Goal: Task Accomplishment & Management: Manage account settings

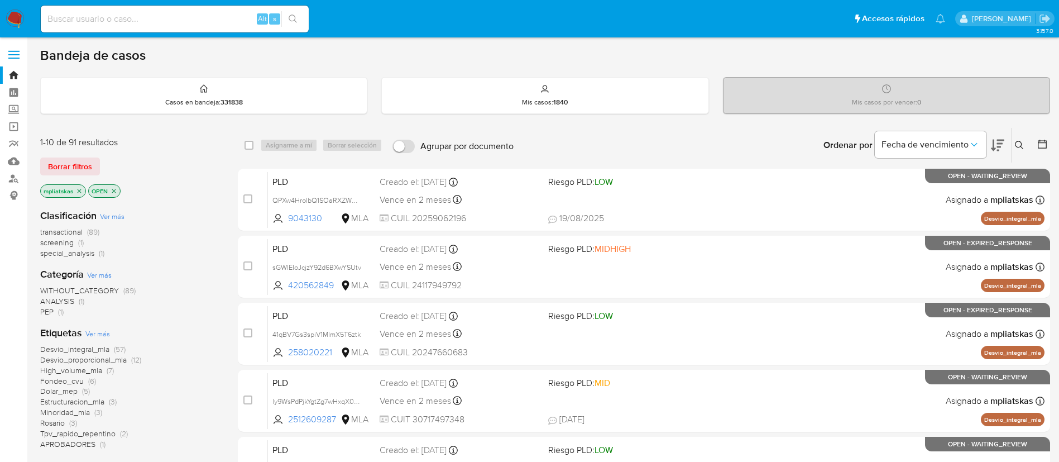
drag, startPoint x: 0, startPoint y: 0, endPoint x: 7, endPoint y: 20, distance: 21.2
click at [7, 20] on img at bounding box center [15, 18] width 19 height 19
click at [1019, 141] on icon at bounding box center [1019, 145] width 8 height 8
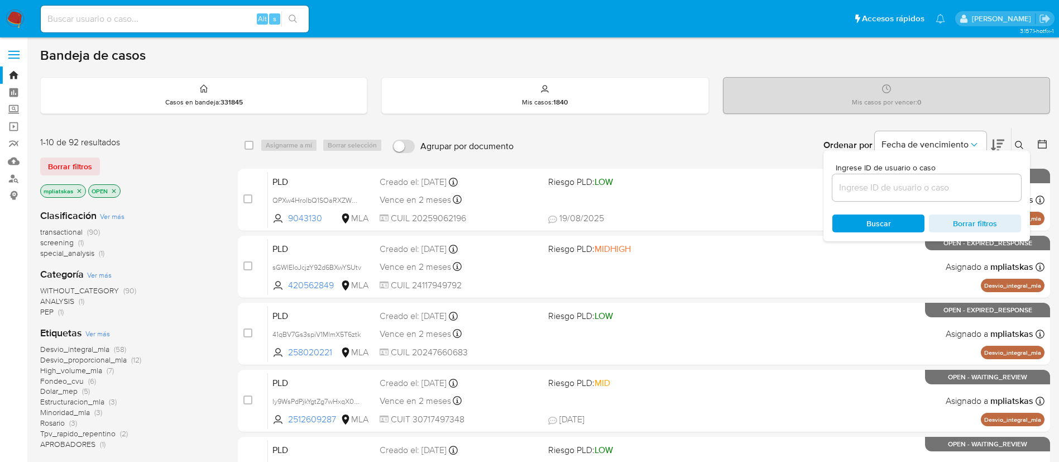
click at [960, 197] on div at bounding box center [926, 187] width 189 height 27
click at [957, 187] on input at bounding box center [926, 187] width 189 height 15
paste input "qzsBGJUEQnThZkPavJ2u7Xqx"
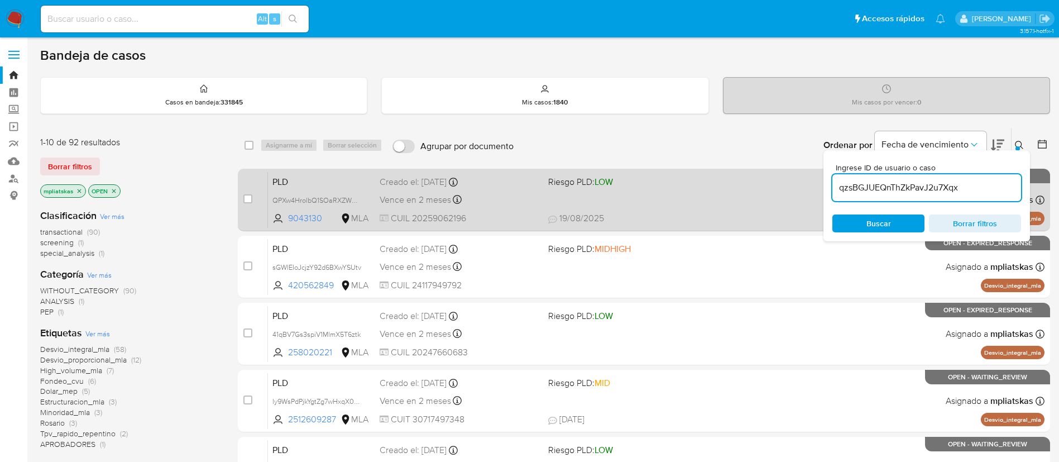
type input "qzsBGJUEQnThZkPavJ2u7Xqx"
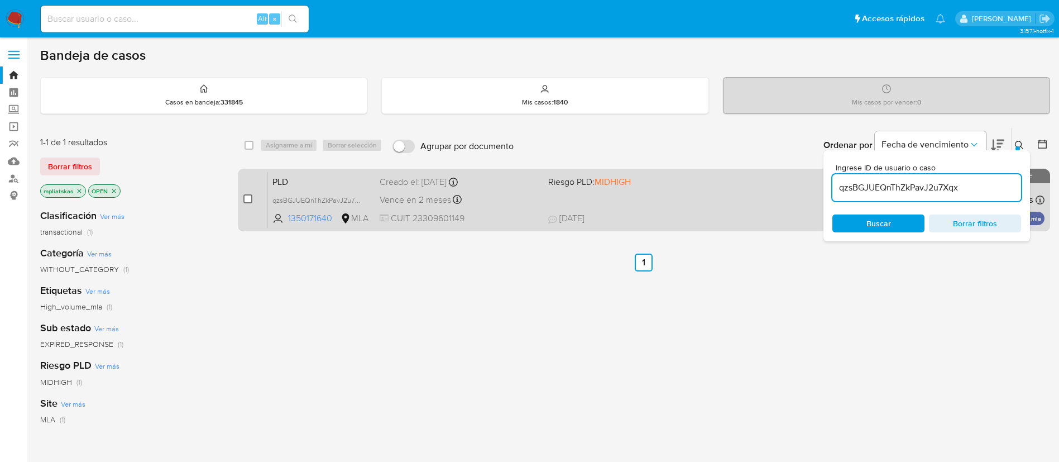
click at [250, 200] on input "checkbox" at bounding box center [247, 198] width 9 height 9
checkbox input "true"
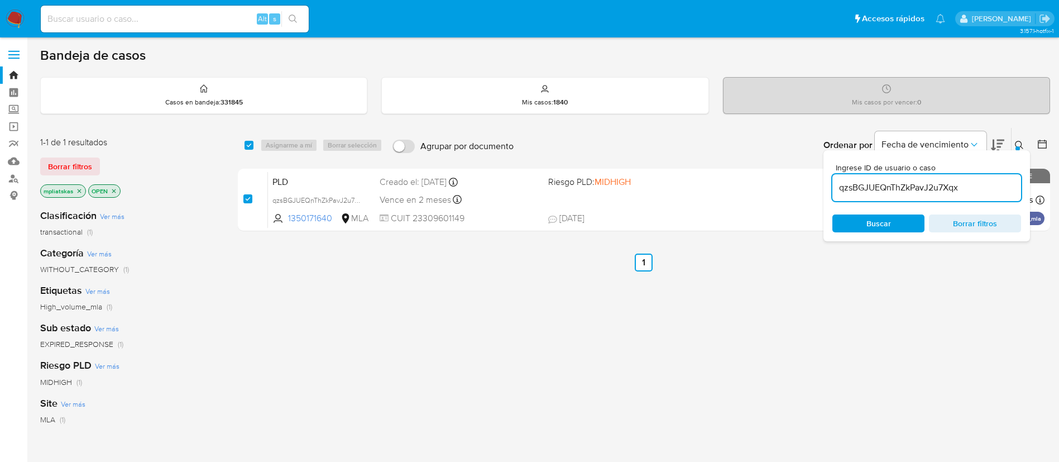
checkbox input "true"
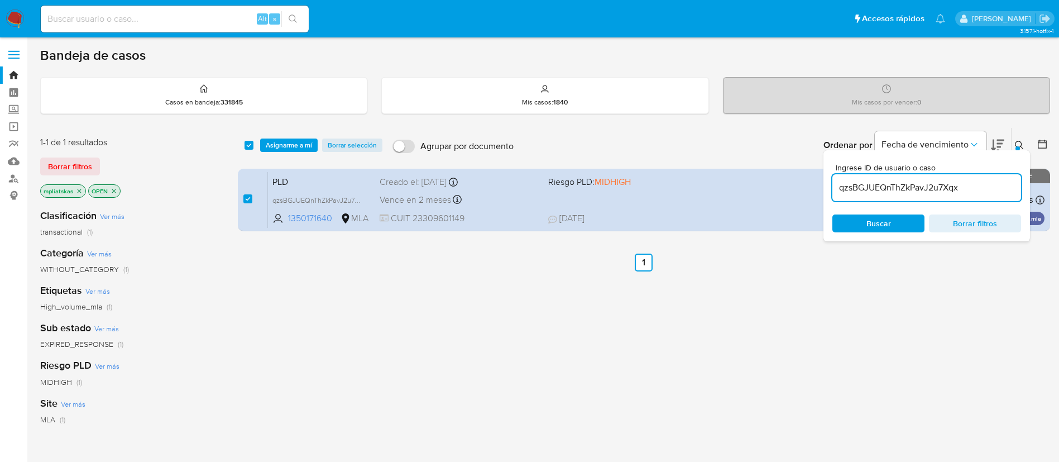
click at [896, 189] on input "qzsBGJUEQnThZkPavJ2u7Xqx" at bounding box center [926, 187] width 189 height 15
click at [895, 189] on input "qzsBGJUEQnThZkPavJ2u7Xqx" at bounding box center [926, 187] width 189 height 15
click at [895, 188] on input "qzsBGJUEQnThZkPavJ2u7Xqx" at bounding box center [926, 187] width 189 height 15
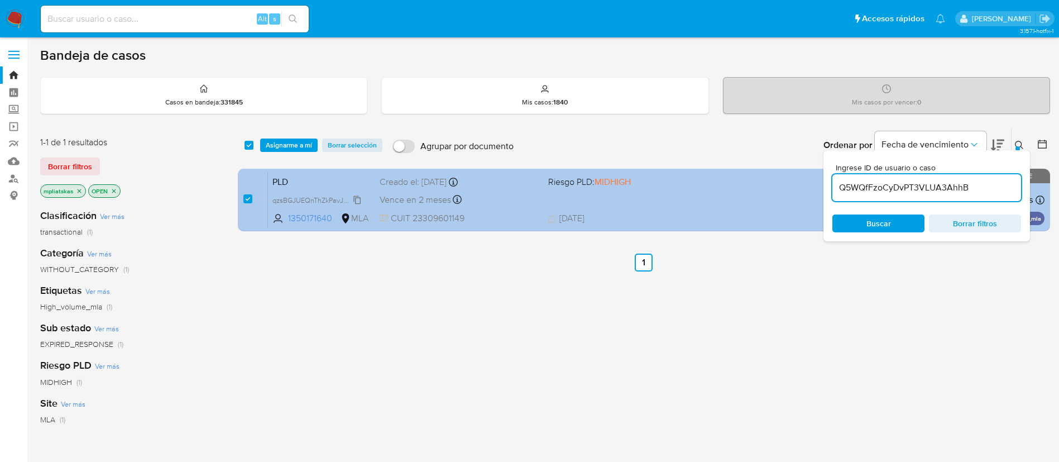
type input "Q5WQfFzoCyDvPT3VLUA3AhhB"
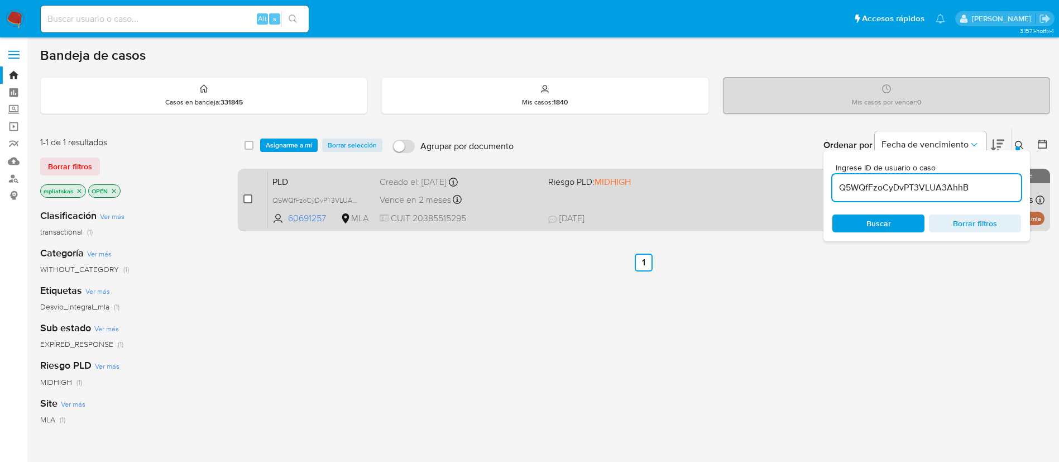
checkbox input "false"
click at [245, 202] on input "checkbox" at bounding box center [247, 198] width 9 height 9
checkbox input "true"
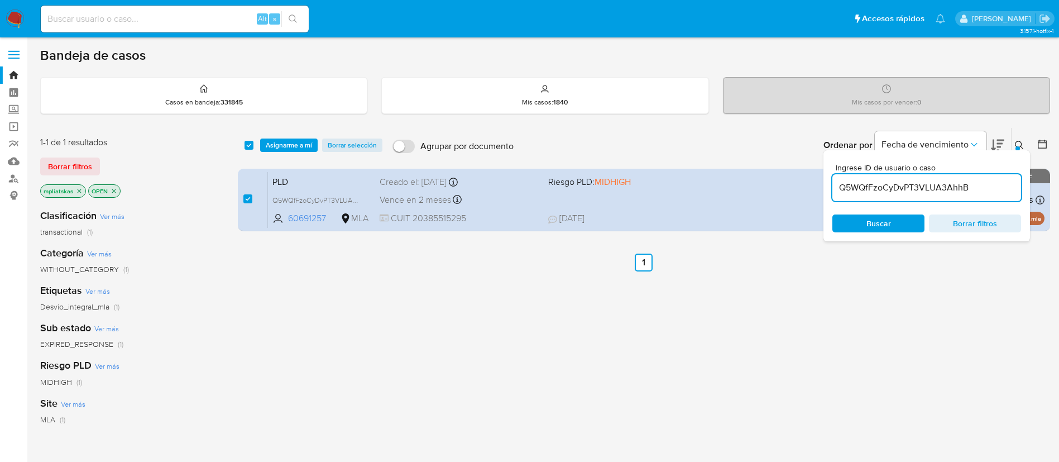
click at [872, 185] on input "Q5WQfFzoCyDvPT3VLUA3AhhB" at bounding box center [926, 187] width 189 height 15
type input "5vfT5cAWuw4fZUZ4DlE2weog"
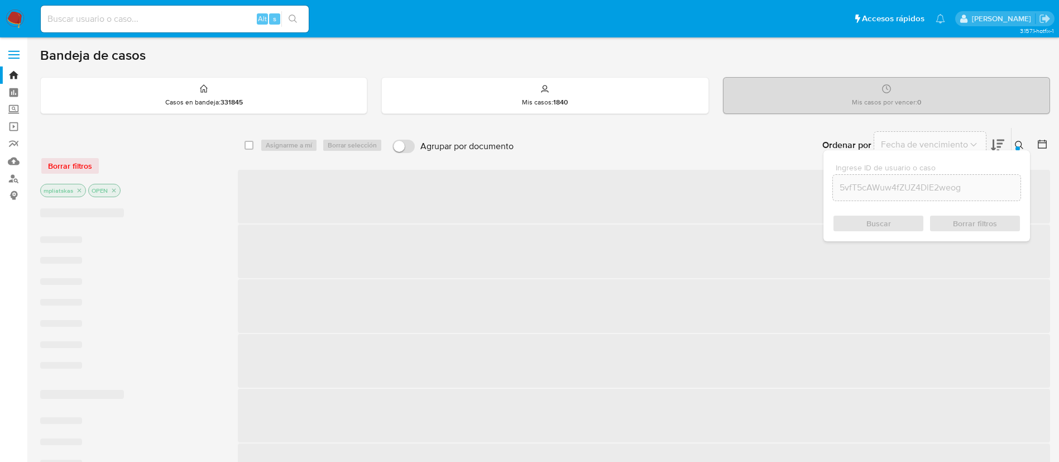
checkbox input "false"
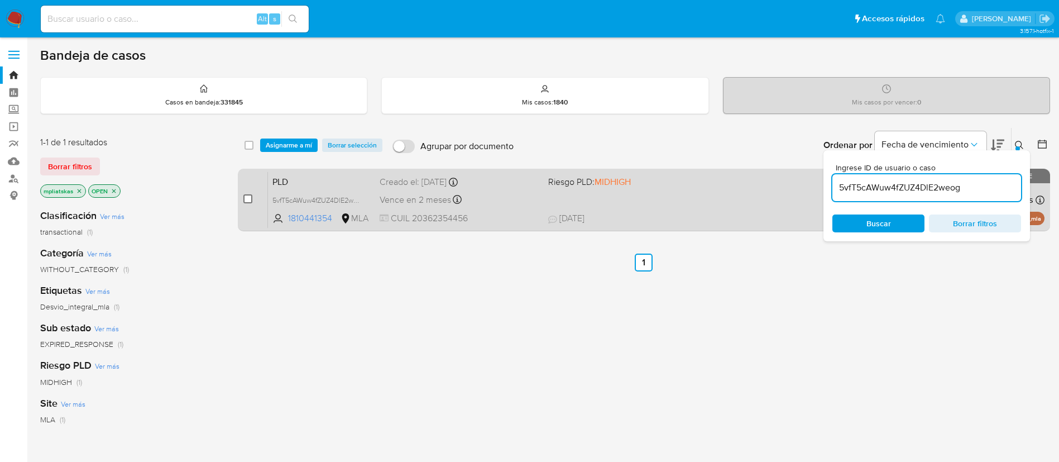
click at [248, 199] on input "checkbox" at bounding box center [247, 198] width 9 height 9
checkbox input "true"
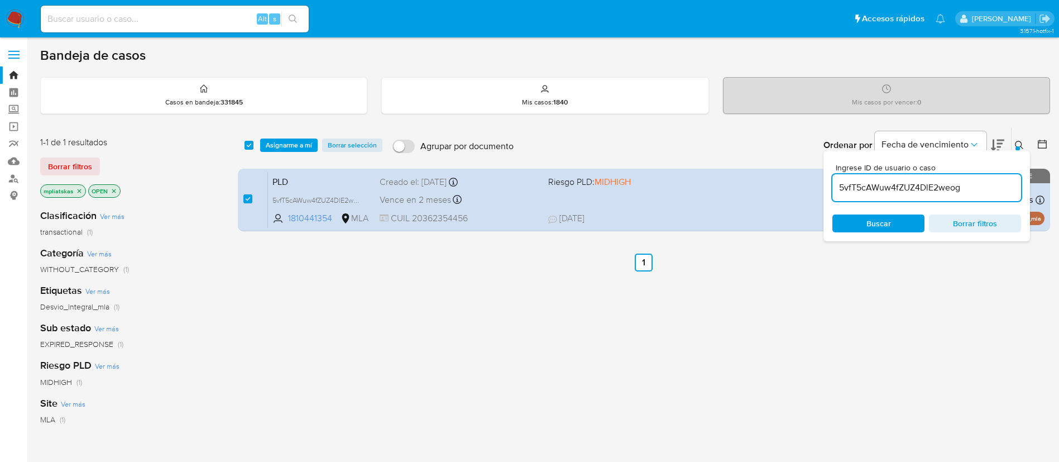
click at [861, 193] on input "5vfT5cAWuw4fZUZ4DlE2weog" at bounding box center [926, 187] width 189 height 15
type input "4M251uPtCCsro0SKbJM5VUgO"
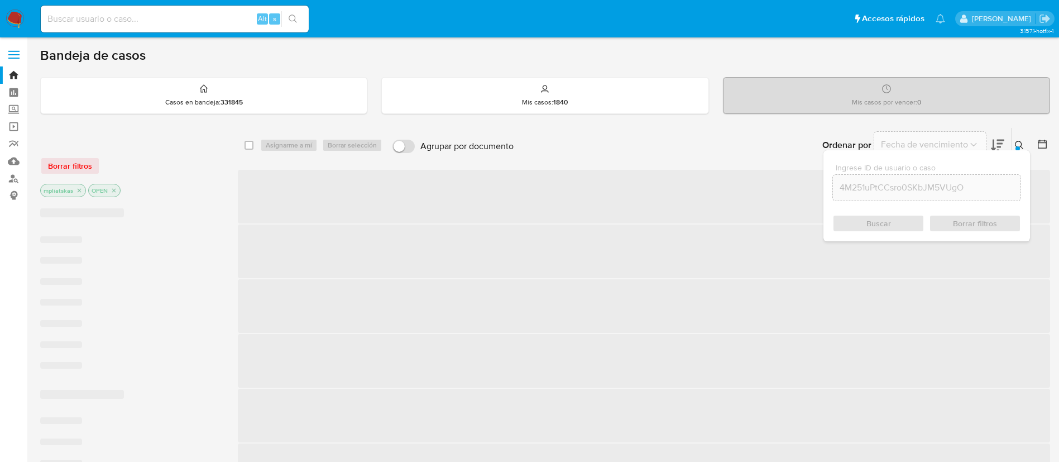
checkbox input "false"
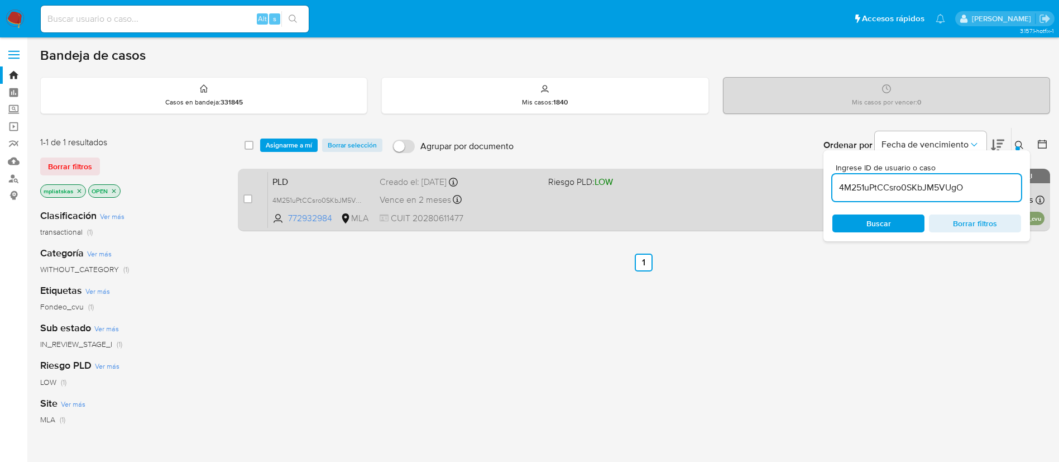
click at [250, 193] on div "case-item-checkbox" at bounding box center [247, 198] width 9 height 11
drag, startPoint x: 250, startPoint y: 205, endPoint x: 263, endPoint y: 196, distance: 16.3
click at [250, 205] on div "case-item-checkbox" at bounding box center [247, 199] width 9 height 13
drag, startPoint x: 262, startPoint y: 186, endPoint x: 257, endPoint y: 191, distance: 6.3
click at [258, 190] on div "case-item-checkbox No es posible asignar el caso" at bounding box center [255, 199] width 25 height 56
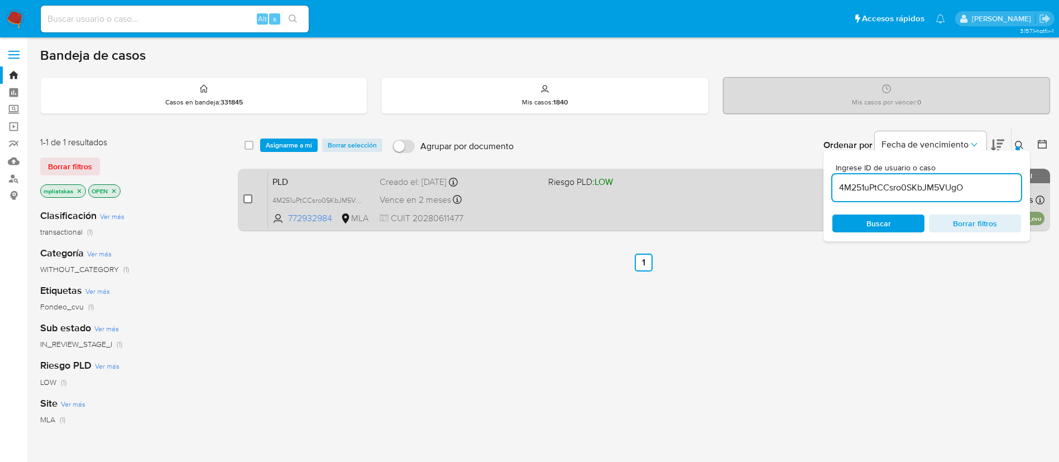
click at [250, 199] on input "checkbox" at bounding box center [247, 198] width 9 height 9
checkbox input "true"
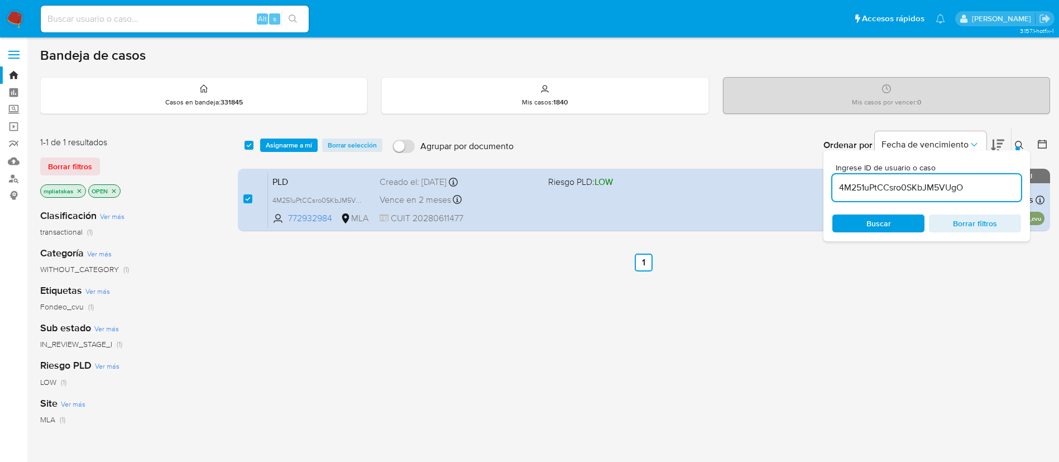
click at [293, 135] on div "select-all-cases-checkbox Asignarme a mí Borrar selección Agrupar por documento…" at bounding box center [644, 145] width 812 height 35
click at [293, 150] on span "Asignarme a mí" at bounding box center [289, 145] width 46 height 11
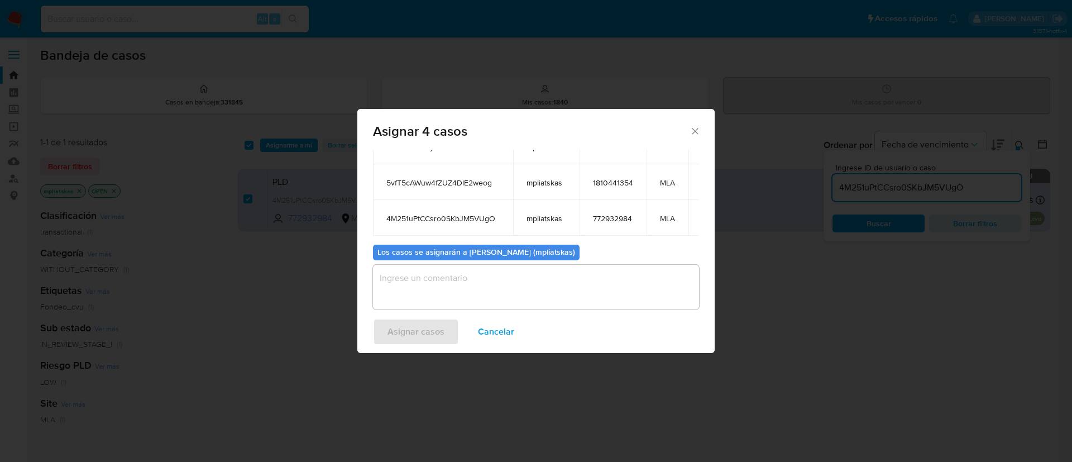
scroll to position [139, 0]
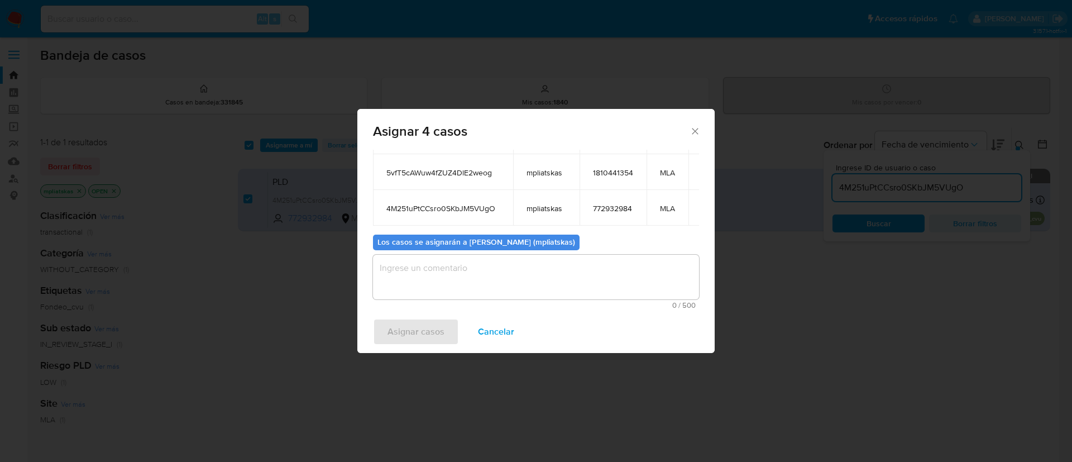
click at [472, 300] on div "0 / 500 500 caracteres restantes" at bounding box center [536, 282] width 326 height 54
click at [452, 283] on textarea "assign-modal" at bounding box center [536, 277] width 326 height 45
click at [424, 322] on span "Asignar casos" at bounding box center [415, 331] width 57 height 25
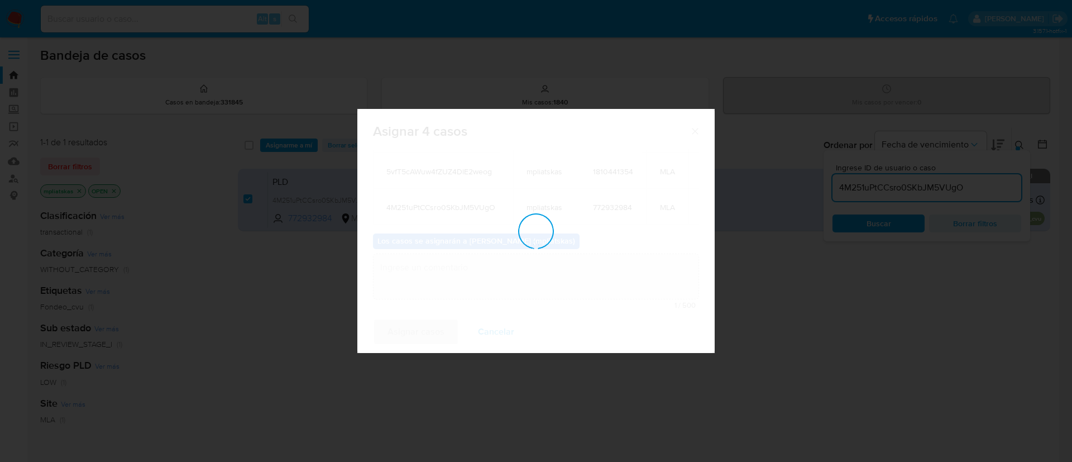
checkbox input "false"
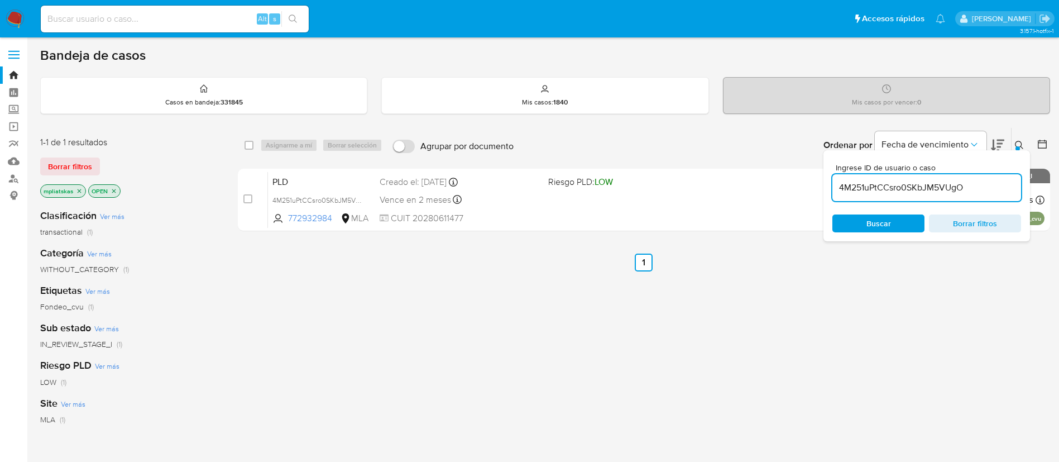
click at [882, 192] on input "4M251uPtCCsro0SKbJM5VUgO" at bounding box center [926, 187] width 189 height 15
paste input "Upgid3ScFDr4RtKDUPXZSGMH"
type input "Upgid3ScFDr4RtKDUPXZSGMH"
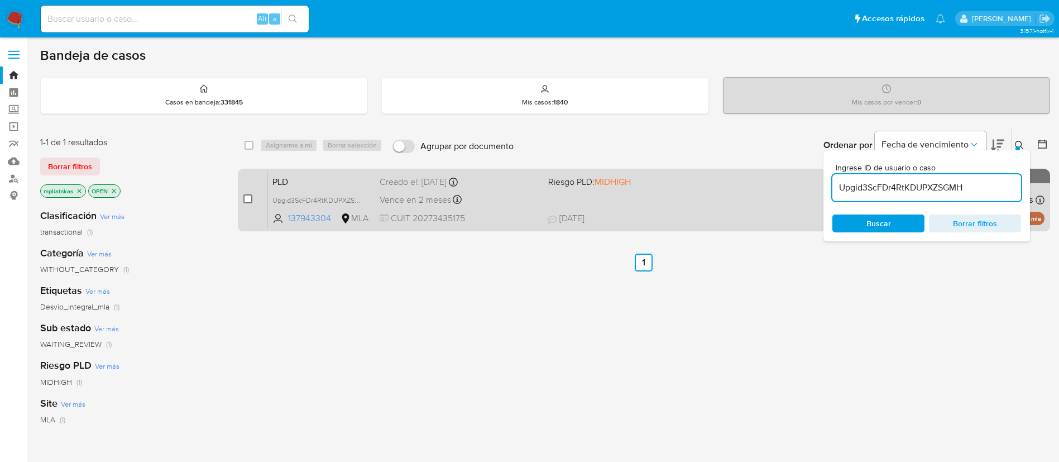
click at [246, 199] on input "checkbox" at bounding box center [247, 198] width 9 height 9
checkbox input "true"
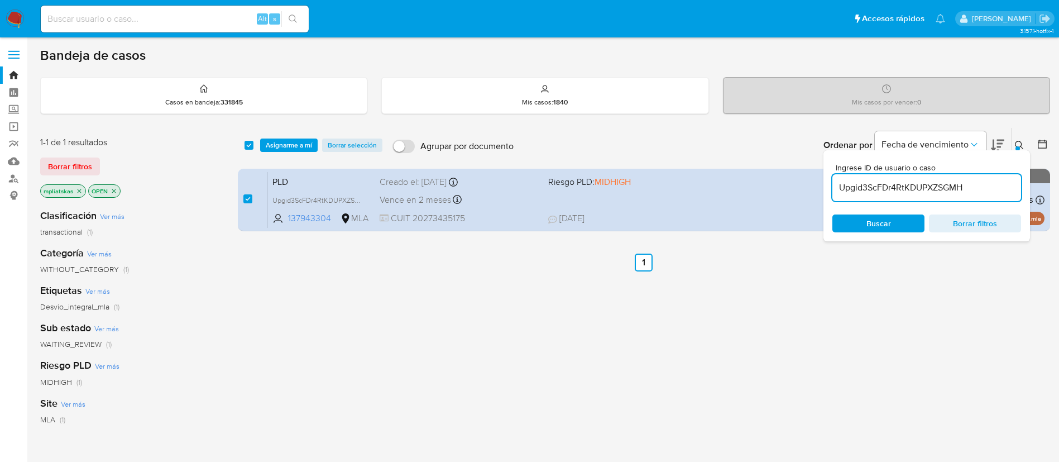
click at [280, 135] on div "select-all-cases-checkbox Asignarme a mí Borrar selección Agrupar por documento…" at bounding box center [644, 145] width 812 height 35
click at [288, 147] on span "Asignarme a mí" at bounding box center [289, 145] width 46 height 11
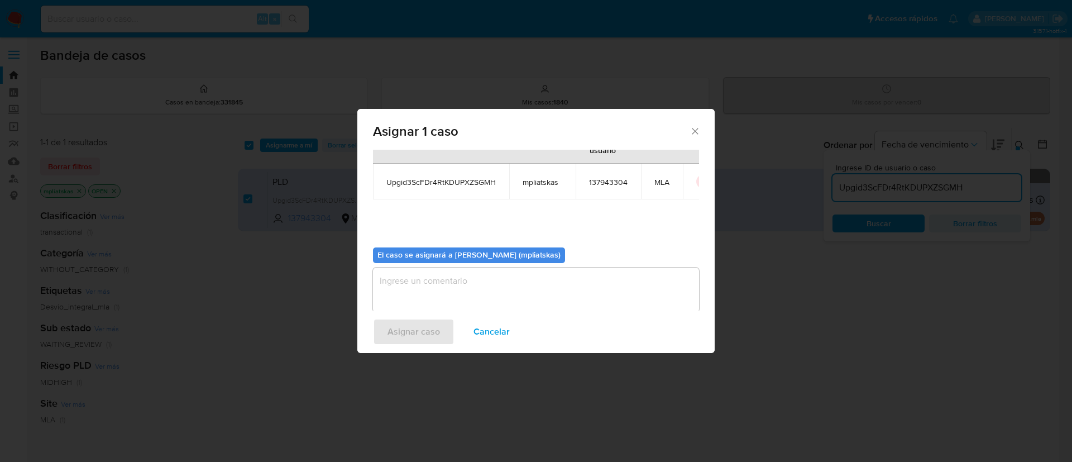
scroll to position [58, 0]
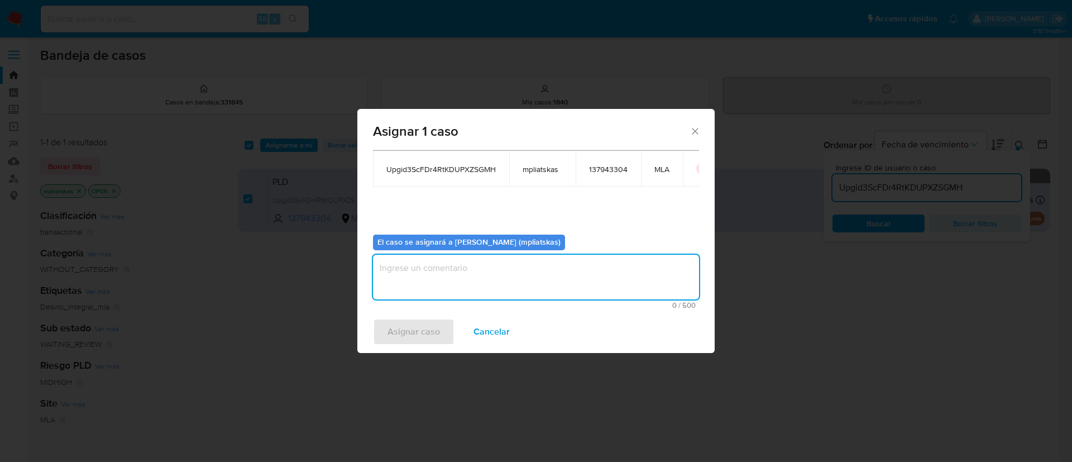
click at [468, 286] on textarea "assign-modal" at bounding box center [536, 277] width 326 height 45
click at [423, 333] on span "Asignar caso" at bounding box center [413, 331] width 52 height 25
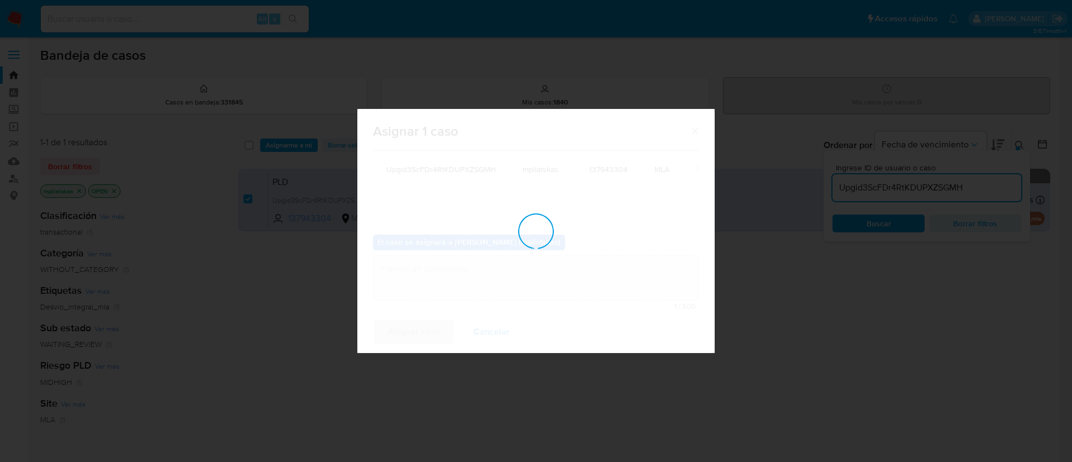
checkbox input "false"
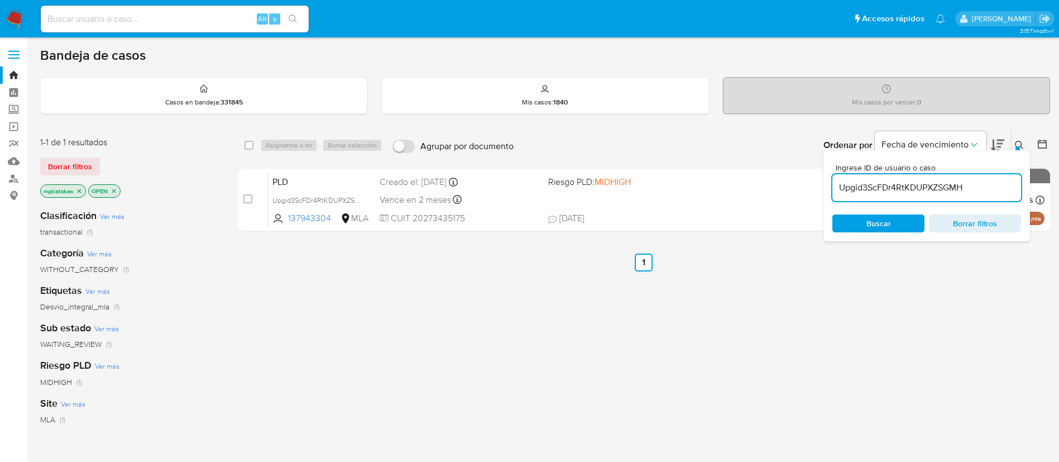
click at [876, 189] on input "Upgid3ScFDr4RtKDUPXZSGMH" at bounding box center [926, 187] width 189 height 15
paste input "nFhQ9SHtakQOoNMme9ks7Pf6"
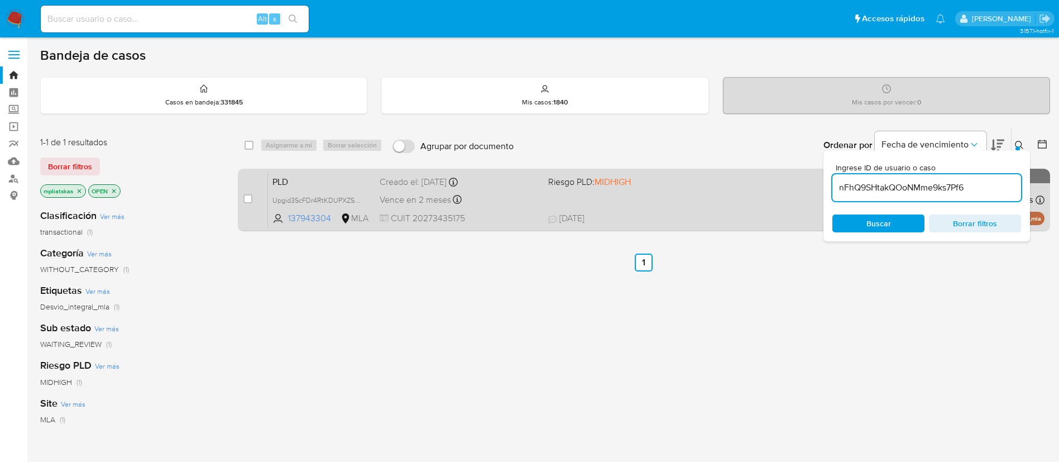
type input "nFhQ9SHtakQOoNMme9ks7Pf6"
click at [250, 199] on input "checkbox" at bounding box center [247, 198] width 9 height 9
checkbox input "true"
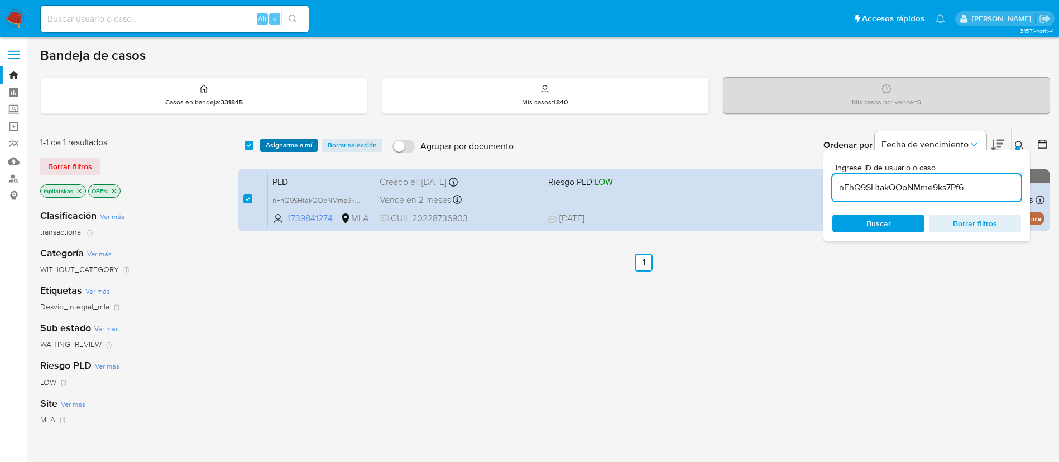
click at [280, 150] on span "Asignarme a mí" at bounding box center [289, 145] width 46 height 11
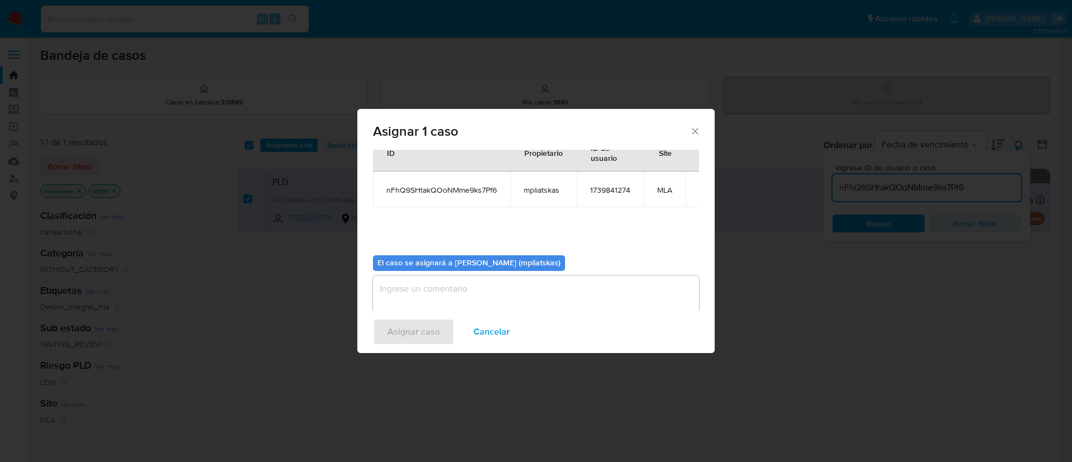
scroll to position [58, 0]
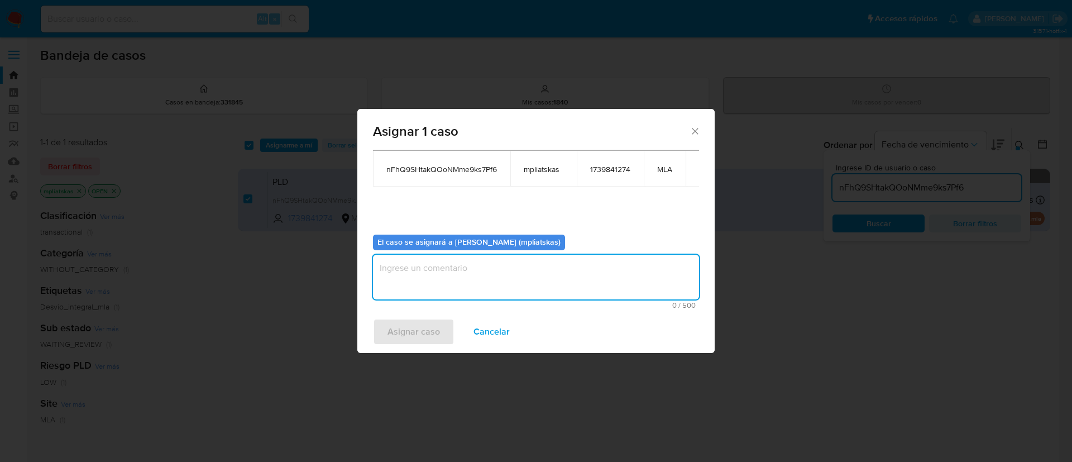
click at [430, 271] on textarea "assign-modal" at bounding box center [536, 277] width 326 height 45
click at [406, 333] on span "Asignar caso" at bounding box center [413, 331] width 52 height 25
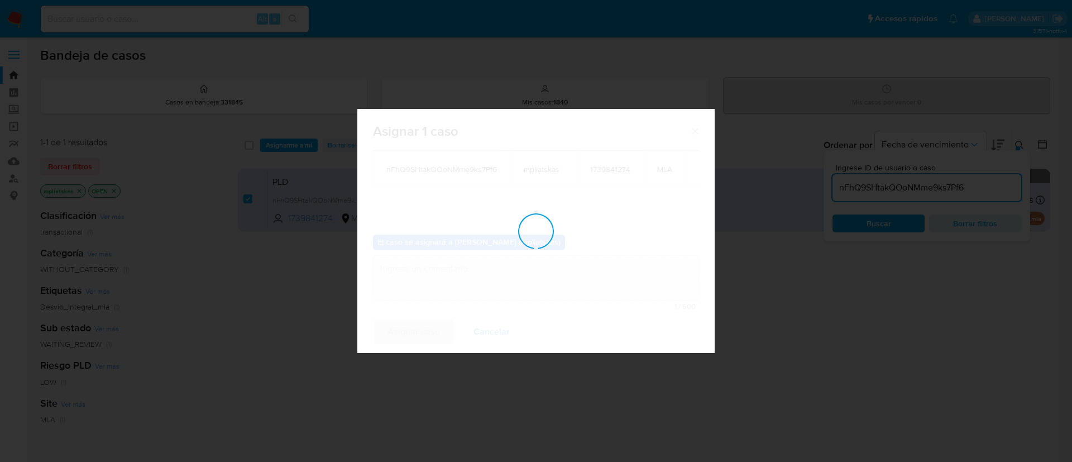
checkbox input "false"
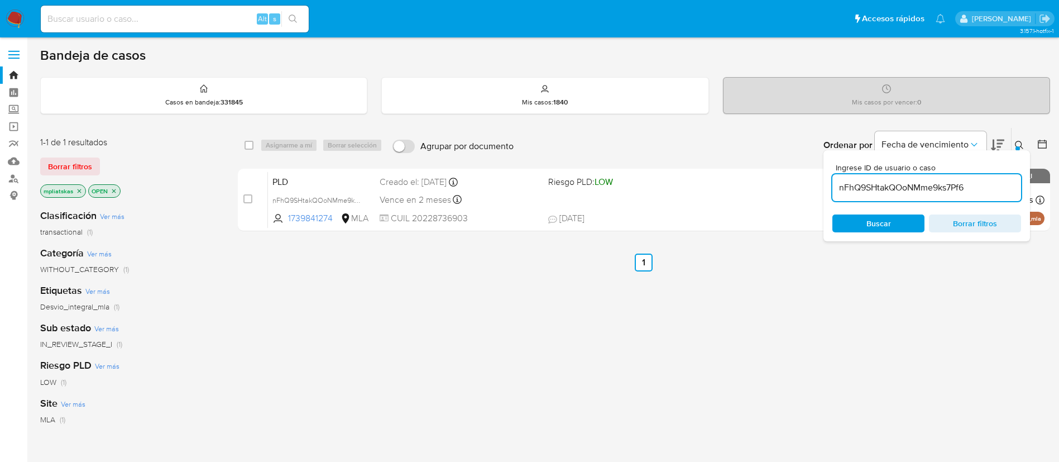
click at [857, 174] on div "nFhQ9SHtakQOoNMme9ks7Pf6" at bounding box center [926, 187] width 189 height 27
click at [855, 198] on div "nFhQ9SHtakQOoNMme9ks7Pf6" at bounding box center [926, 187] width 189 height 27
click at [854, 198] on div "nFhQ9SHtakQOoNMme9ks7Pf6" at bounding box center [926, 187] width 189 height 27
click at [847, 186] on input "nFhQ9SHtakQOoNMme9ks7Pf6" at bounding box center [926, 187] width 189 height 15
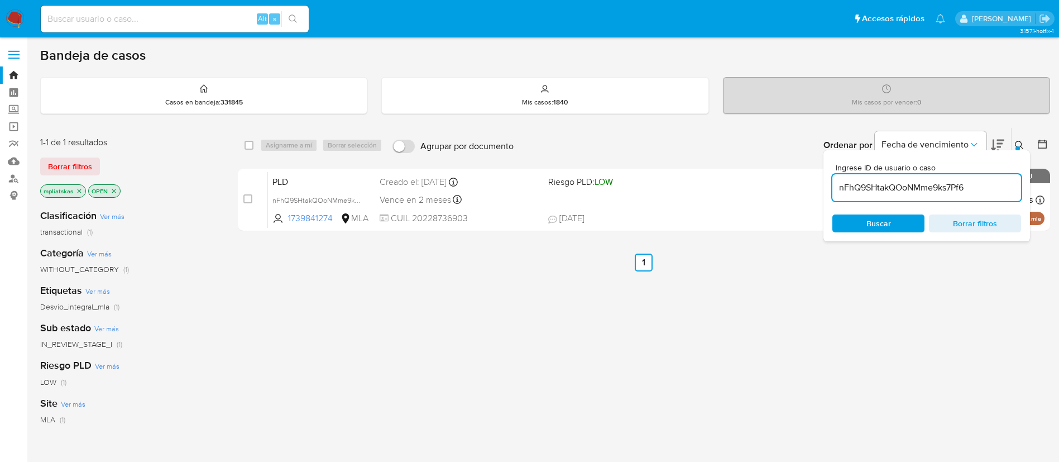
paste input "LgTfKG5QvkpmND7aLLgEYG6n"
type input "LgTfKG5QvkpmND7aLLgEYG6n"
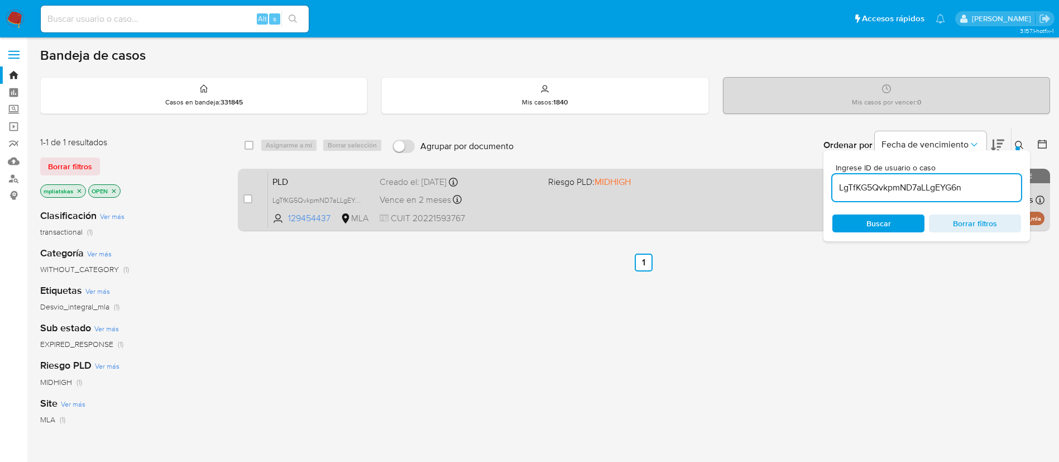
click at [252, 199] on div "case-item-checkbox No es posible asignar el caso" at bounding box center [255, 199] width 25 height 56
click at [250, 198] on input "checkbox" at bounding box center [247, 198] width 9 height 9
checkbox input "true"
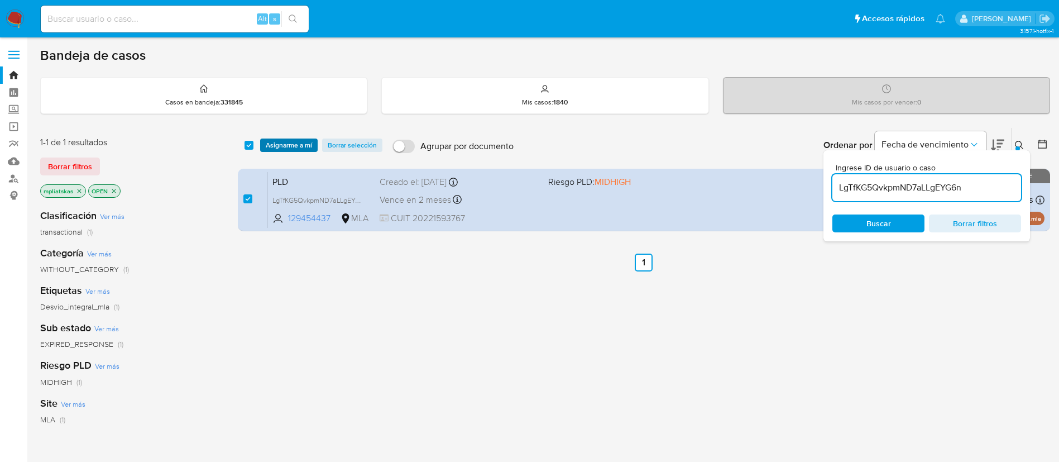
click at [297, 141] on span "Asignarme a mí" at bounding box center [289, 145] width 46 height 11
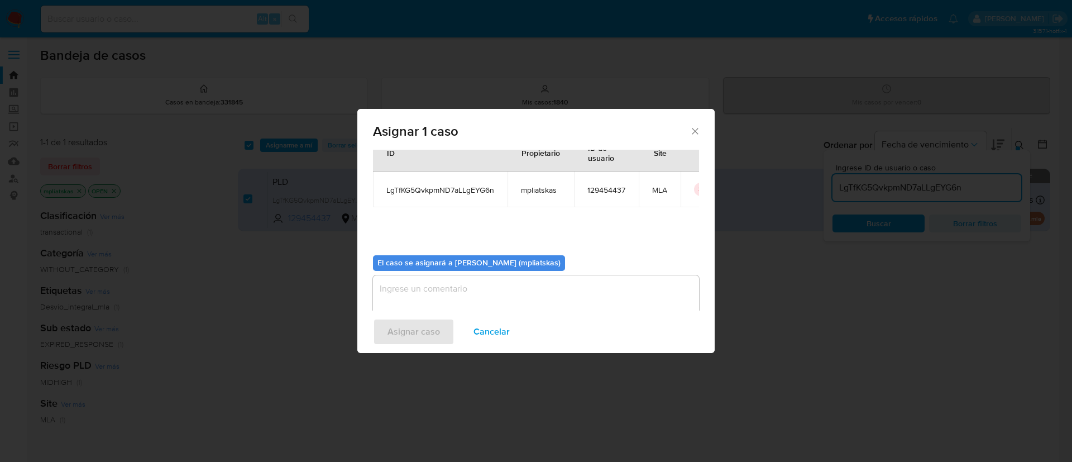
scroll to position [58, 0]
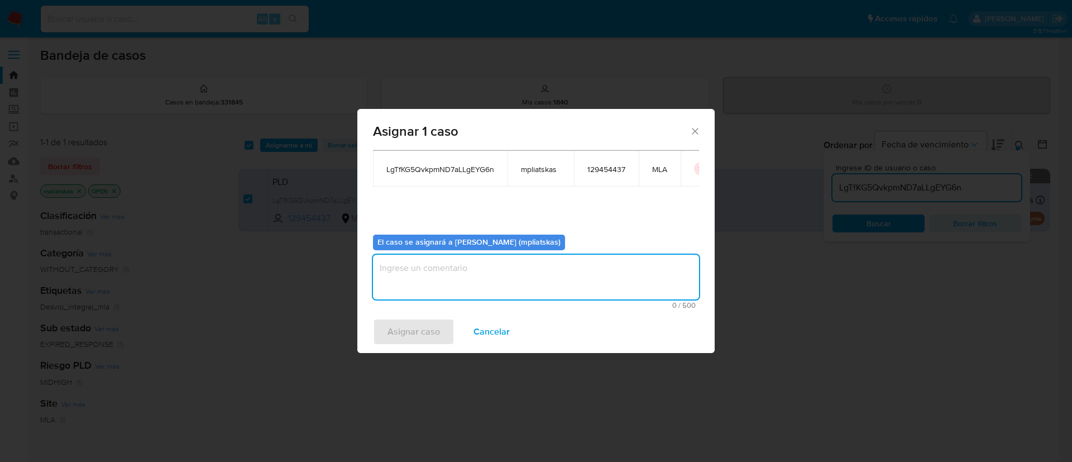
click at [423, 270] on textarea "assign-modal" at bounding box center [536, 277] width 326 height 45
click at [416, 325] on span "Asignar caso" at bounding box center [413, 331] width 52 height 25
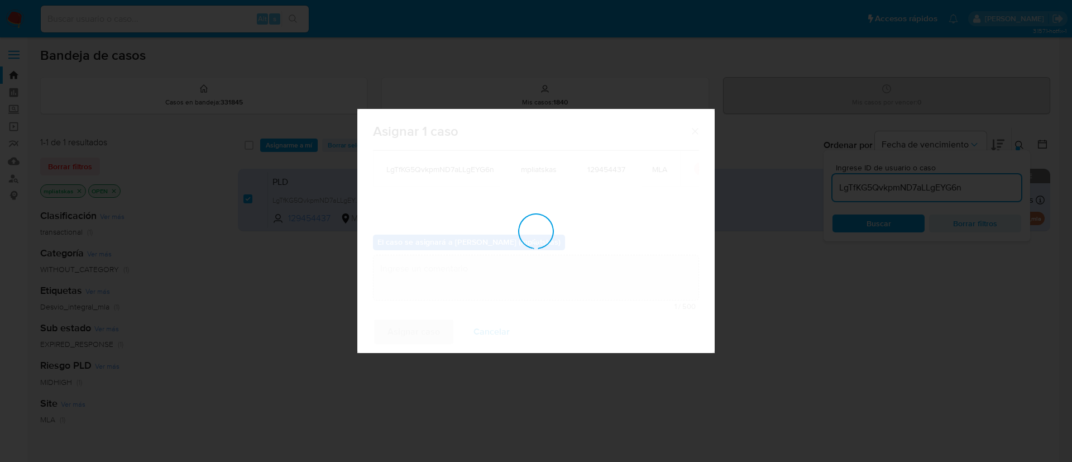
checkbox input "false"
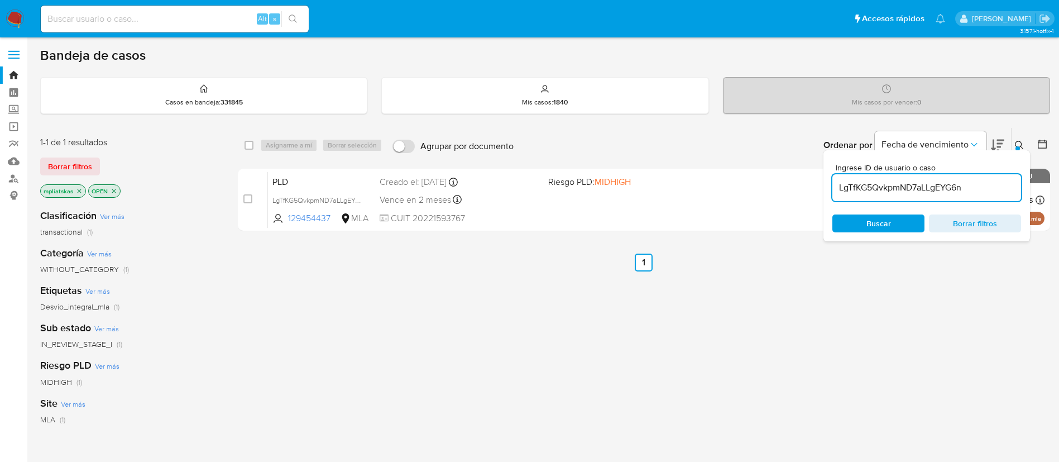
click at [859, 186] on input "LgTfKG5QvkpmND7aLLgEYG6n" at bounding box center [926, 187] width 189 height 15
paste input "tCQmbArtr3YGwOP18l01FGuX"
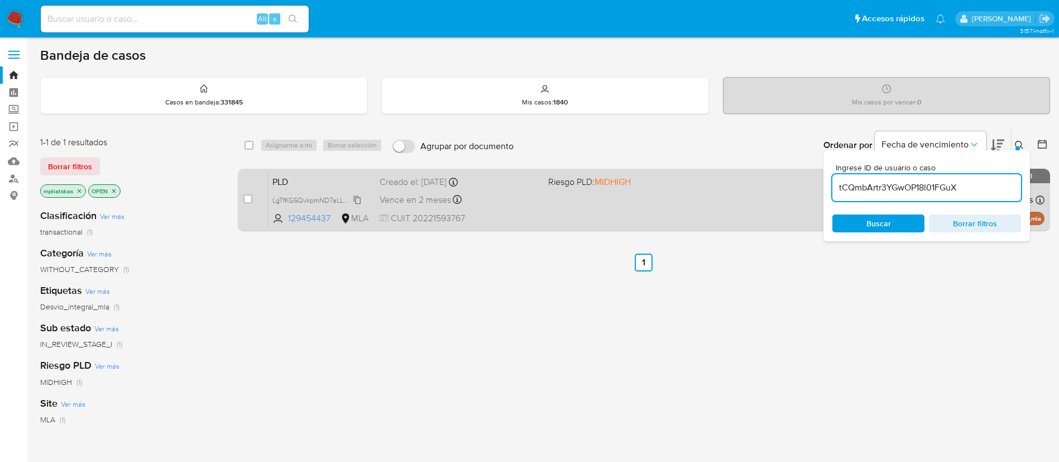
type input "tCQmbArtr3YGwOP18l01FGuX"
click at [249, 202] on input "checkbox" at bounding box center [247, 198] width 9 height 9
checkbox input "true"
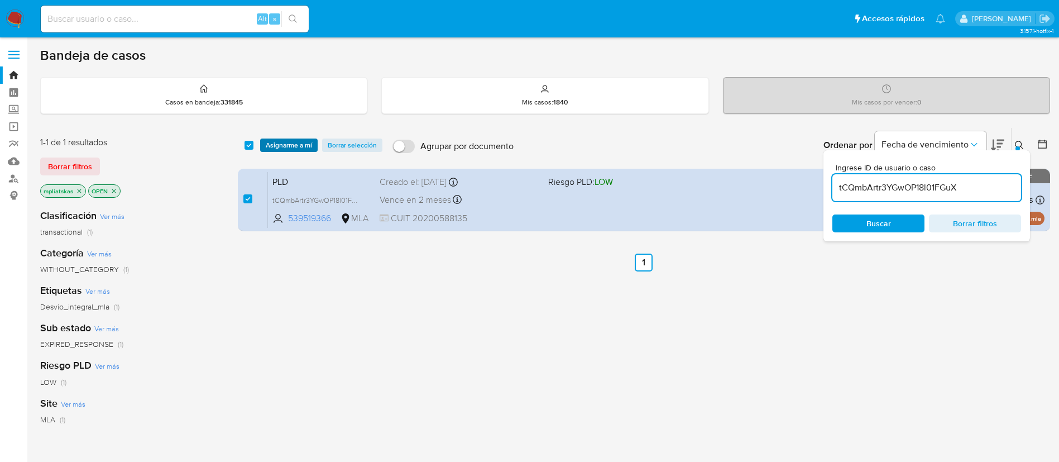
click at [274, 146] on span "Asignarme a mí" at bounding box center [289, 145] width 46 height 11
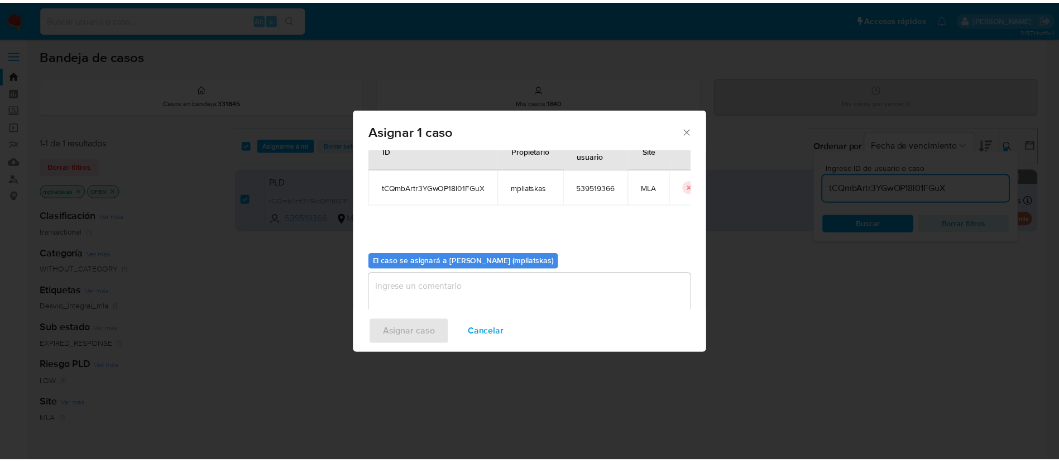
scroll to position [58, 0]
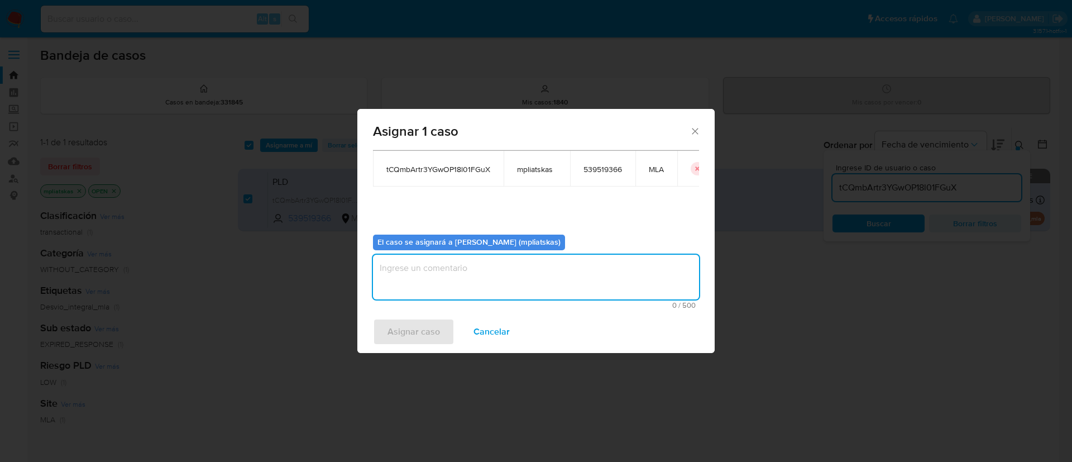
click at [413, 293] on textarea "assign-modal" at bounding box center [536, 277] width 326 height 45
click at [415, 328] on span "Asignar caso" at bounding box center [413, 331] width 52 height 25
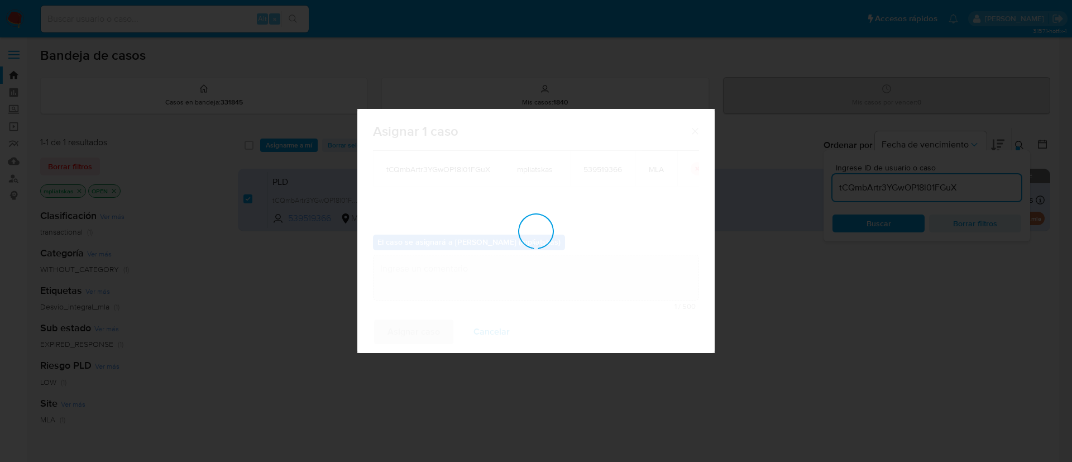
checkbox input "false"
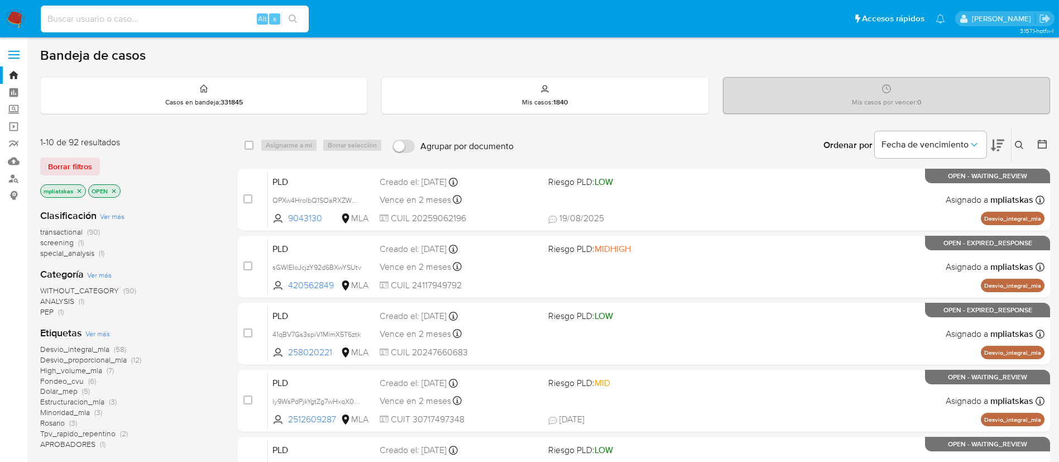
click at [212, 19] on input at bounding box center [175, 19] width 268 height 15
paste input "qzsBGJUEQnThZkPavJ2u7Xqx"
type input "qzsBGJUEQnThZkPavJ2u7Xqx"
click at [311, 18] on li "qzsBGJUEQnThZkPavJ2u7Xqx Alt s" at bounding box center [175, 18] width 274 height 28
click at [305, 18] on input "qzsBGJUEQnThZkPavJ2u7Xqx" at bounding box center [175, 19] width 268 height 15
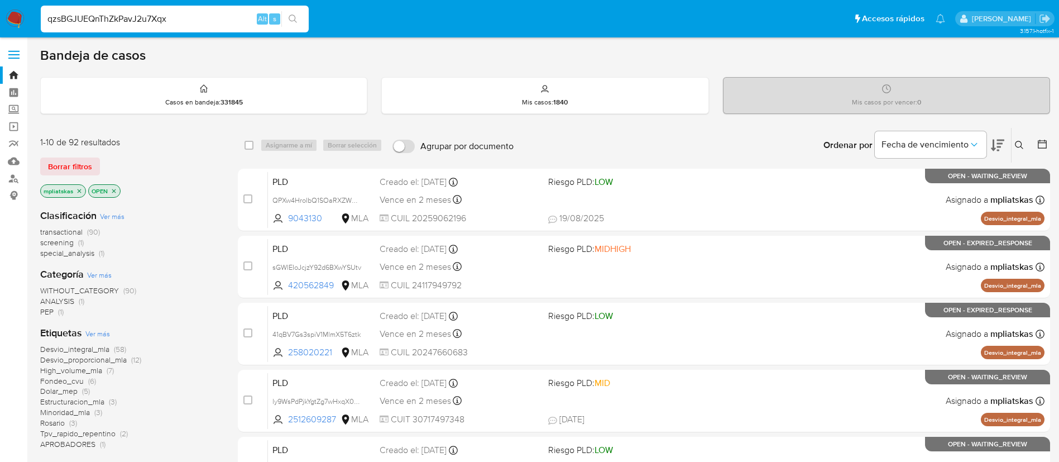
click at [298, 22] on icon "search-icon" at bounding box center [293, 19] width 9 height 9
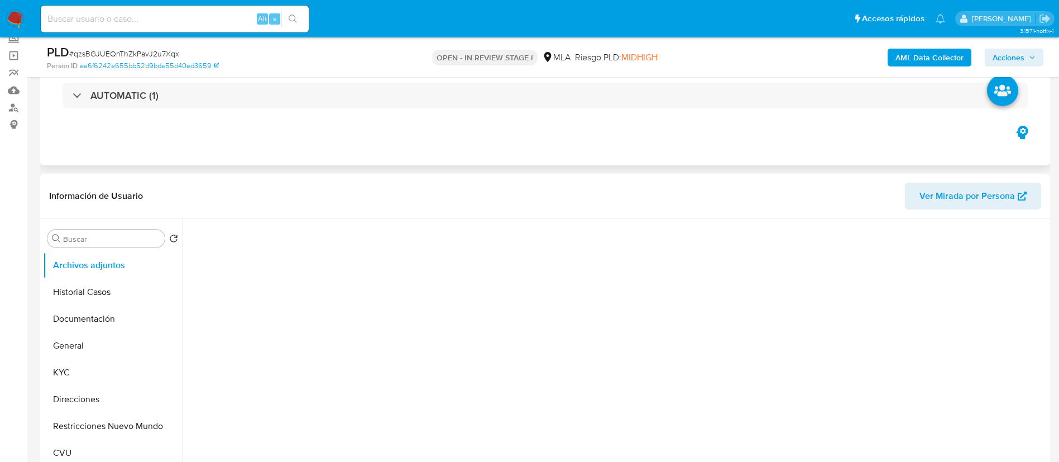
scroll to position [167, 0]
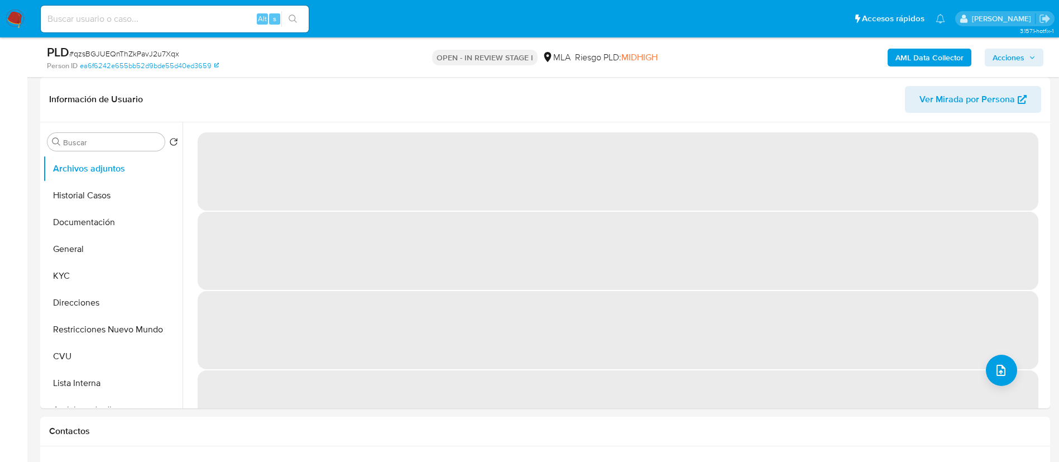
select select "10"
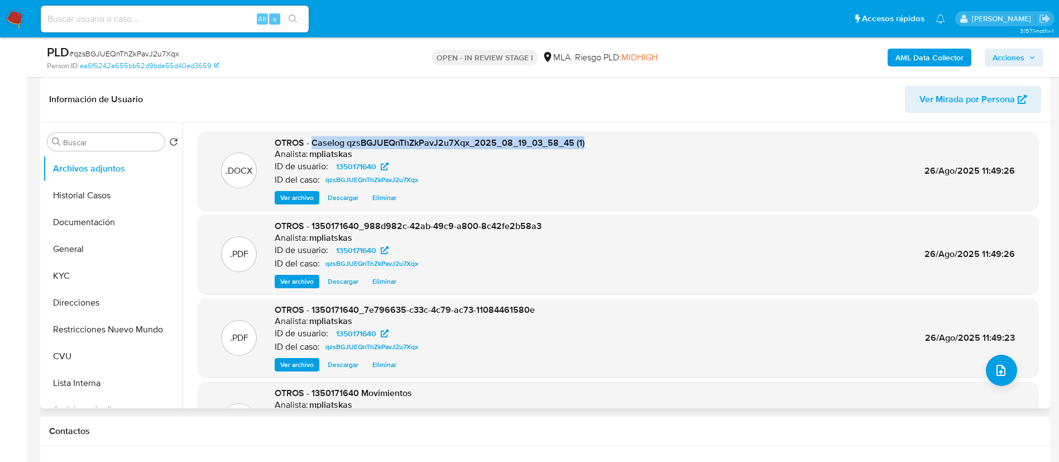
drag, startPoint x: 310, startPoint y: 143, endPoint x: 779, endPoint y: 148, distance: 468.3
click at [612, 132] on div ".DOCX OTROS - Caselog qzsBGJUEQnThZkPavJ2u7Xqx_2025_08_19_03_58_45 (1) Analista…" at bounding box center [618, 170] width 841 height 79
copy span "Caselog qzsBGJUEQnThZkPavJ2u7Xqx_2025_08_19_03_58_45 (1)"
click at [1019, 57] on span "Acciones" at bounding box center [1008, 58] width 32 height 18
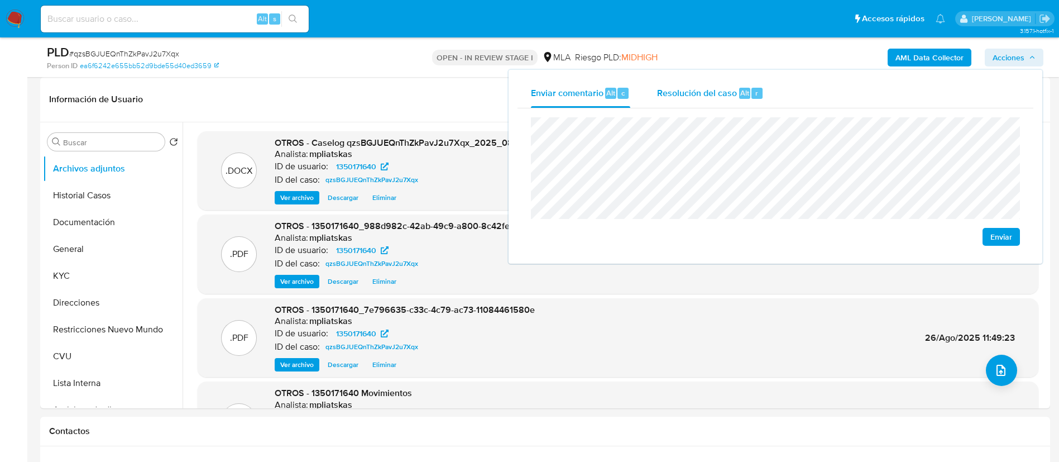
click at [708, 102] on div "Resolución del caso Alt r" at bounding box center [710, 93] width 107 height 29
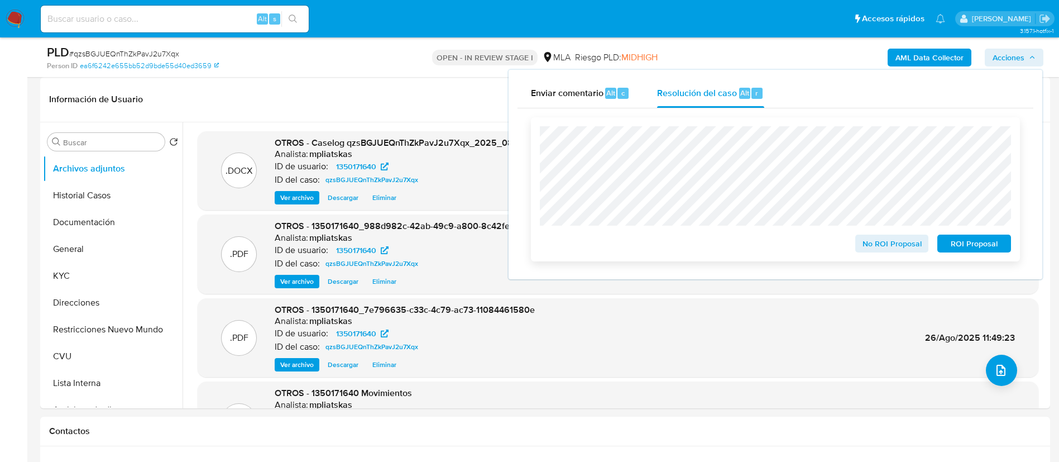
click at [880, 245] on span "No ROI Proposal" at bounding box center [892, 244] width 58 height 16
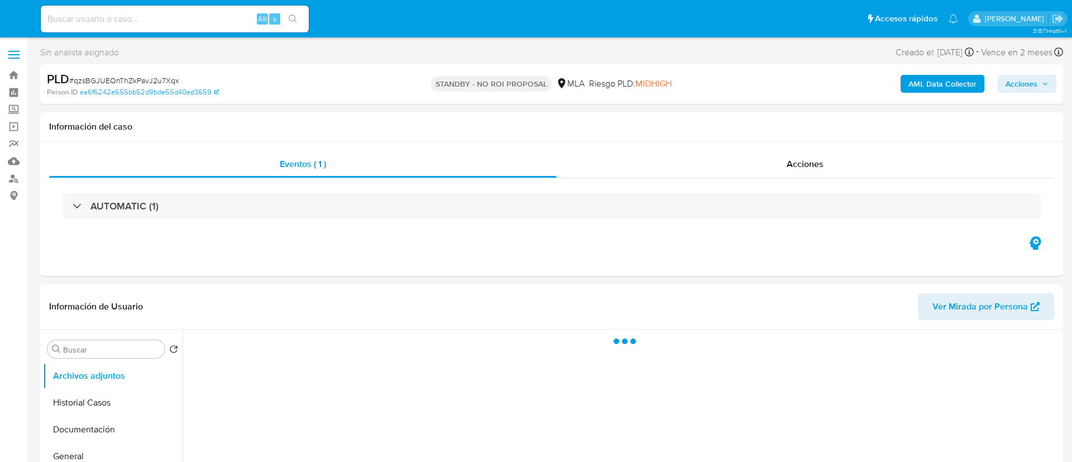
select select "10"
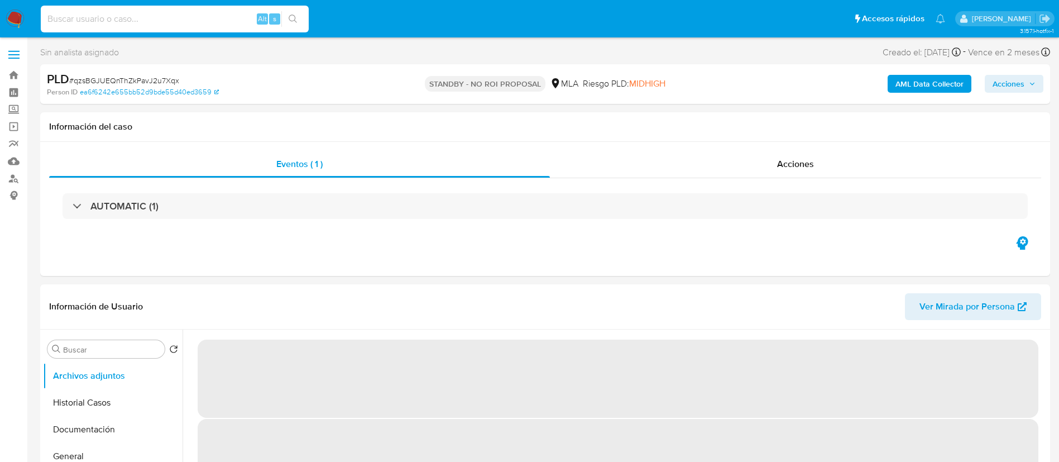
click at [242, 24] on input at bounding box center [175, 19] width 268 height 15
paste input "Q5WQfFzoCyDvPT3VLUA3AhhB"
type input "Q5WQfFzoCyDvPT3VLUA3AhhB"
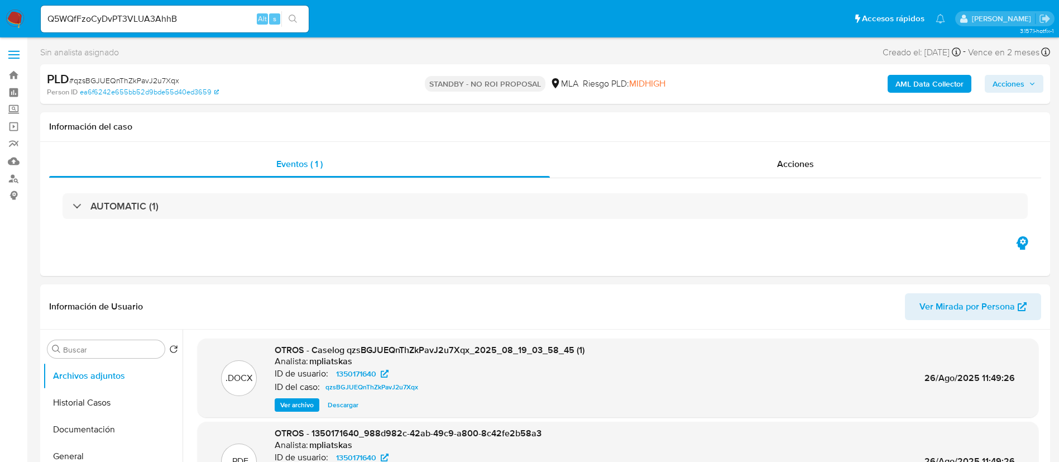
click at [276, 19] on div "s" at bounding box center [274, 18] width 11 height 11
click at [288, 21] on button "search-icon" at bounding box center [292, 19] width 23 height 16
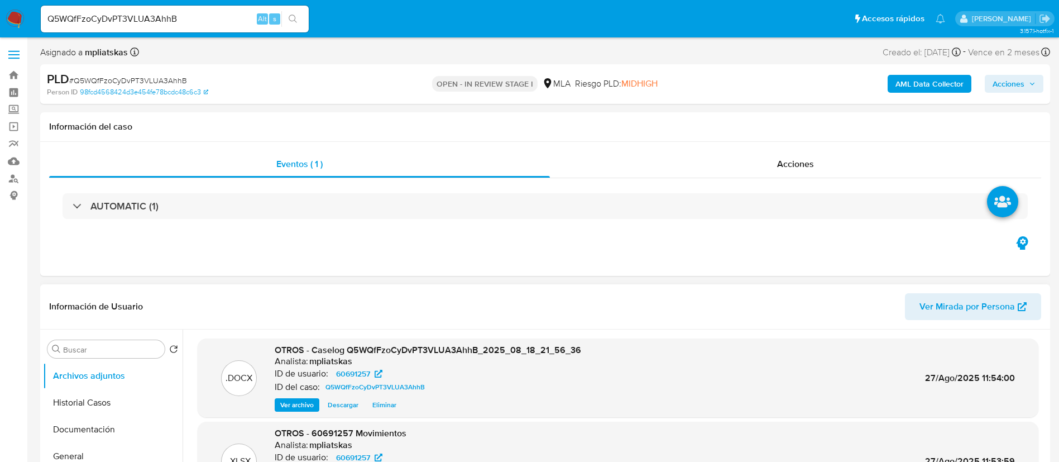
select select "10"
drag, startPoint x: 311, startPoint y: 349, endPoint x: 753, endPoint y: 303, distance: 444.4
click at [601, 354] on div ".DOCX OTROS - Caselog Q5WQfFzoCyDvPT3VLUA3AhhB_2025_08_18_21_56_36 Analista: mp…" at bounding box center [617, 378] width 829 height 68
copy span "Caselog Q5WQfFzoCyDvPT3VLUA3AhhB_2025_08_18_21_56_36"
click at [1021, 75] on span "Acciones" at bounding box center [1008, 84] width 32 height 18
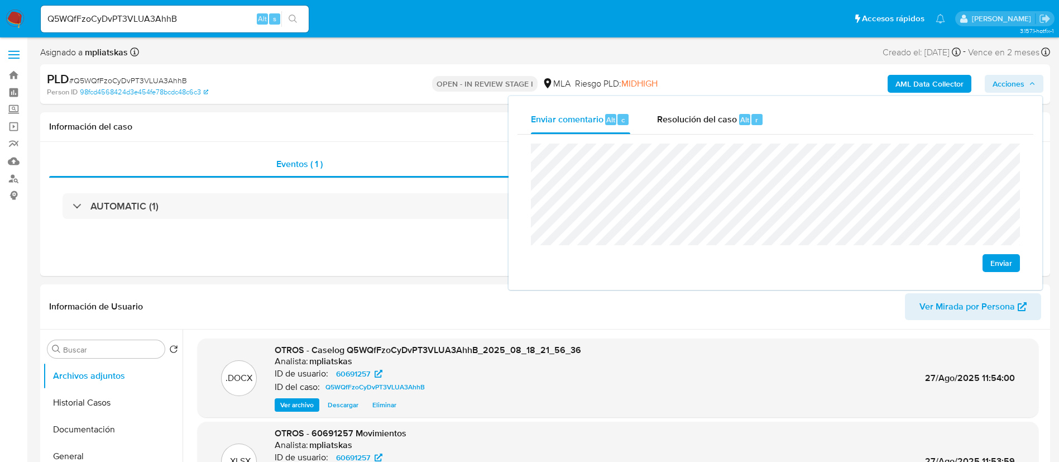
drag, startPoint x: 716, startPoint y: 115, endPoint x: 708, endPoint y: 142, distance: 27.8
click at [715, 115] on span "Resolución del caso" at bounding box center [697, 119] width 80 height 13
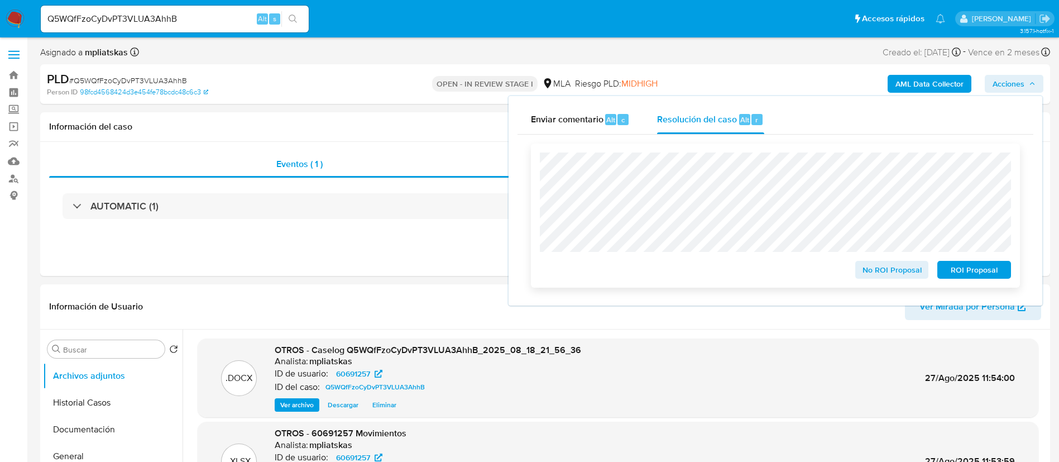
click at [906, 272] on span "No ROI Proposal" at bounding box center [892, 270] width 58 height 16
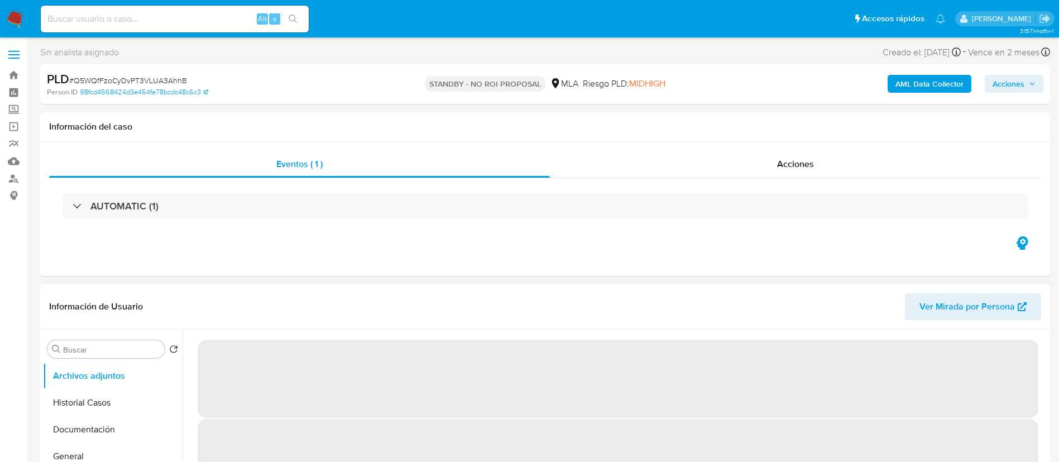
click at [238, 12] on input at bounding box center [175, 19] width 268 height 15
paste input "5vfT5cAWuw4fZUZ4DlE2weog"
type input "5vfT5cAWuw4fZUZ4DlE2weog"
select select "10"
type input "5vfT5cAWuw4fZUZ4DlE2weog"
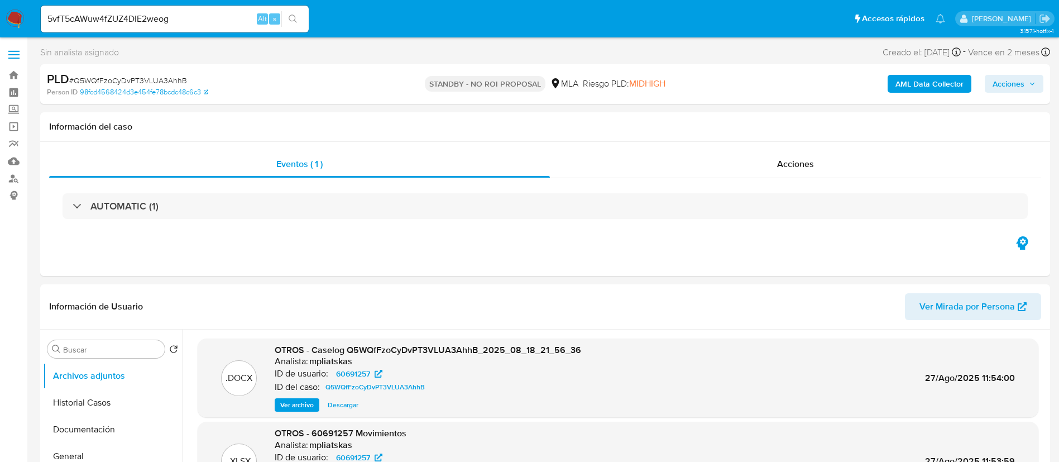
click at [292, 15] on icon "search-icon" at bounding box center [293, 19] width 9 height 9
select select "10"
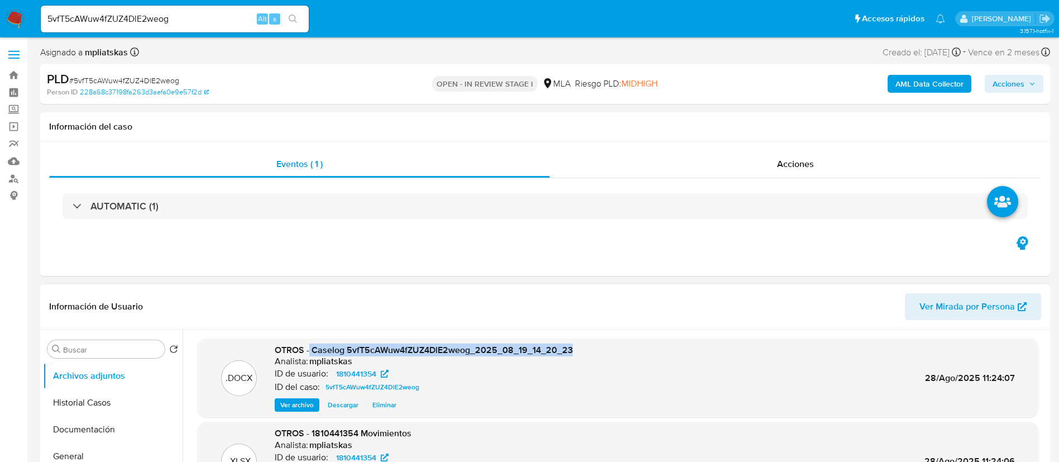
drag, startPoint x: 315, startPoint y: 351, endPoint x: 596, endPoint y: 352, distance: 280.8
click at [596, 352] on div ".DOCX OTROS - Caselog 5vfT5cAWuw4fZUZ4DlE2weog_2025_08_19_14_20_23 Analista: mp…" at bounding box center [617, 378] width 829 height 68
click at [1015, 80] on span "Acciones" at bounding box center [1008, 84] width 32 height 18
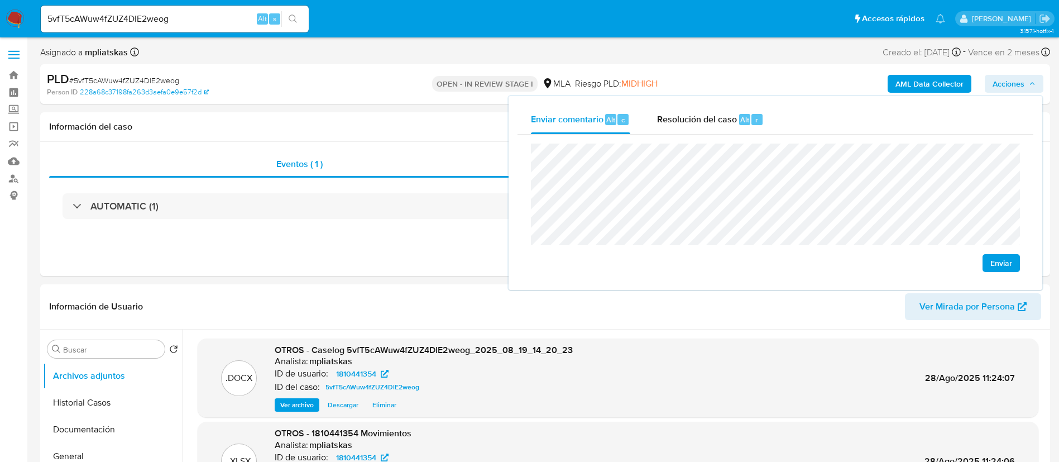
click at [717, 136] on div "Enviar" at bounding box center [775, 208] width 516 height 146
drag, startPoint x: 715, startPoint y: 133, endPoint x: 719, endPoint y: 140, distance: 7.3
click at [719, 140] on div "Enviar comentario Alt c Resolución del caso Alt r Enviar" at bounding box center [775, 193] width 516 height 176
click at [726, 122] on span "Resolución del caso" at bounding box center [697, 119] width 80 height 13
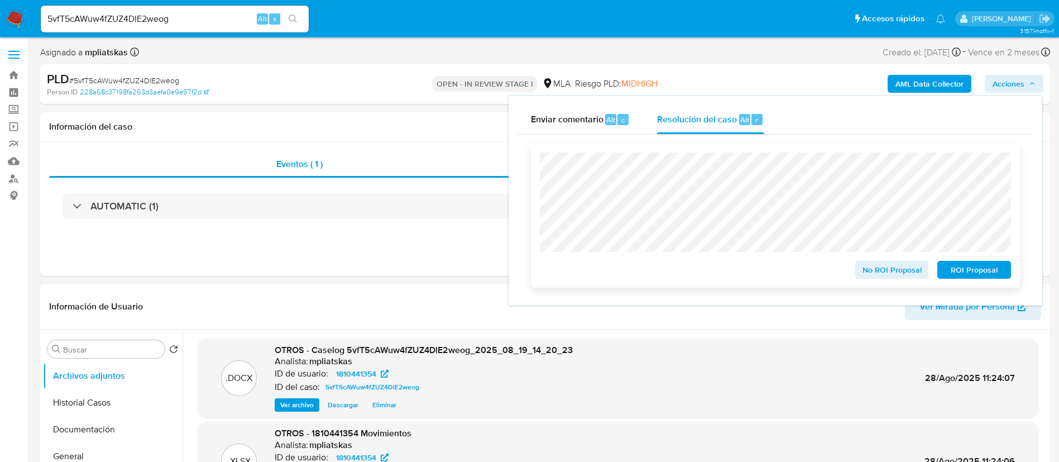
click at [877, 275] on span "No ROI Proposal" at bounding box center [892, 270] width 58 height 16
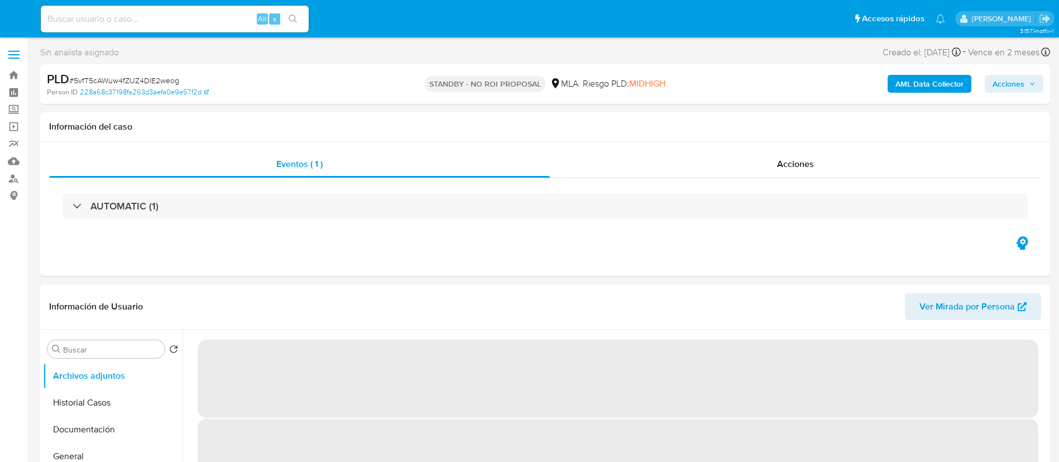
select select "10"
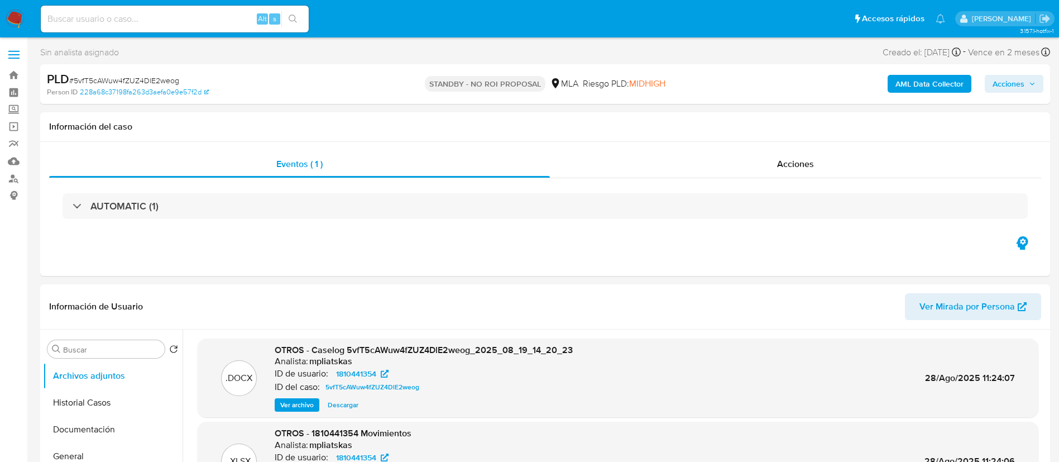
click at [237, 7] on div "Alt s" at bounding box center [175, 19] width 268 height 27
click at [252, 20] on input at bounding box center [175, 19] width 268 height 15
paste input "4M251uPtCCsro0SKbJM5VUgO"
type input "4M251uPtCCsro0SKbJM5VUgO"
click at [294, 19] on icon "search-icon" at bounding box center [293, 19] width 9 height 9
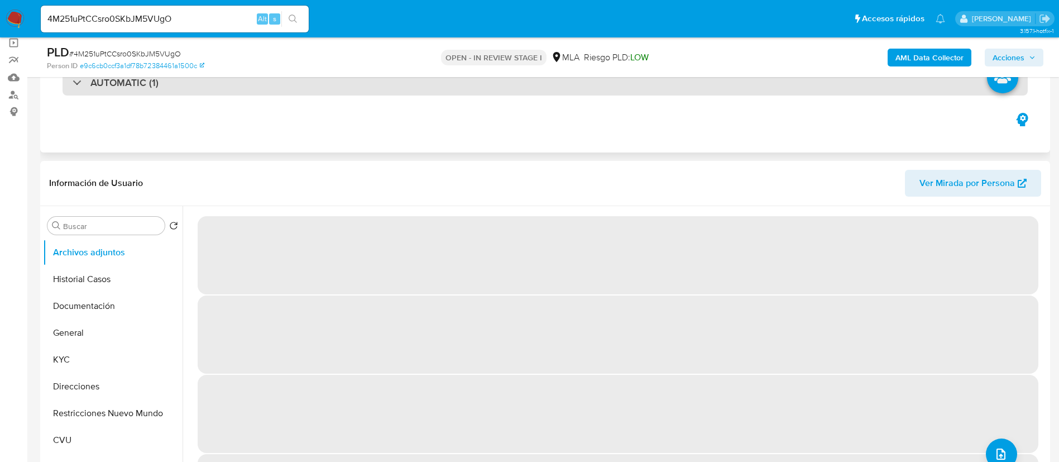
select select "10"
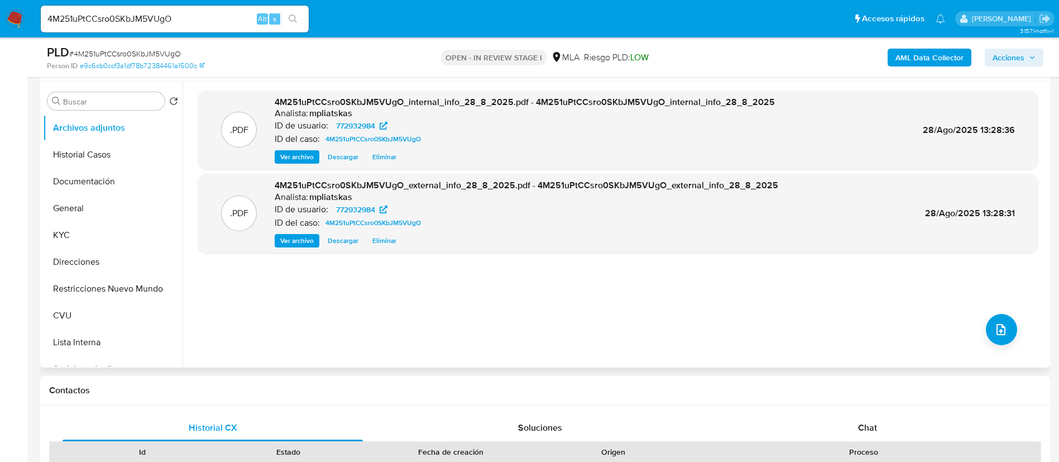
scroll to position [335, 0]
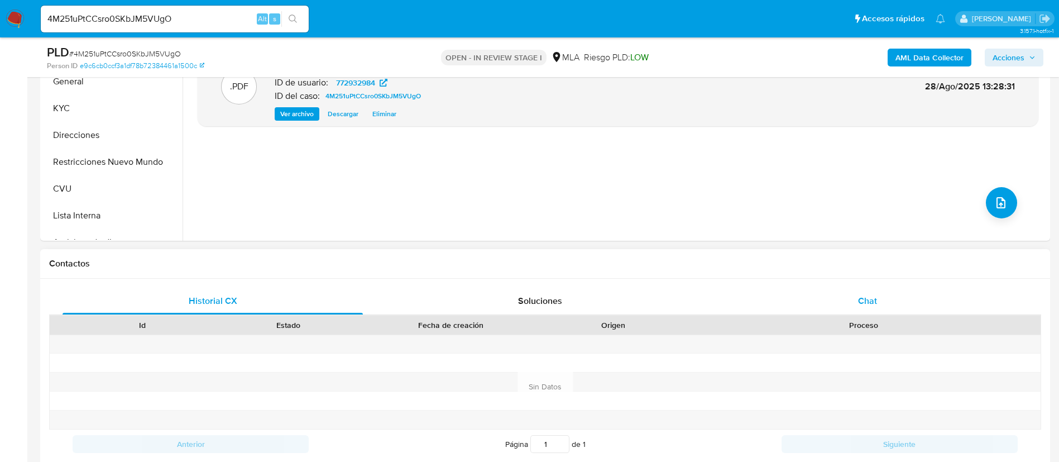
click at [813, 294] on div "Chat" at bounding box center [867, 300] width 300 height 27
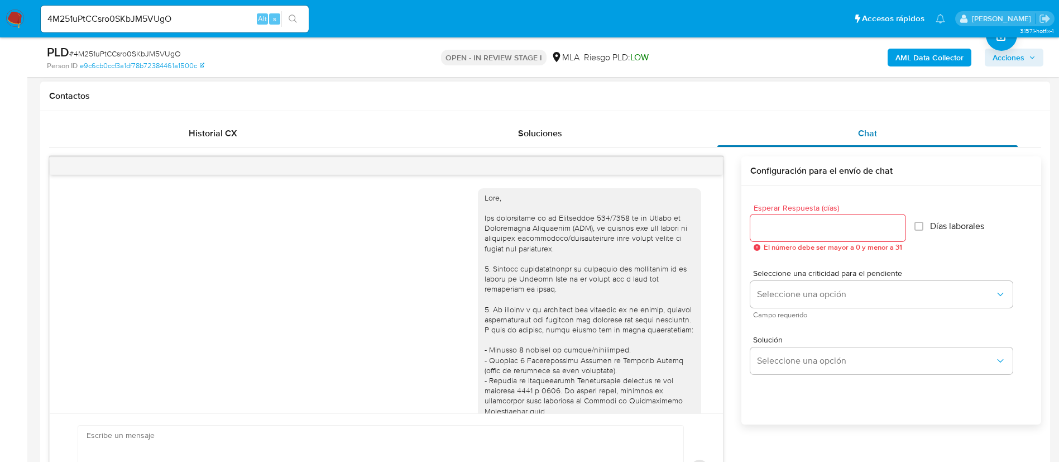
scroll to position [640, 0]
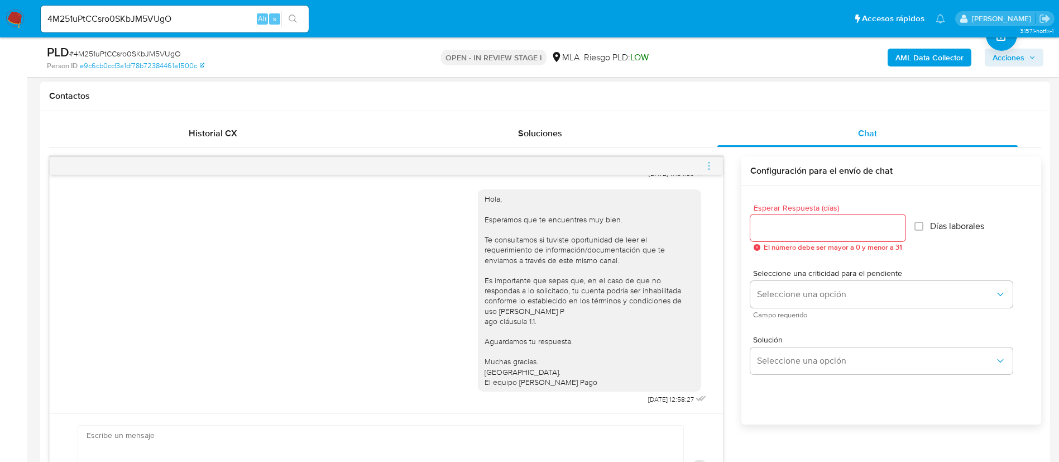
click at [706, 167] on icon "menu-action" at bounding box center [709, 166] width 10 height 10
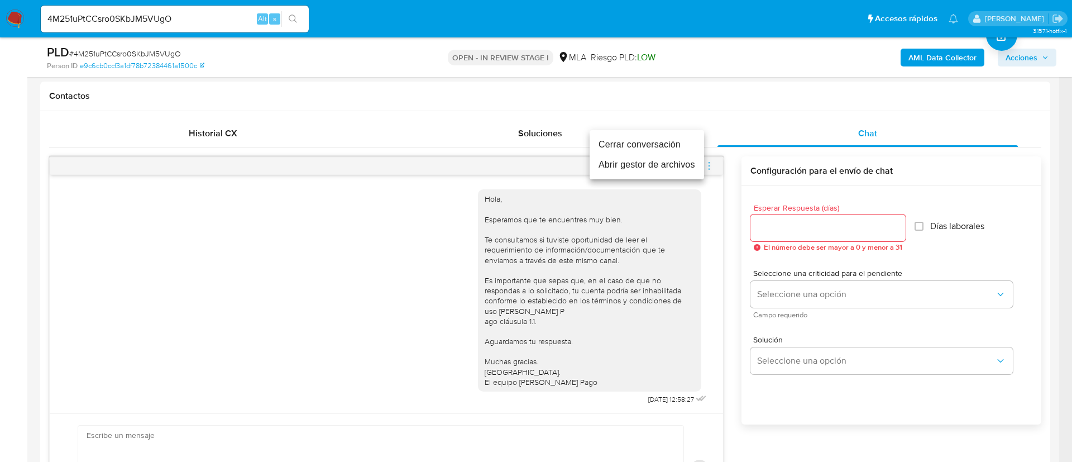
click at [646, 146] on li "Cerrar conversación" at bounding box center [646, 145] width 114 height 20
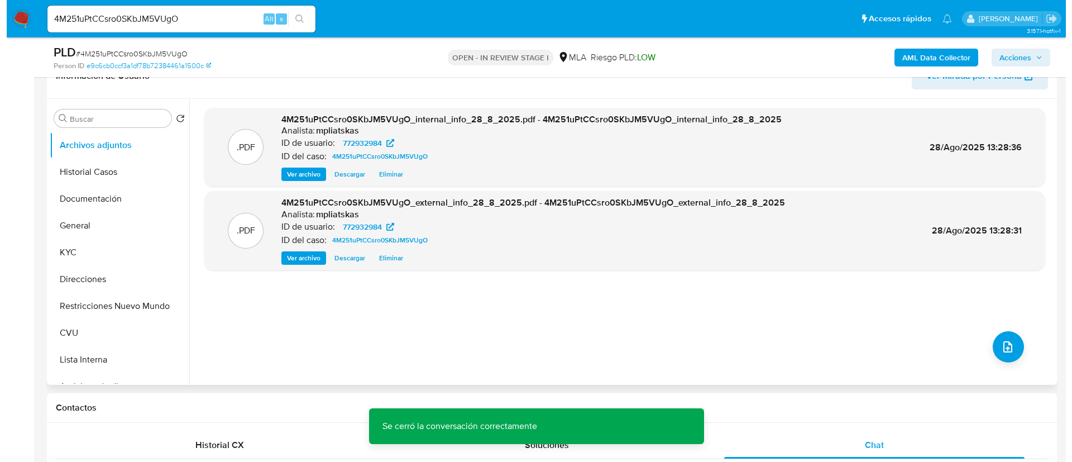
scroll to position [167, 0]
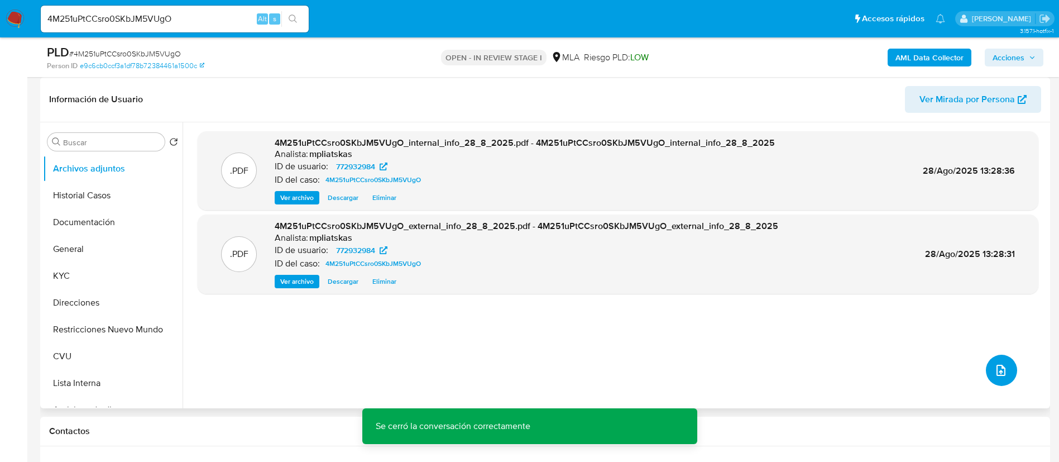
click at [1001, 370] on icon "upload-file" at bounding box center [1000, 369] width 13 height 13
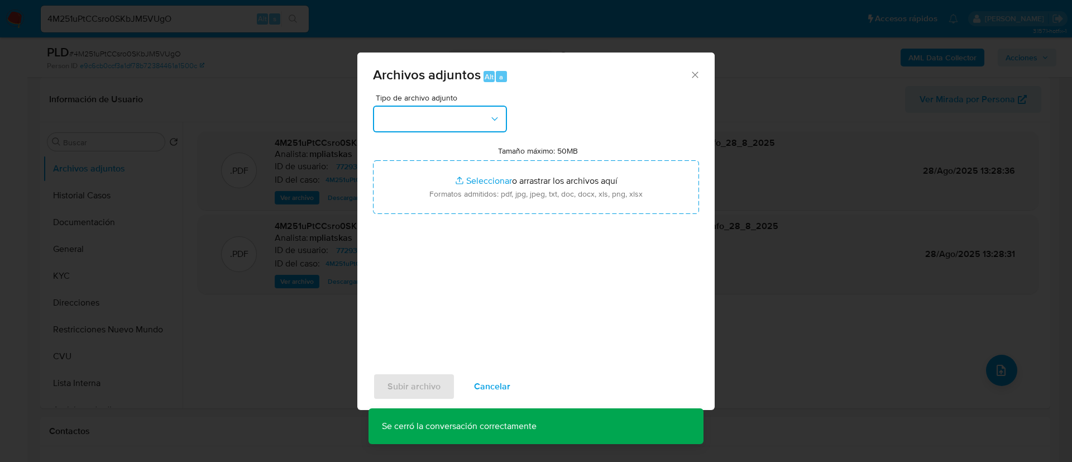
click at [437, 123] on button "button" at bounding box center [440, 118] width 134 height 27
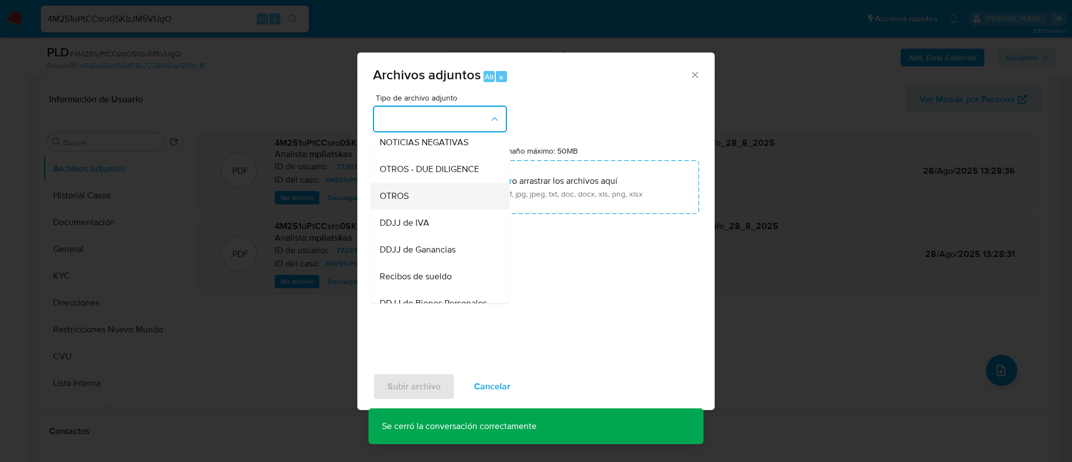
click at [433, 208] on div "OTROS" at bounding box center [437, 196] width 114 height 27
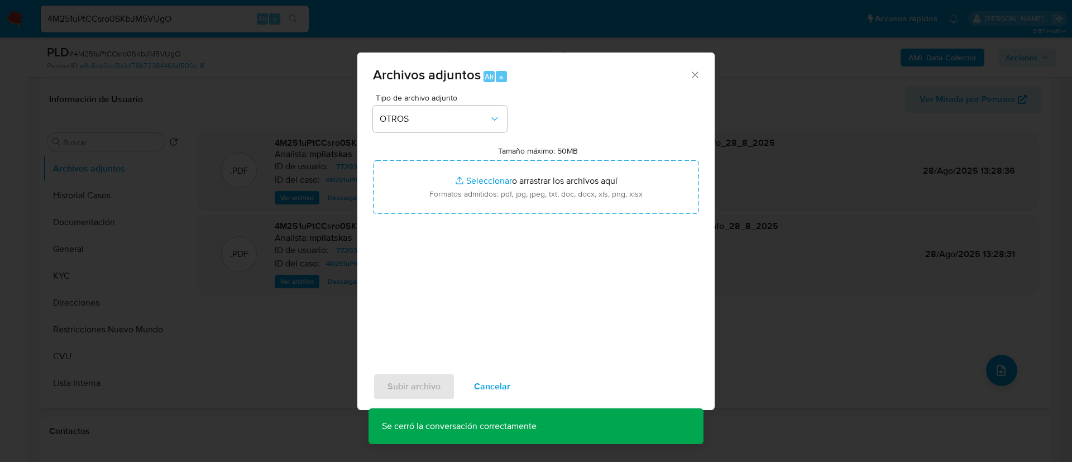
click at [433, 208] on input "Tamaño máximo: 50MB Seleccionar archivos" at bounding box center [536, 187] width 326 height 54
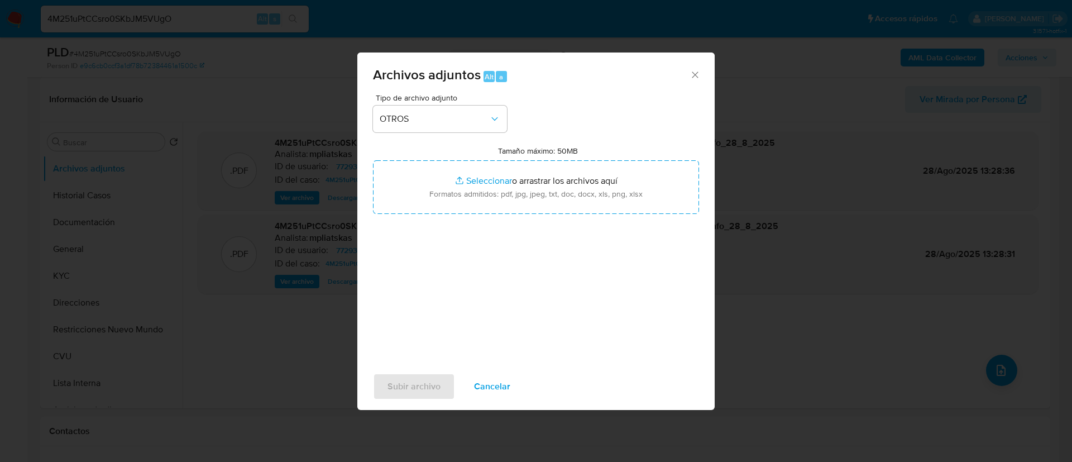
type input "C:\fakepath\772932984 Movimientos.xlsx"
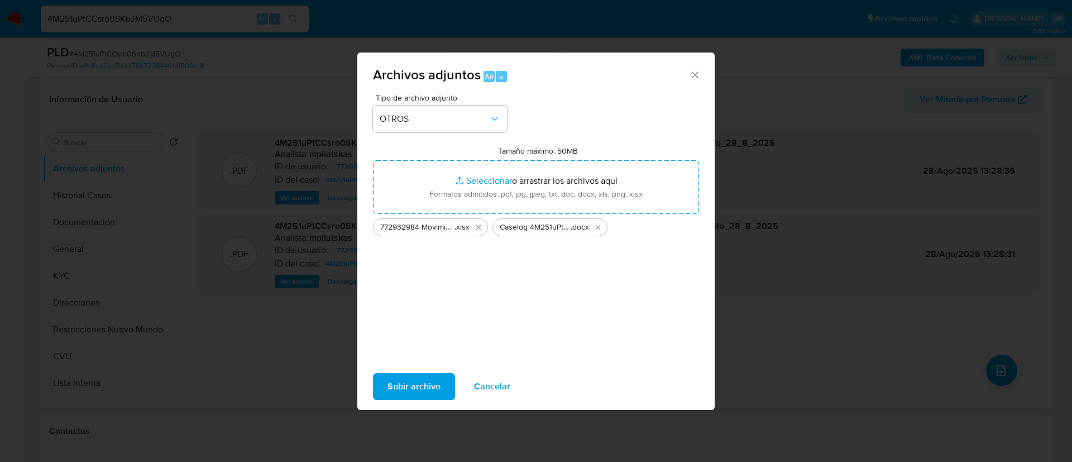
click at [429, 381] on span "Subir archivo" at bounding box center [413, 386] width 53 height 25
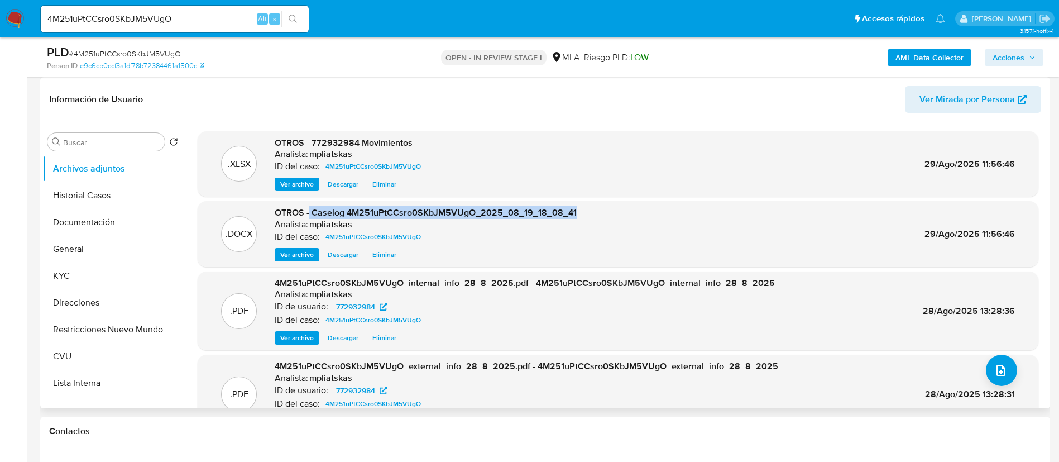
drag, startPoint x: 310, startPoint y: 212, endPoint x: 579, endPoint y: 212, distance: 269.6
click at [579, 212] on div ".DOCX OTROS - Caselog 4M251uPtCCsro0SKbJM5VUgO_2025_08_19_18_08_41 Analista: mp…" at bounding box center [617, 234] width 829 height 55
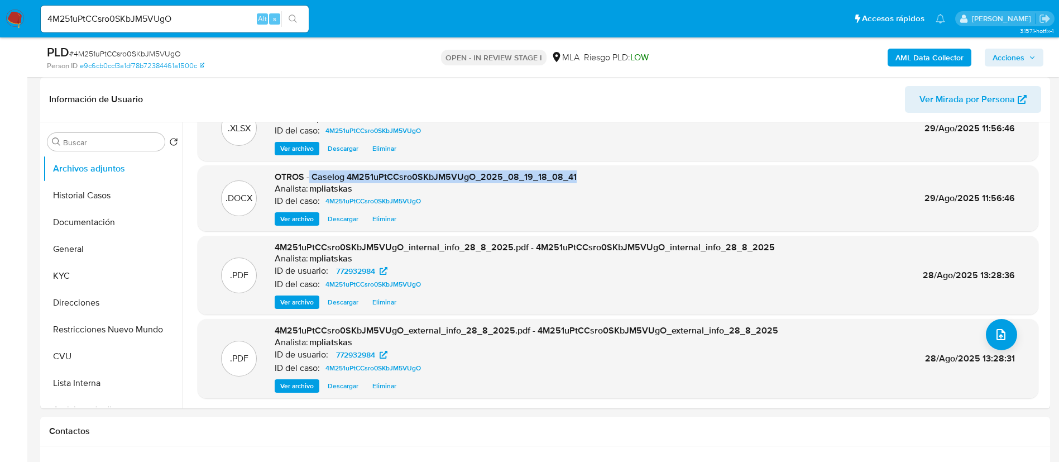
click at [1000, 63] on span "Acciones" at bounding box center [1008, 58] width 32 height 18
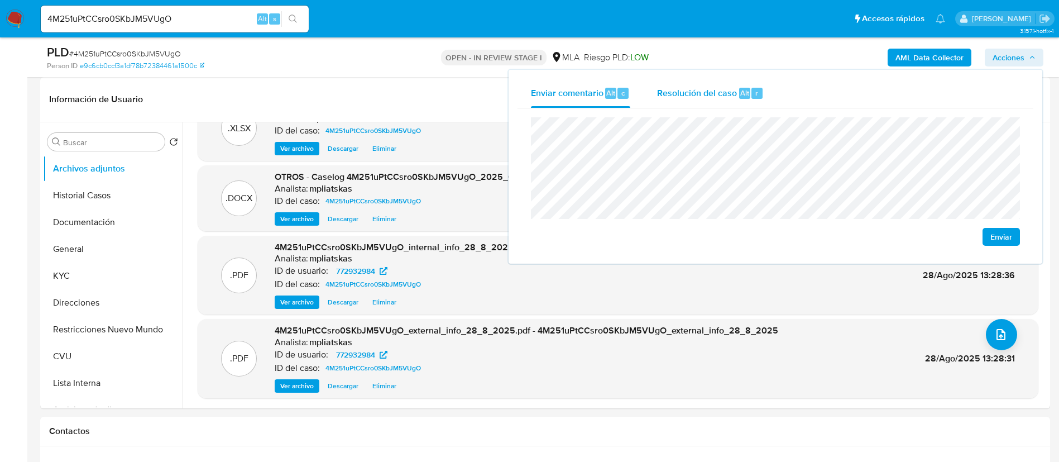
click at [714, 102] on div "Resolución del caso Alt r" at bounding box center [710, 93] width 107 height 29
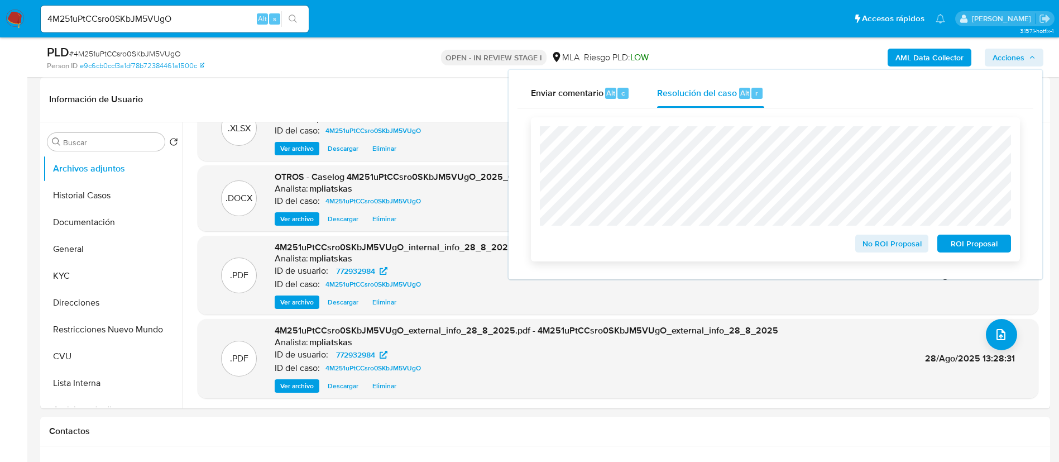
click at [876, 246] on span "No ROI Proposal" at bounding box center [892, 244] width 58 height 16
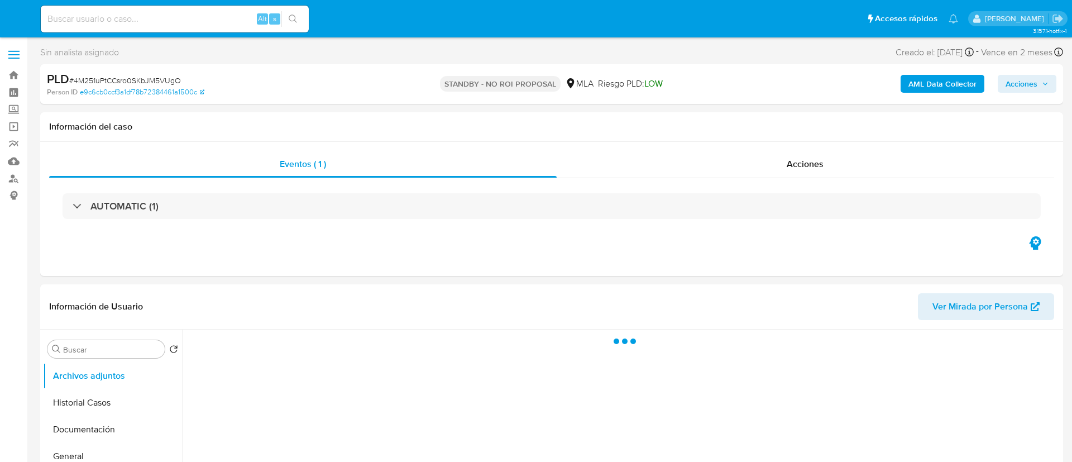
select select "10"
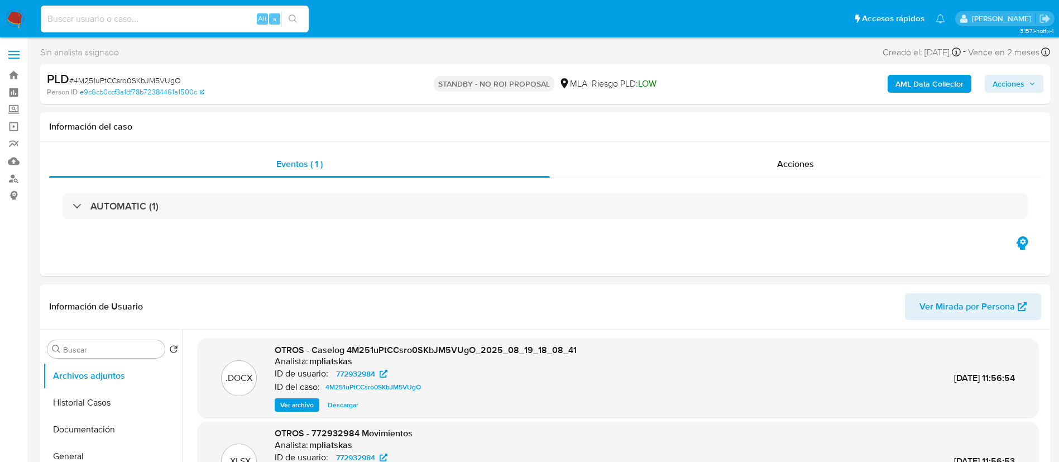
click at [215, 19] on input at bounding box center [175, 19] width 268 height 15
paste input "2164359387"
type input "2164359387"
click at [293, 16] on icon "search-icon" at bounding box center [293, 19] width 9 height 9
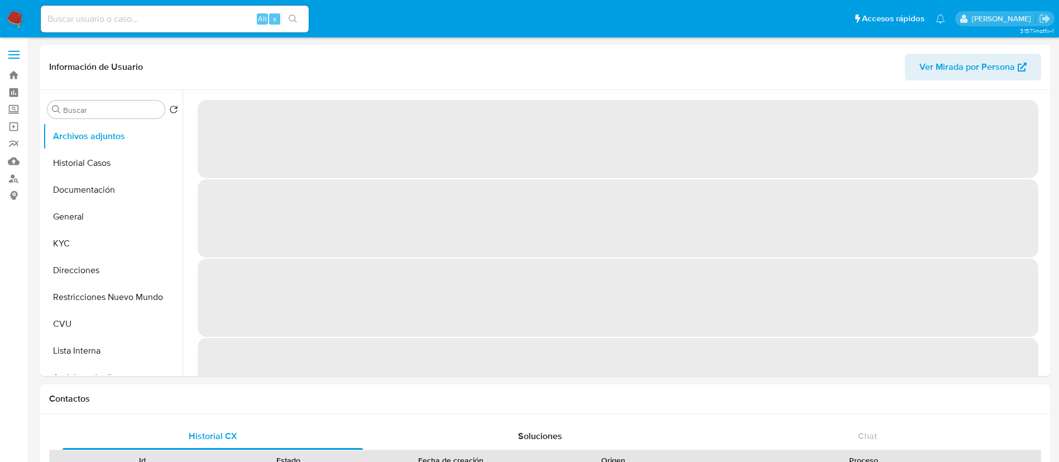
select select "10"
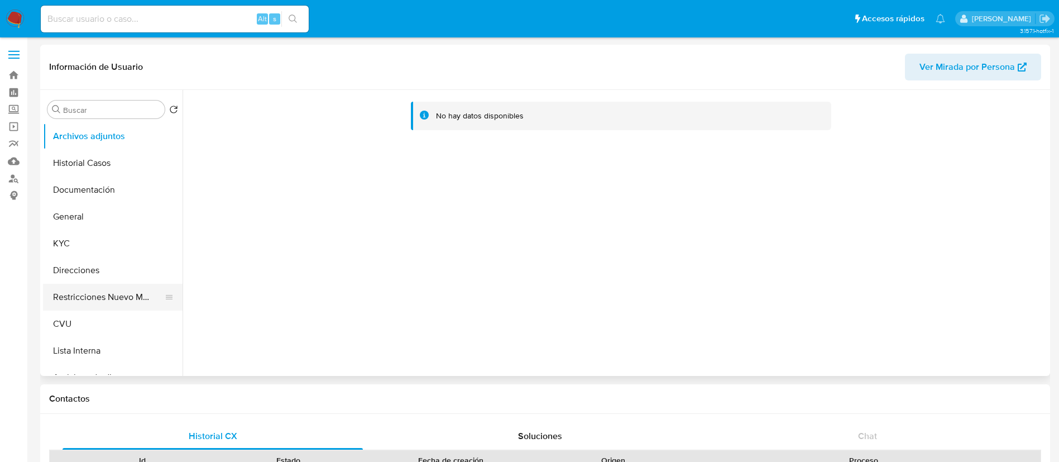
click at [72, 299] on button "Restricciones Nuevo Mundo" at bounding box center [108, 297] width 131 height 27
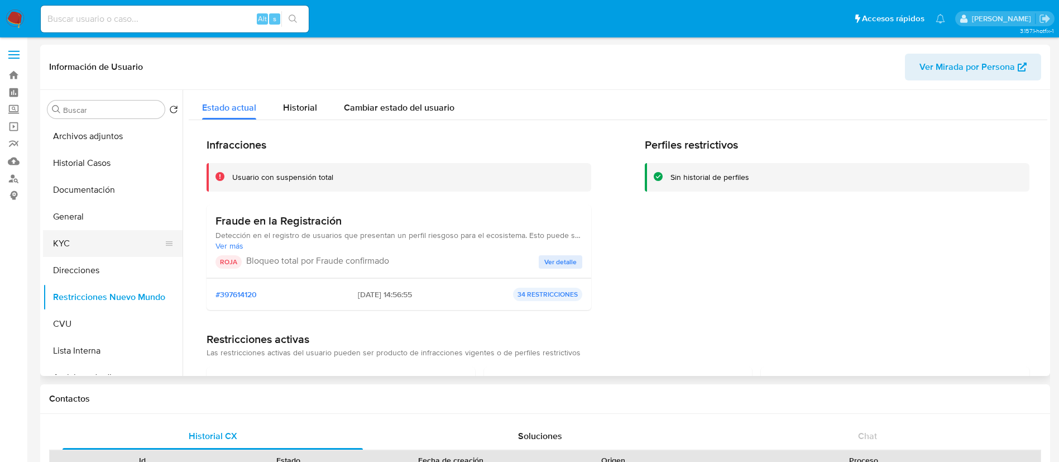
click at [109, 251] on button "KYC" at bounding box center [108, 243] width 131 height 27
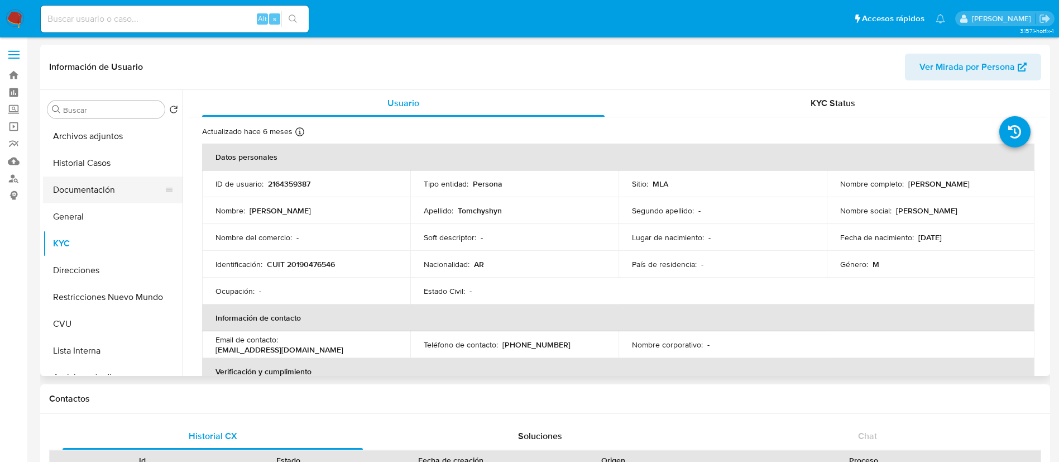
click at [94, 186] on button "Documentación" at bounding box center [108, 189] width 131 height 27
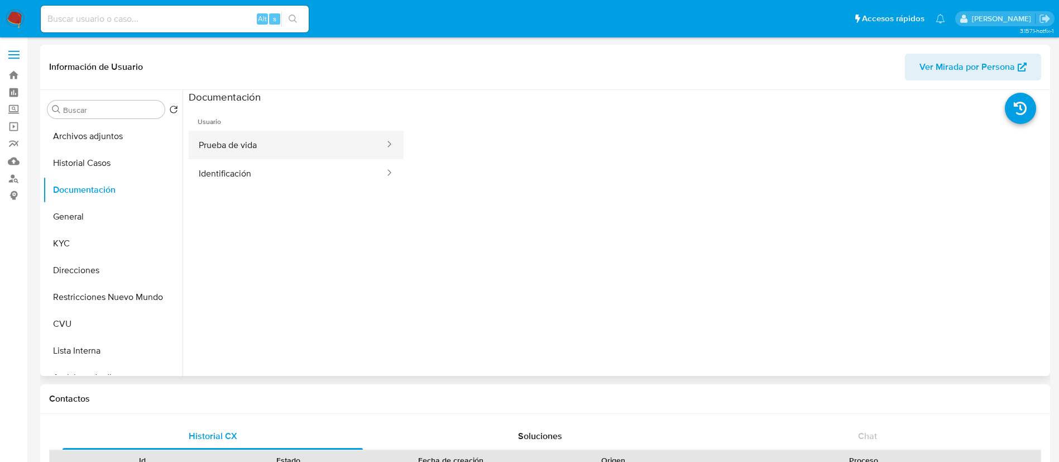
click at [263, 155] on button "Prueba de vida" at bounding box center [287, 145] width 197 height 28
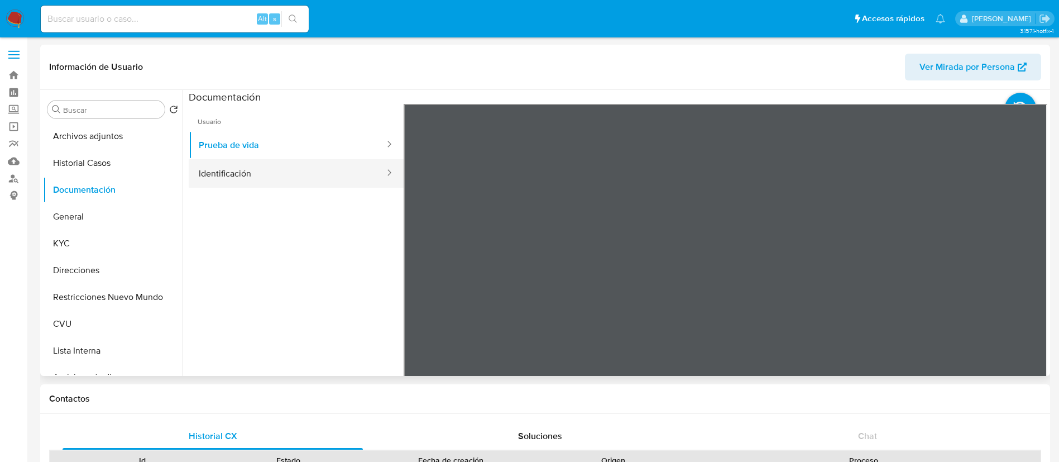
click at [261, 171] on button "Identificación" at bounding box center [287, 173] width 197 height 28
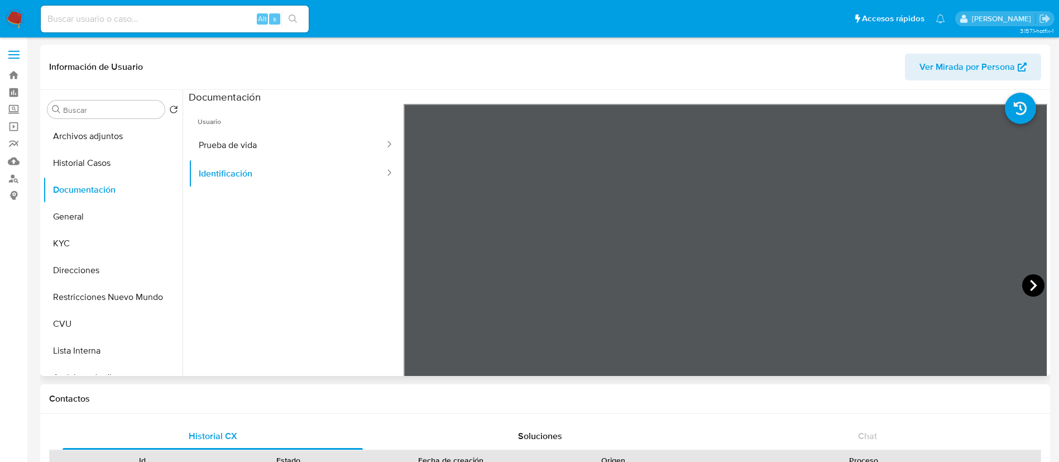
click at [1030, 289] on icon at bounding box center [1033, 285] width 7 height 11
click at [410, 280] on icon at bounding box center [417, 285] width 22 height 22
click at [165, 9] on div "Alt s" at bounding box center [175, 19] width 268 height 27
click at [173, 18] on input at bounding box center [175, 19] width 268 height 15
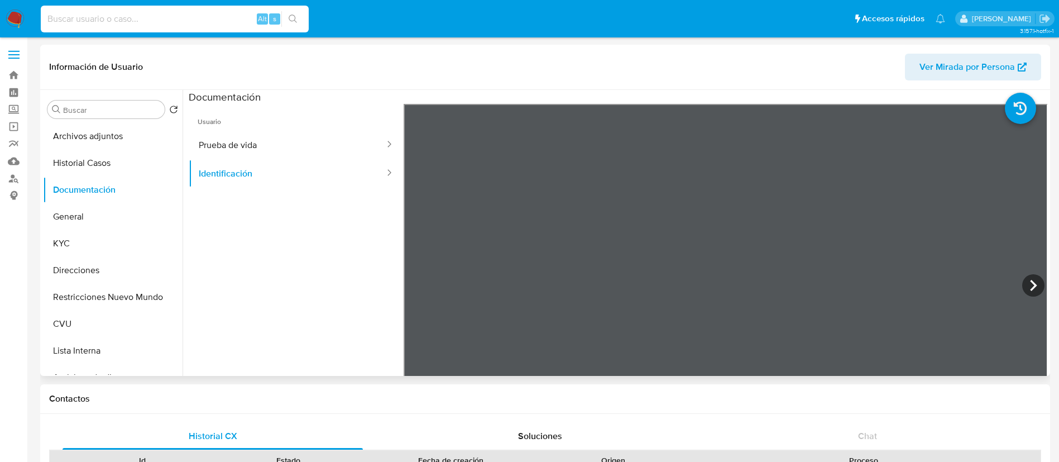
paste input "2164359387"
click at [299, 18] on button "search-icon" at bounding box center [292, 19] width 23 height 16
click at [81, 245] on button "KYC" at bounding box center [108, 243] width 131 height 27
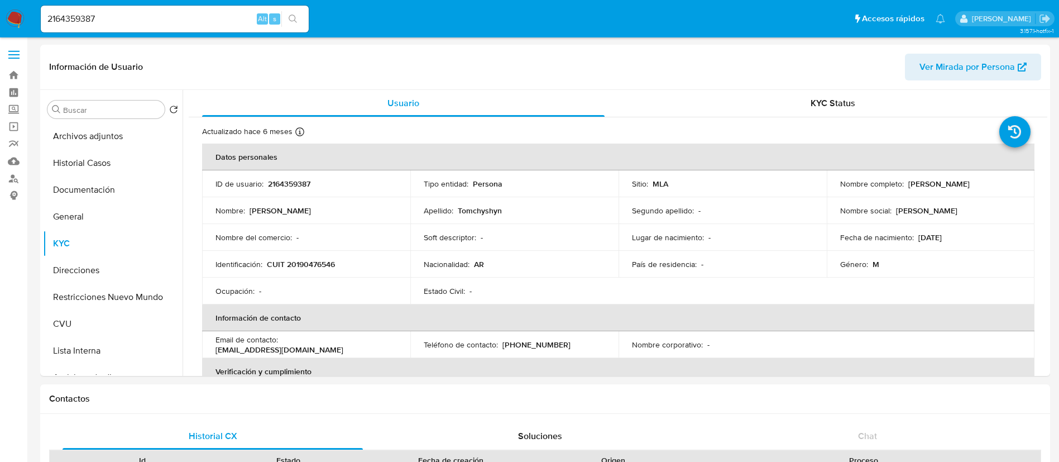
click at [243, 8] on div "2164359387 Alt s" at bounding box center [175, 19] width 268 height 27
click at [242, 18] on input "2164359387" at bounding box center [175, 19] width 268 height 15
paste input "Upgid3ScFDr4RtKDUPXZSGMH"
click at [248, 19] on input "2164359387Upgid3ScFDr4RtKDUPXZSGMH" at bounding box center [175, 19] width 268 height 15
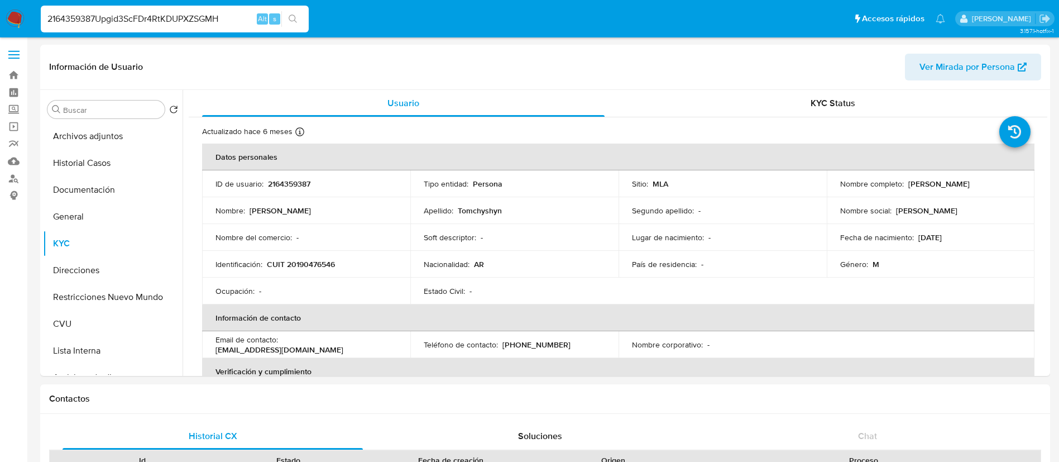
click at [248, 19] on input "2164359387Upgid3ScFDr4RtKDUPXZSGMH" at bounding box center [175, 19] width 268 height 15
paste input
type input "Upgid3ScFDr4RtKDUPXZSGMH"
click at [294, 20] on icon "search-icon" at bounding box center [293, 19] width 8 height 8
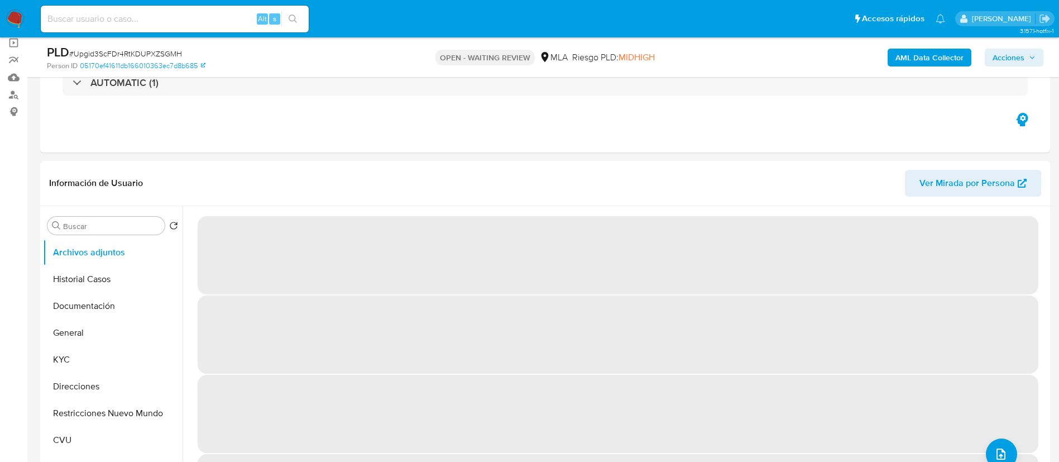
select select "10"
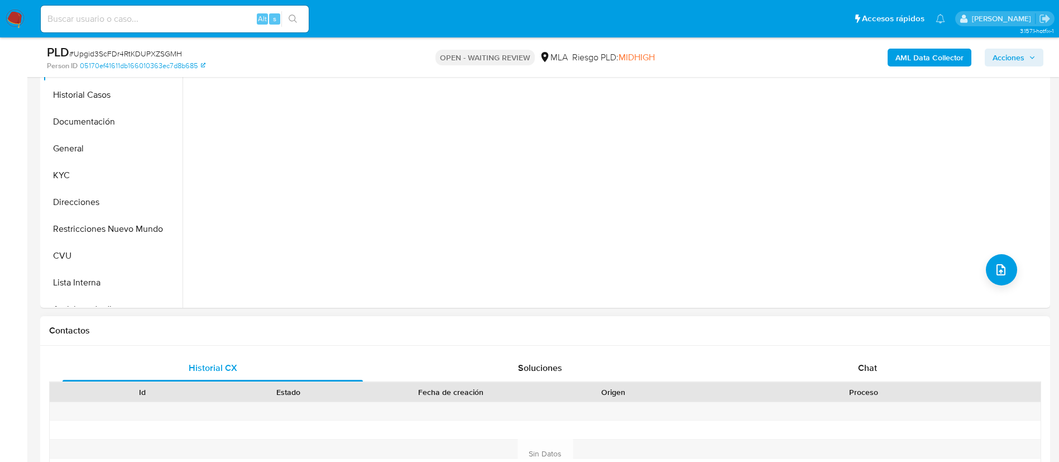
scroll to position [335, 0]
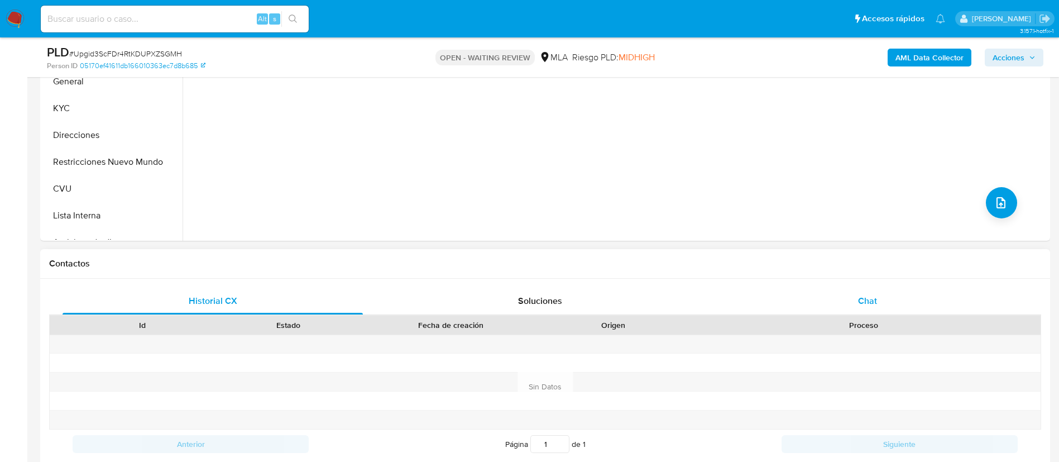
click at [812, 304] on div "Chat" at bounding box center [867, 300] width 300 height 27
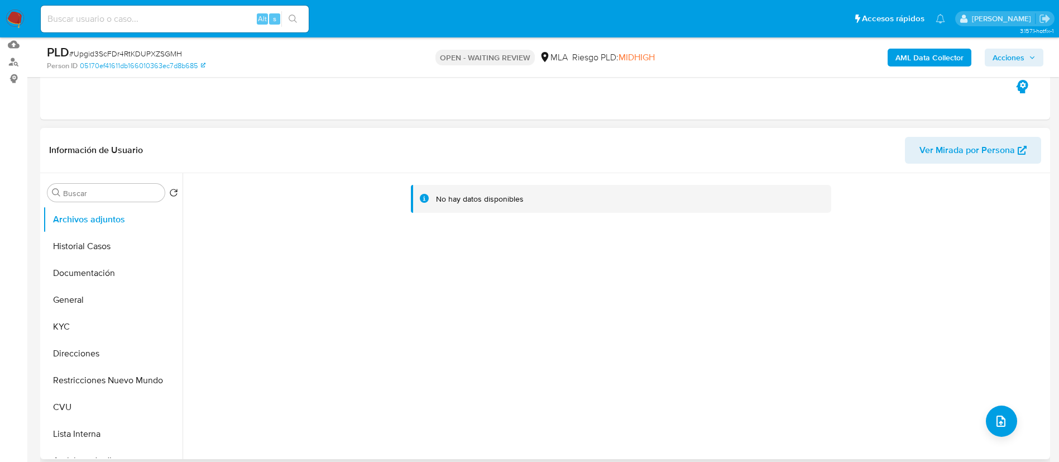
scroll to position [84, 0]
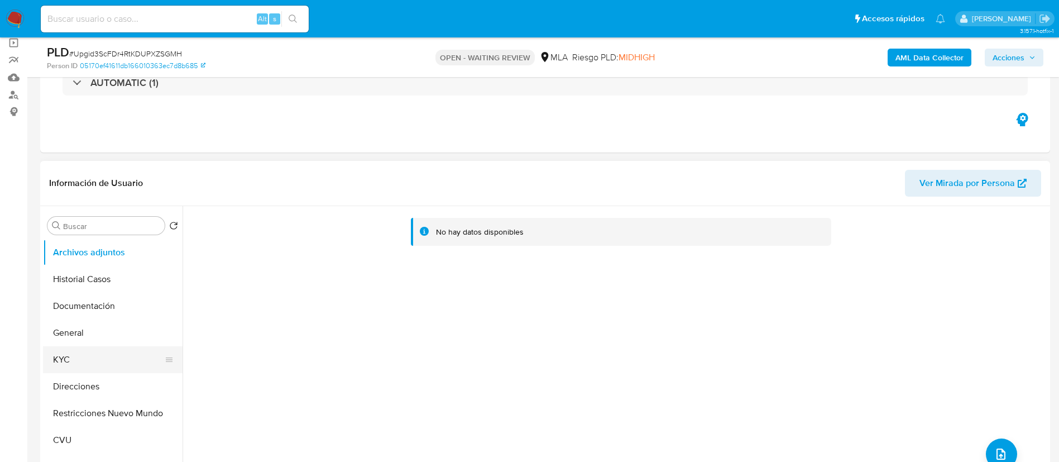
click at [74, 356] on button "KYC" at bounding box center [108, 359] width 131 height 27
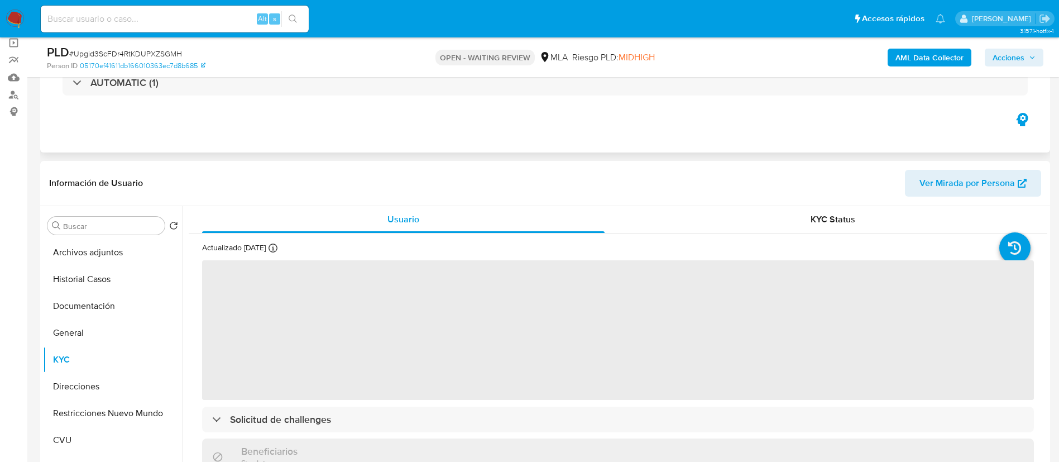
scroll to position [167, 0]
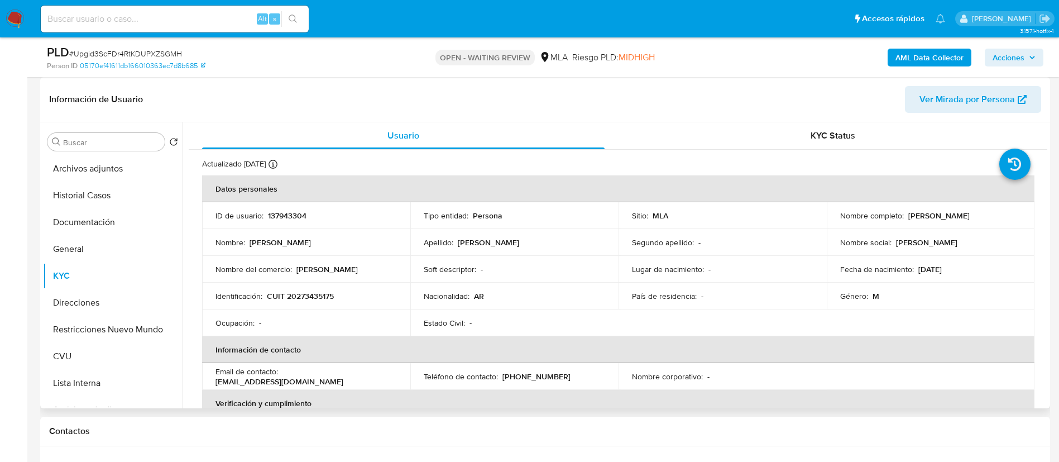
click at [295, 208] on td "ID de usuario : 137943304" at bounding box center [306, 215] width 208 height 27
copy p "137943304"
drag, startPoint x: 330, startPoint y: 1, endPoint x: 702, endPoint y: 138, distance: 395.8
click at [702, 138] on div "KYC Status" at bounding box center [832, 135] width 402 height 27
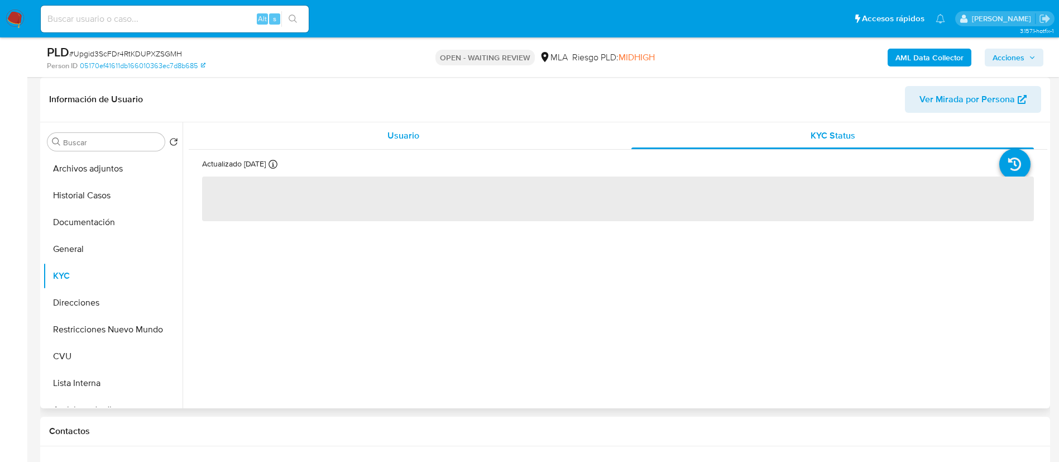
click at [513, 131] on div "Usuario" at bounding box center [403, 135] width 402 height 27
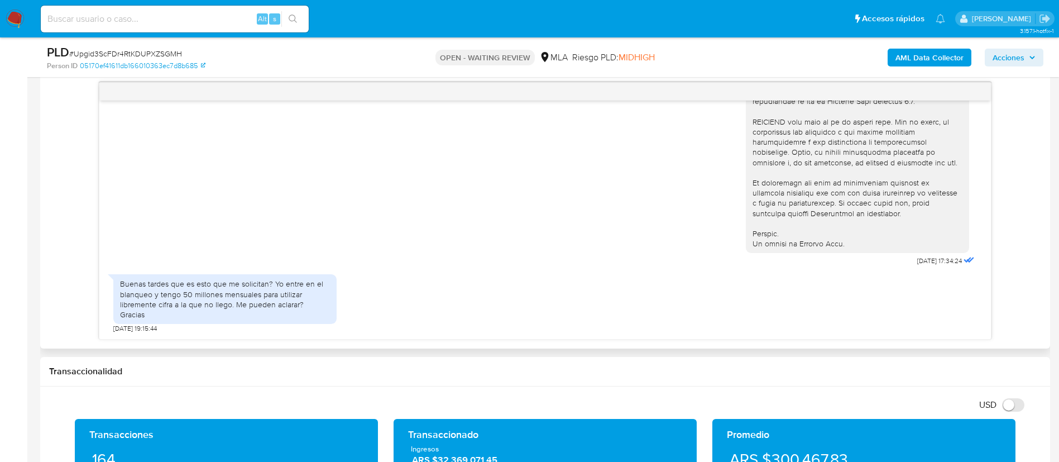
scroll to position [586, 0]
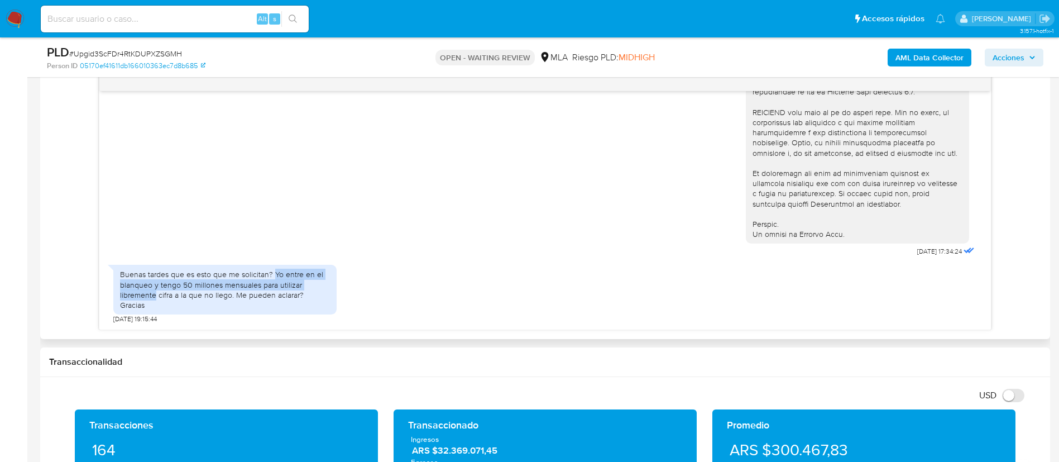
drag, startPoint x: 274, startPoint y: 286, endPoint x: 156, endPoint y: 304, distance: 119.1
click at [156, 304] on div "Buenas tardes que es esto que me solicitan? Yo entre en el blanqueo y tengo 50 …" at bounding box center [225, 289] width 210 height 41
copy div "Yo entre en el blanqueo y tengo 50 millones mensuales para utilizar libremente"
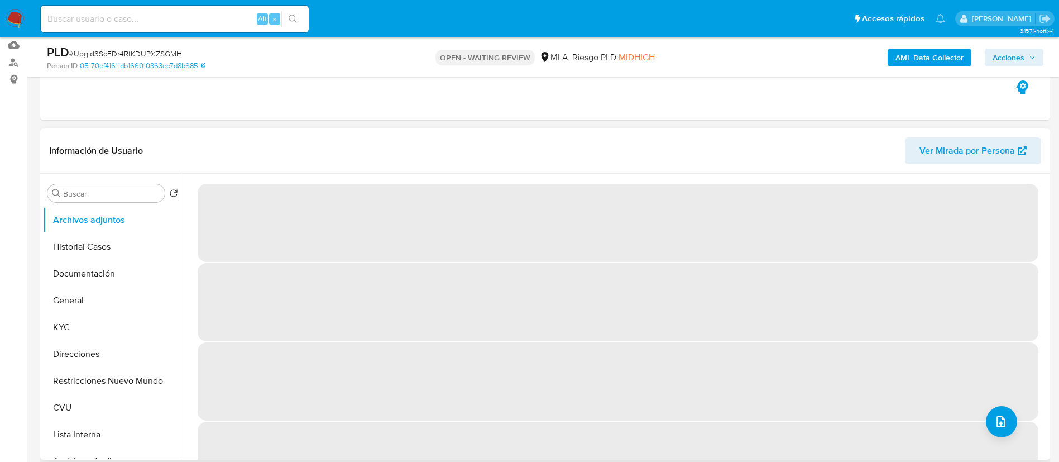
select select "10"
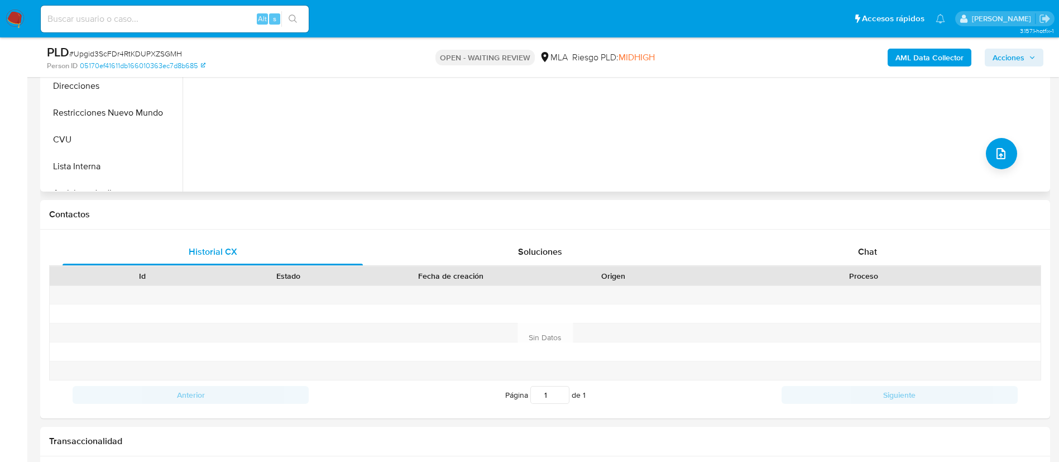
scroll to position [419, 0]
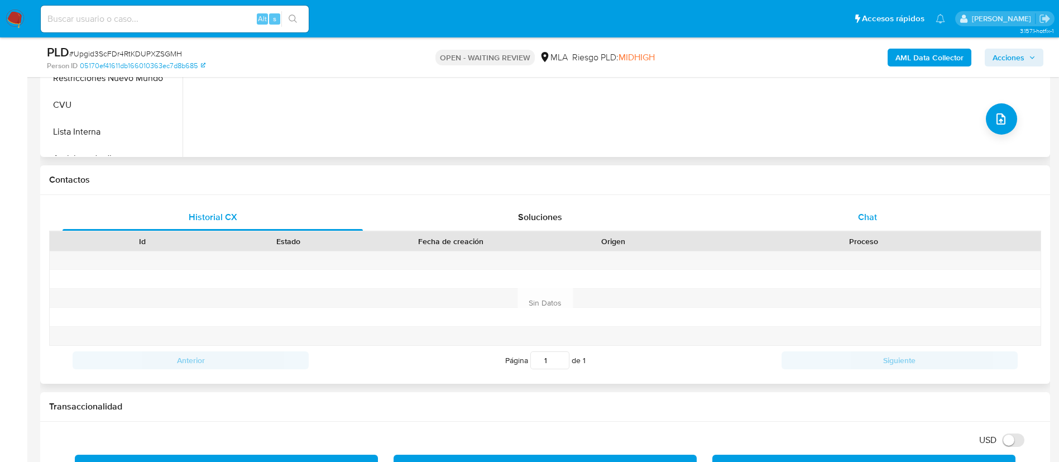
click at [882, 220] on div "Chat" at bounding box center [867, 217] width 300 height 27
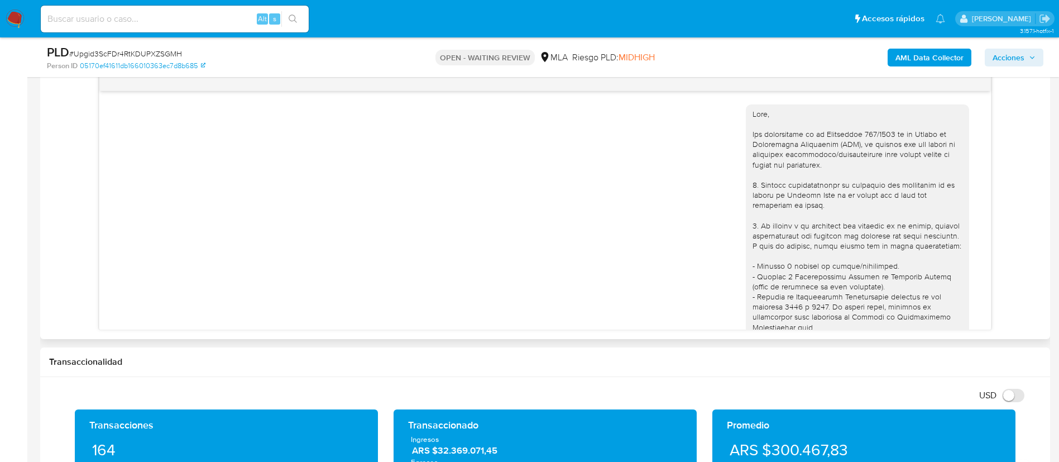
scroll to position [458, 0]
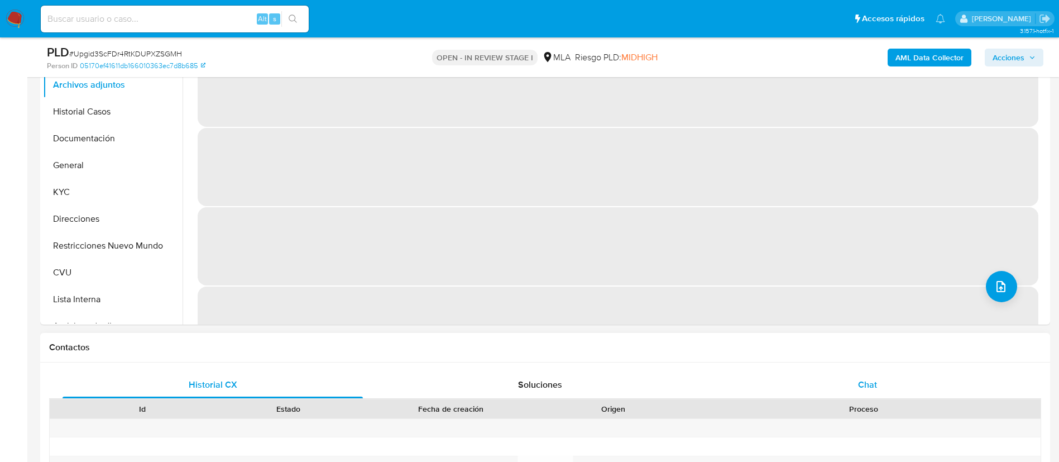
select select "10"
click at [874, 389] on span "Chat" at bounding box center [867, 384] width 19 height 13
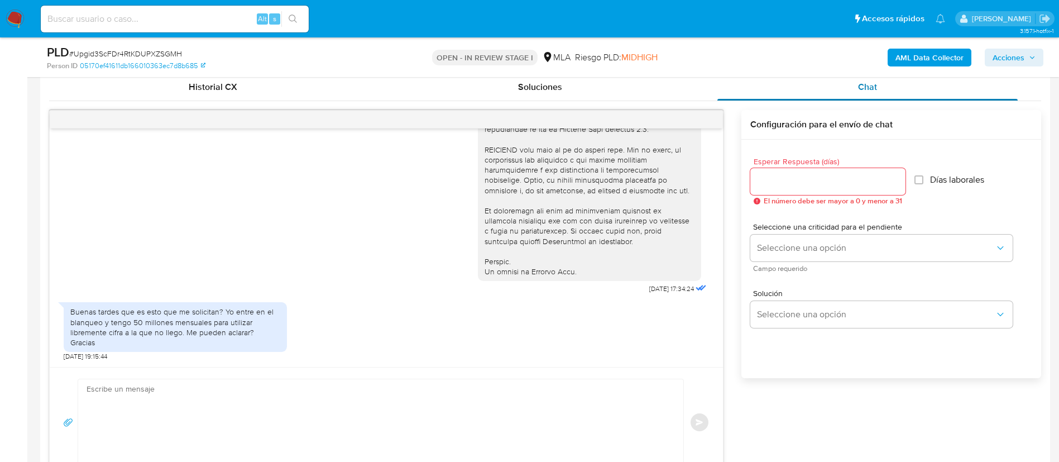
scroll to position [586, 0]
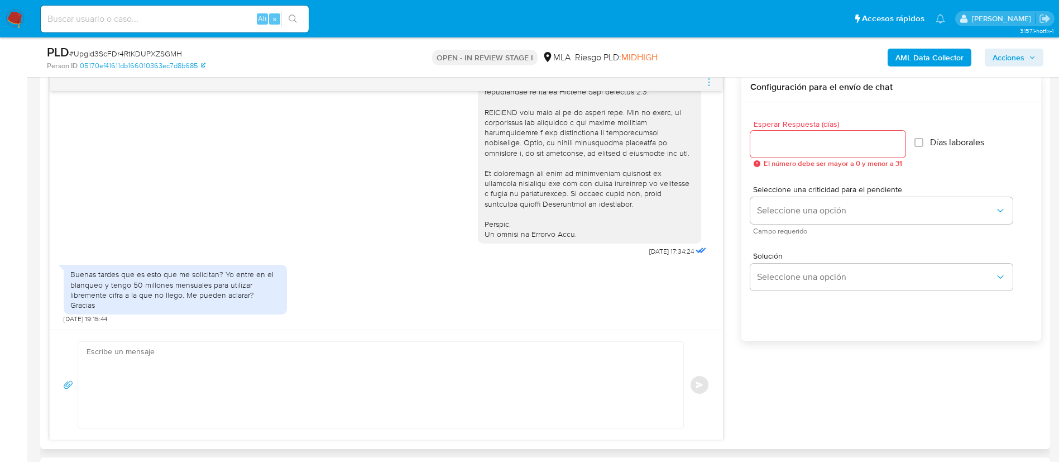
click at [534, 380] on textarea at bounding box center [378, 385] width 583 height 86
paste textarea "Queremos asegurarte que la información y documentación que nos proporciones no …"
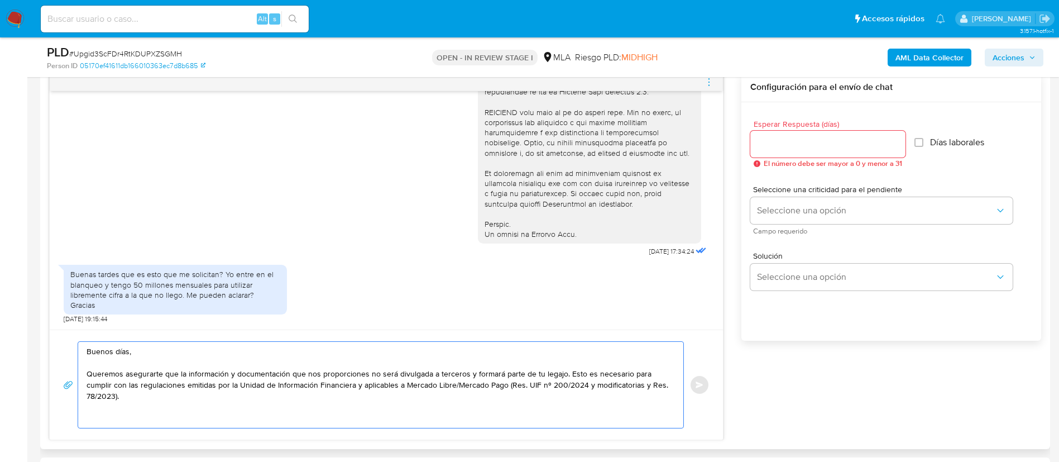
click at [409, 401] on textarea "Buenos días, Queremos asegurarte que la información y documentación que nos pro…" at bounding box center [378, 385] width 583 height 86
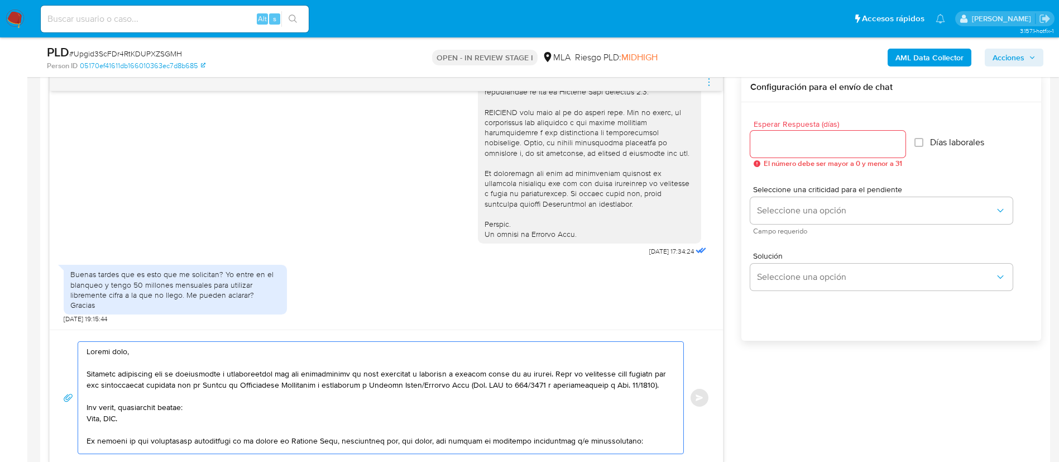
scroll to position [84, 0]
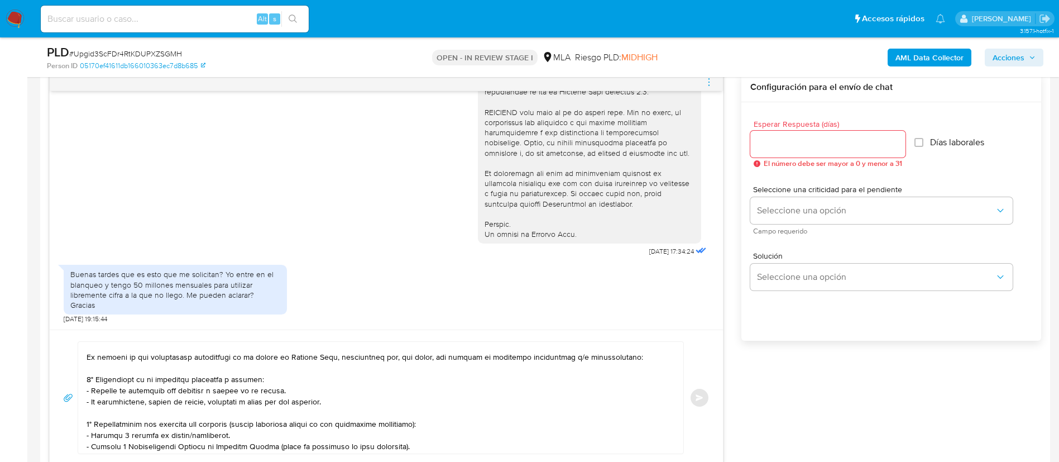
click at [86, 349] on div at bounding box center [377, 398] width 599 height 112
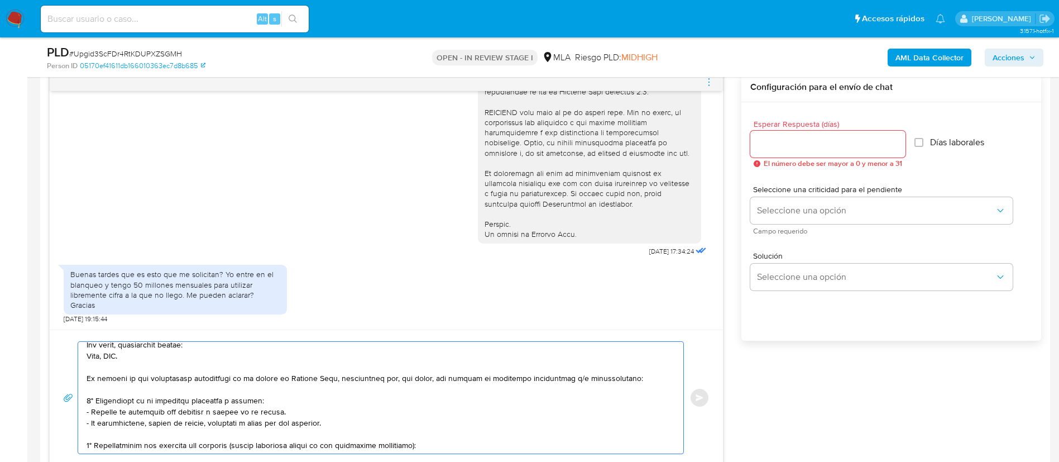
drag, startPoint x: 87, startPoint y: 344, endPoint x: 644, endPoint y: 390, distance: 558.4
click at [644, 390] on textarea at bounding box center [378, 398] width 583 height 112
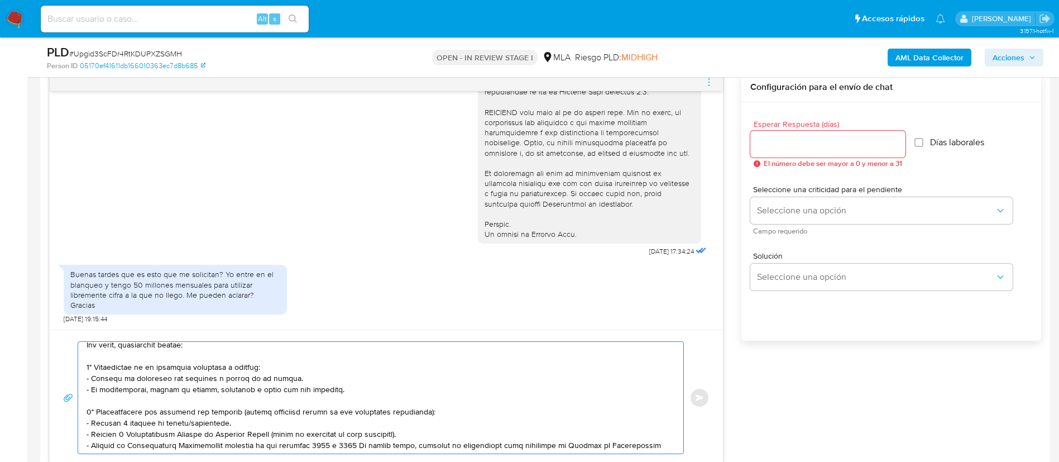
scroll to position [51, 0]
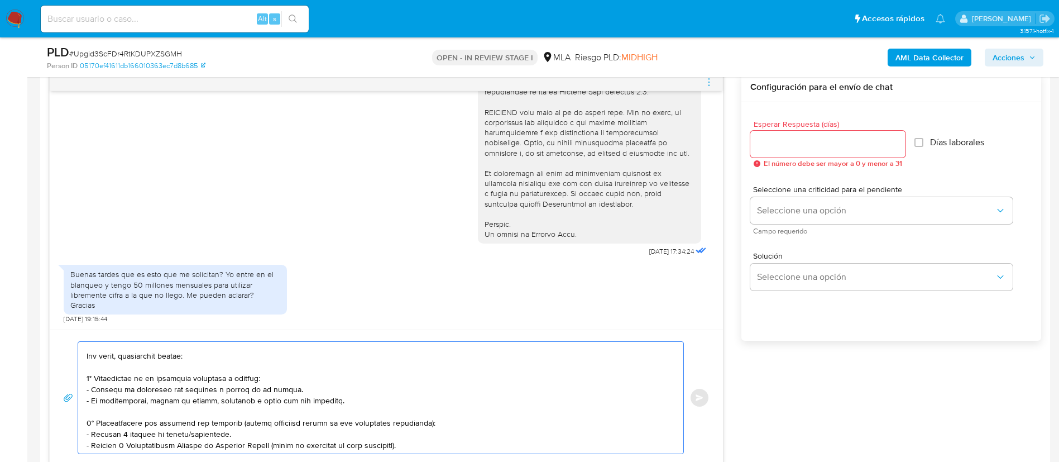
click at [206, 411] on textarea at bounding box center [378, 398] width 583 height 112
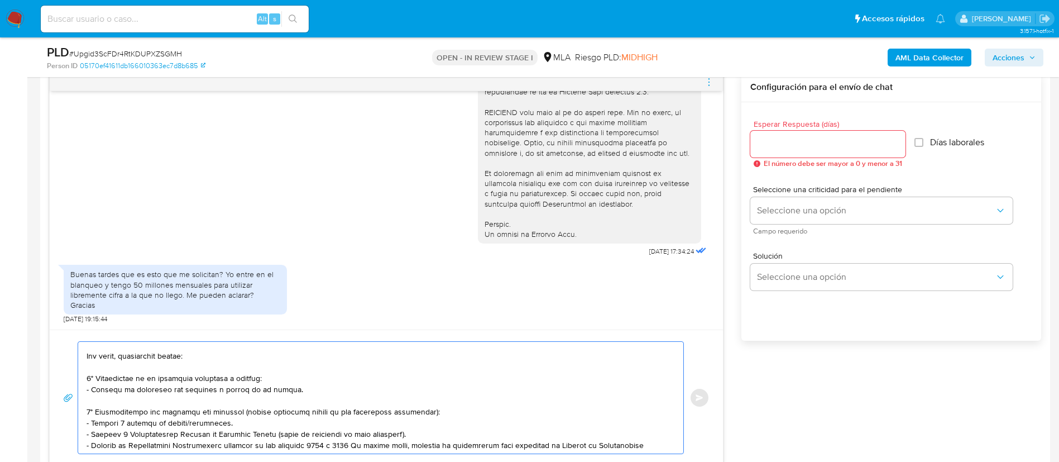
click at [207, 429] on textarea at bounding box center [378, 398] width 583 height 112
click at [207, 439] on textarea at bounding box center [378, 398] width 583 height 112
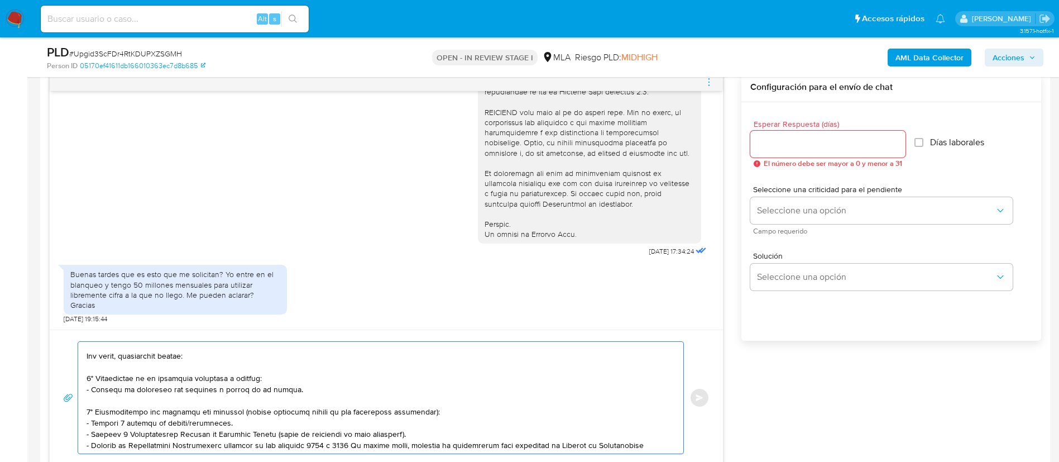
click at [205, 437] on textarea at bounding box center [378, 398] width 583 height 112
click at [206, 437] on textarea at bounding box center [378, 398] width 583 height 112
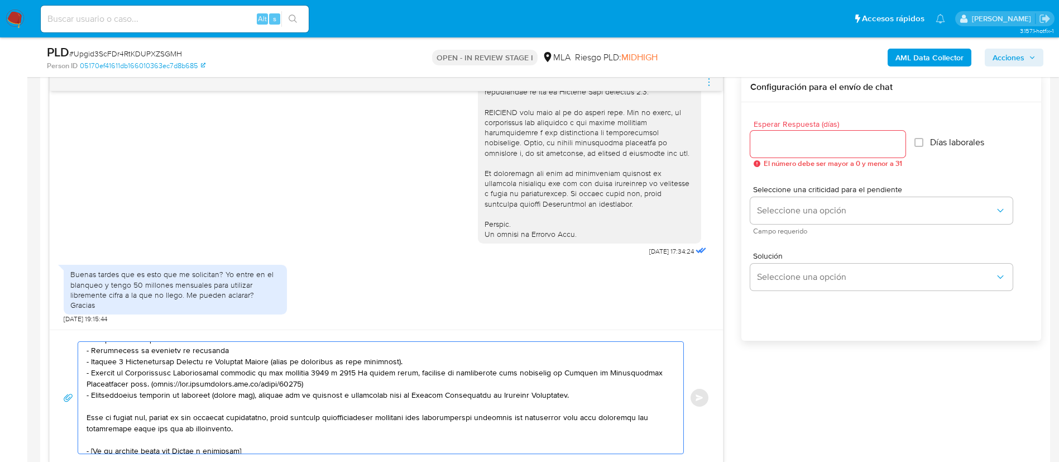
click at [151, 375] on textarea at bounding box center [378, 398] width 583 height 112
drag, startPoint x: 262, startPoint y: 390, endPoint x: 81, endPoint y: 375, distance: 181.5
click at [81, 375] on div at bounding box center [377, 398] width 599 height 112
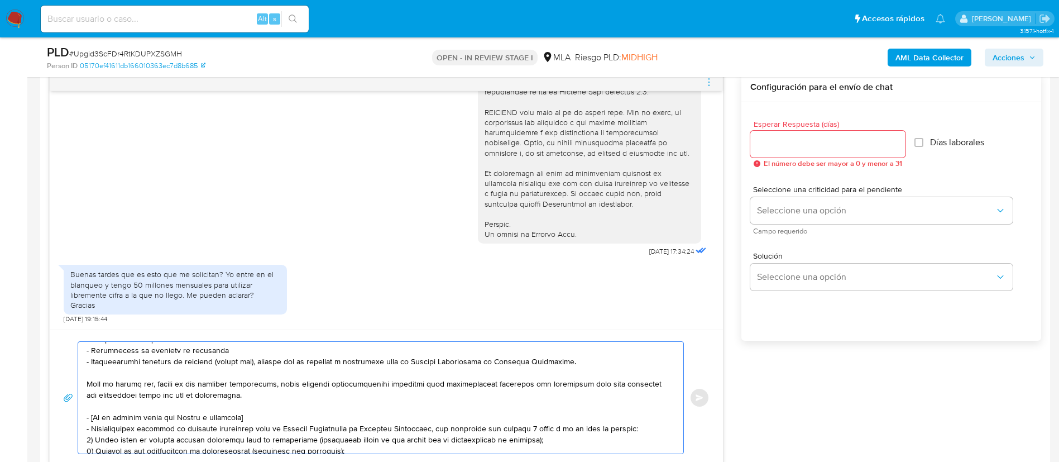
scroll to position [219, 0]
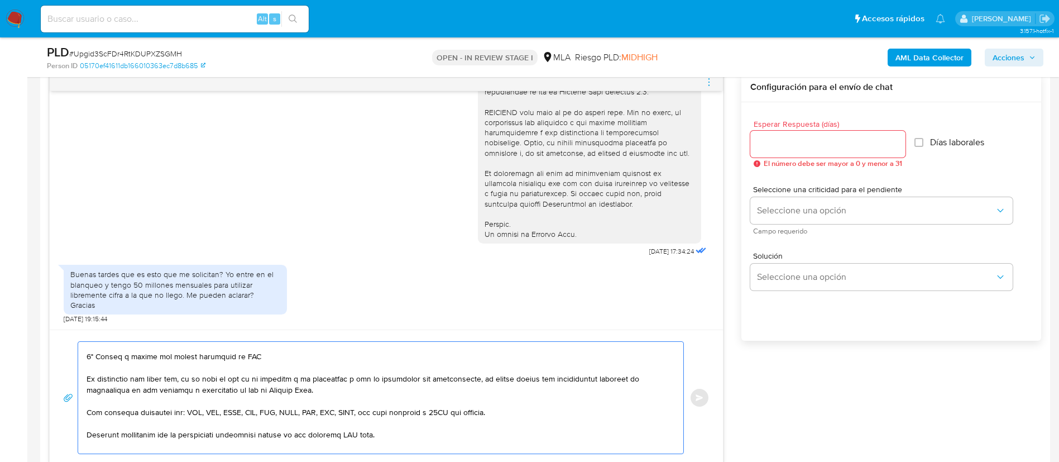
drag, startPoint x: 88, startPoint y: 346, endPoint x: 265, endPoint y: 370, distance: 179.1
click at [265, 370] on textarea at bounding box center [378, 398] width 583 height 112
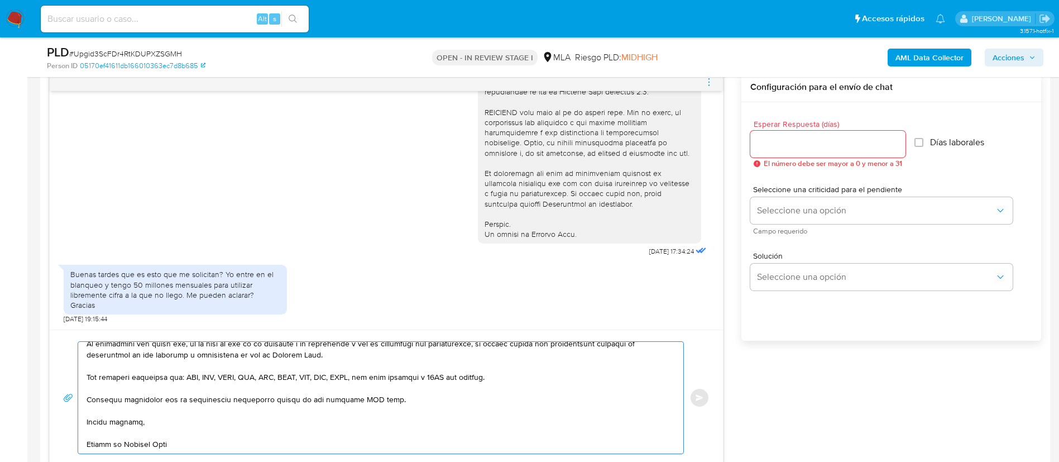
click at [351, 387] on textarea at bounding box center [378, 398] width 583 height 112
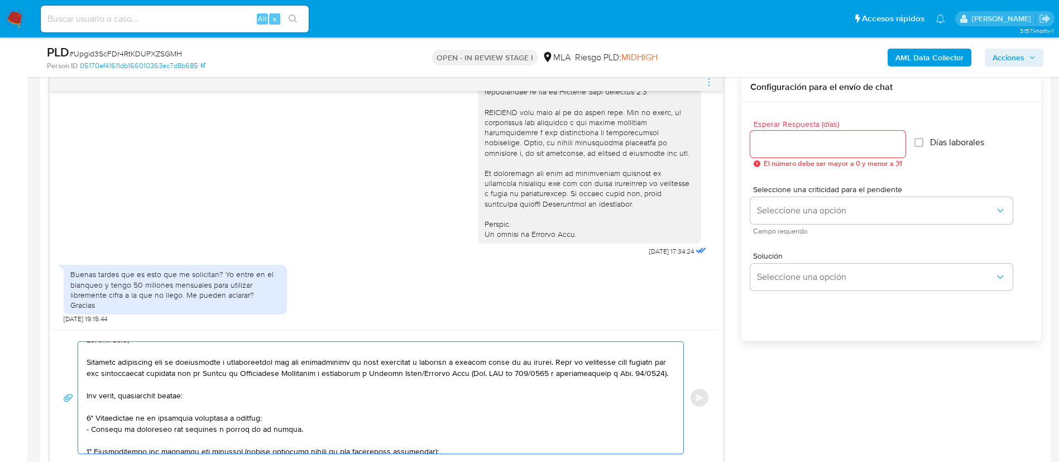
scroll to position [0, 0]
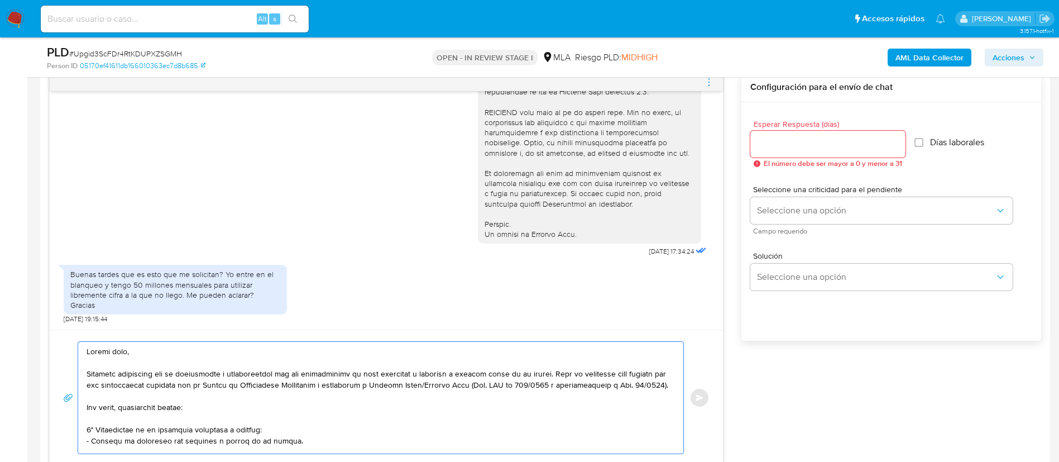
type textarea "Buenos días, Queremos asegurarte que la información y documentación que nos pro…"
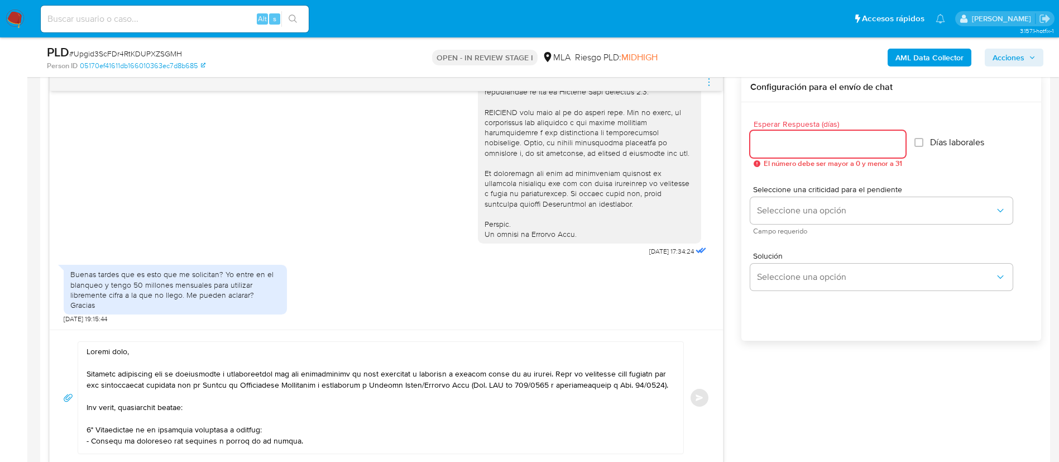
click at [774, 151] on div at bounding box center [827, 144] width 155 height 27
type input "3"
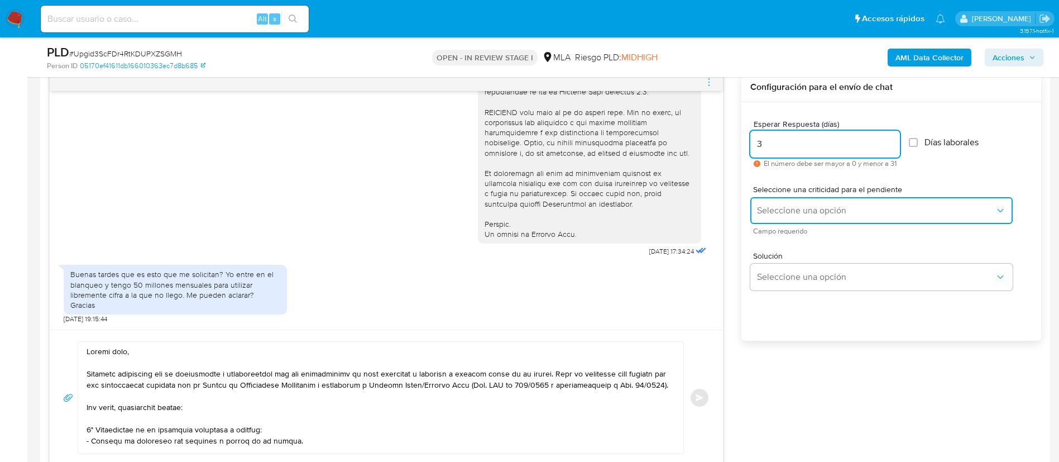
click at [794, 200] on button "Seleccione una opción" at bounding box center [881, 210] width 262 height 27
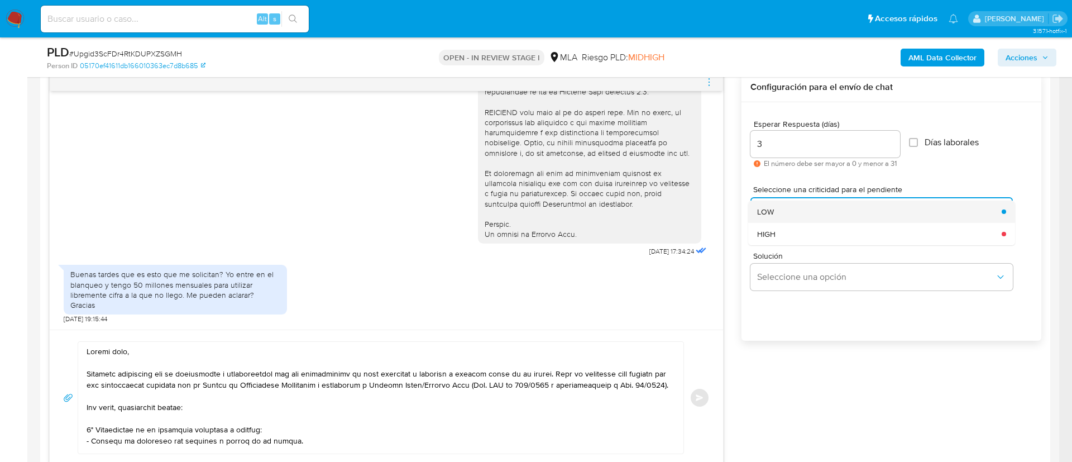
click at [791, 215] on div "LOW" at bounding box center [876, 211] width 238 height 22
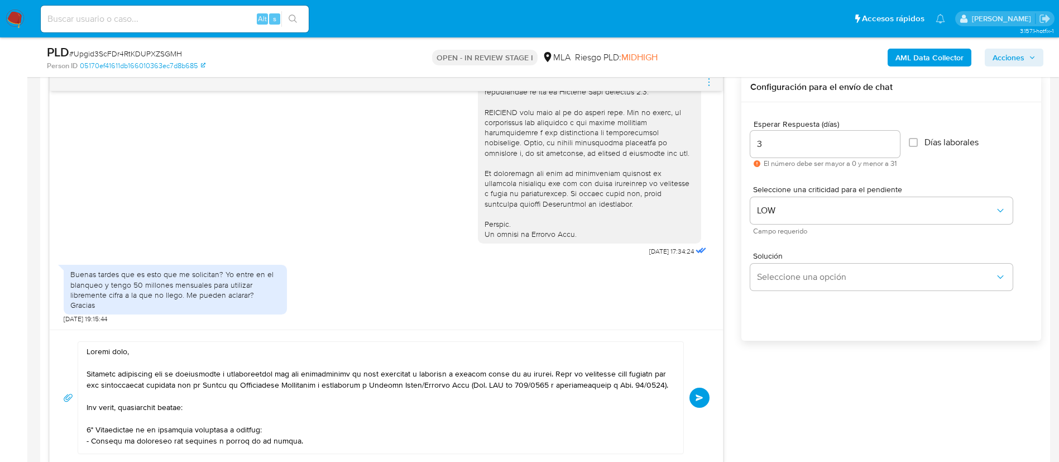
click at [701, 390] on button "Enviar" at bounding box center [699, 397] width 20 height 20
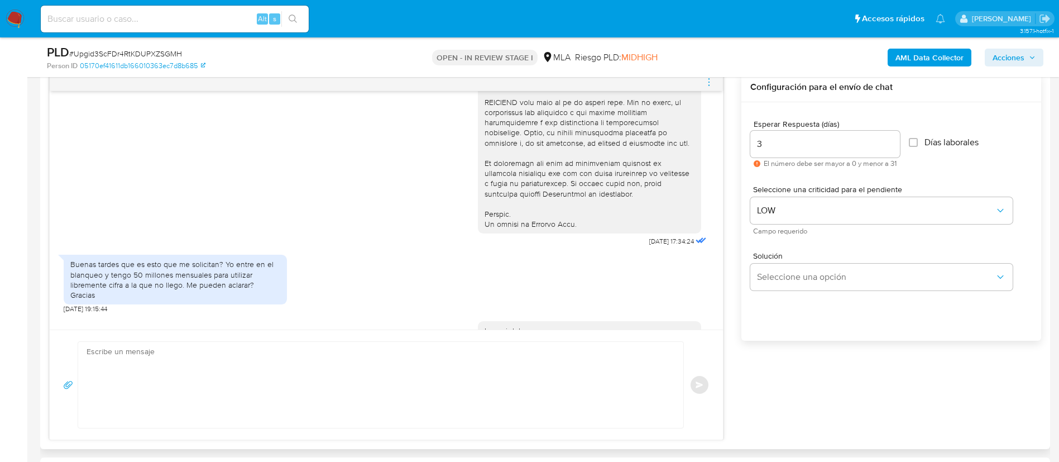
scroll to position [917, 0]
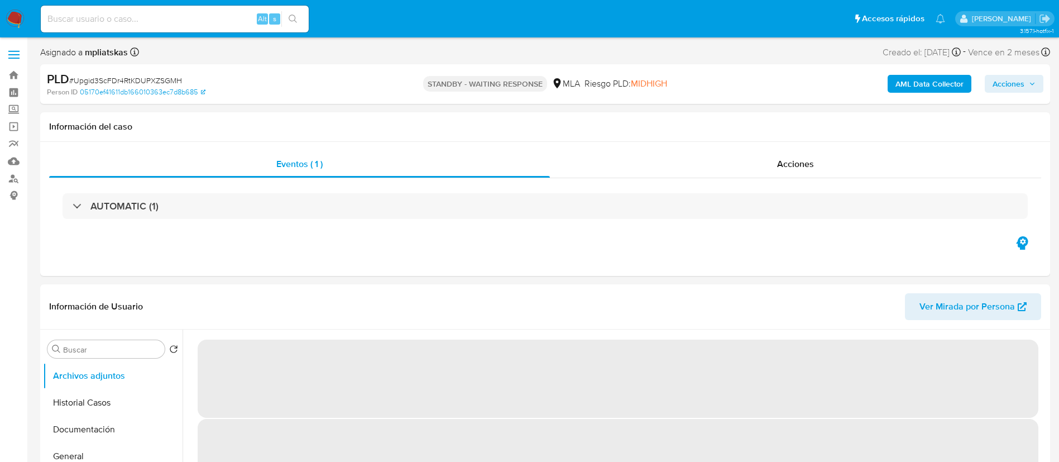
select select "10"
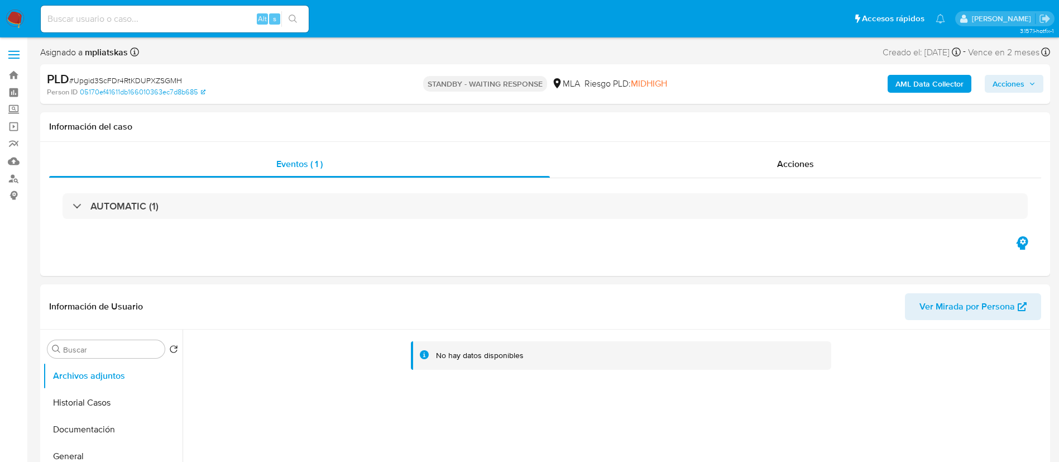
click at [237, 21] on input at bounding box center [175, 19] width 268 height 15
paste input "nFhQ9SHtakQOoNMme9ks7Pf6"
type input "nFhQ9SHtakQOoNMme9ks7Pf6"
click at [287, 18] on button "search-icon" at bounding box center [292, 19] width 23 height 16
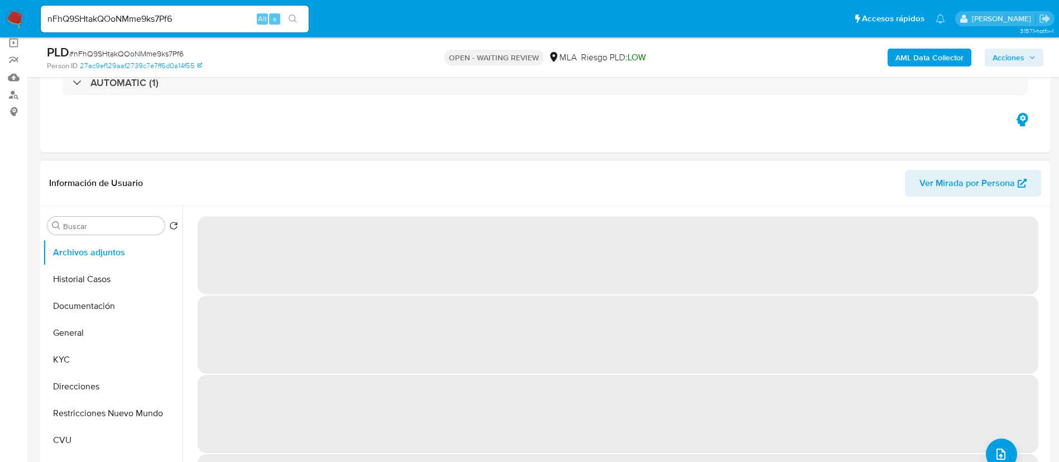
select select "10"
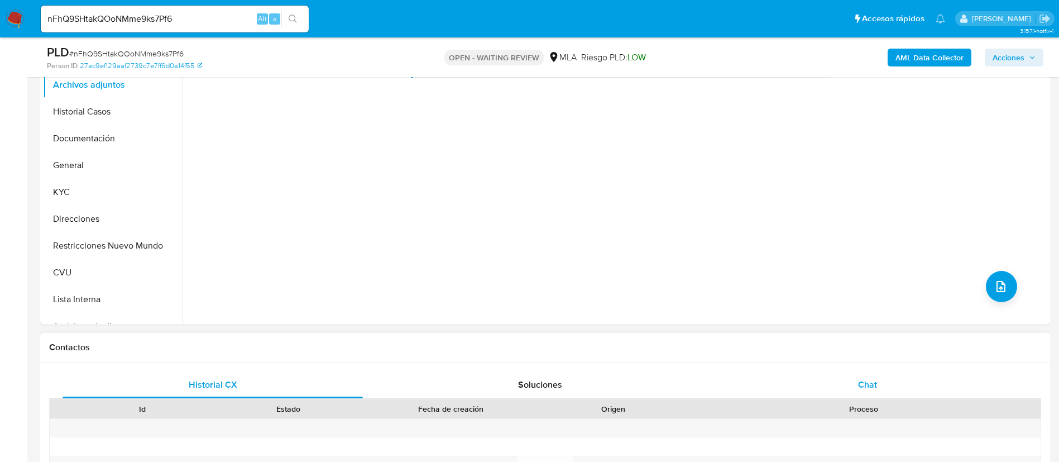
click at [778, 382] on div "Chat" at bounding box center [867, 384] width 300 height 27
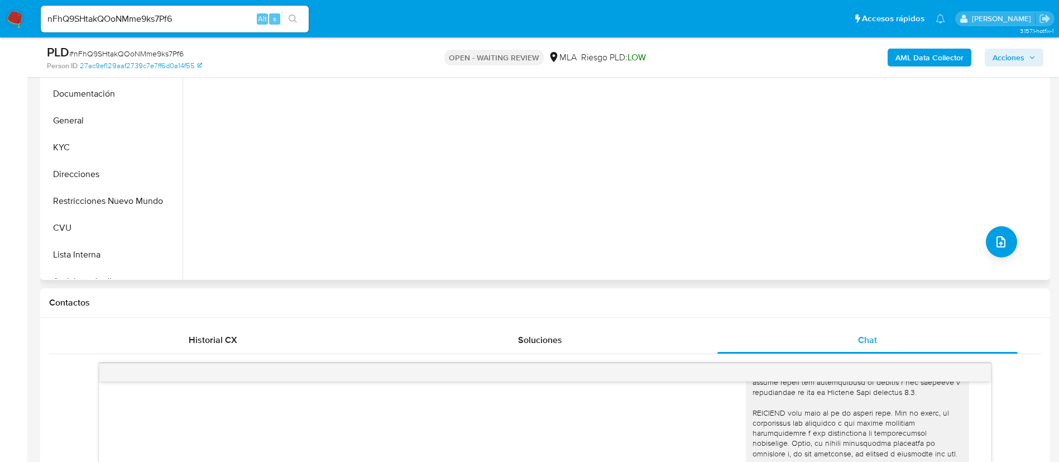
scroll to position [251, 0]
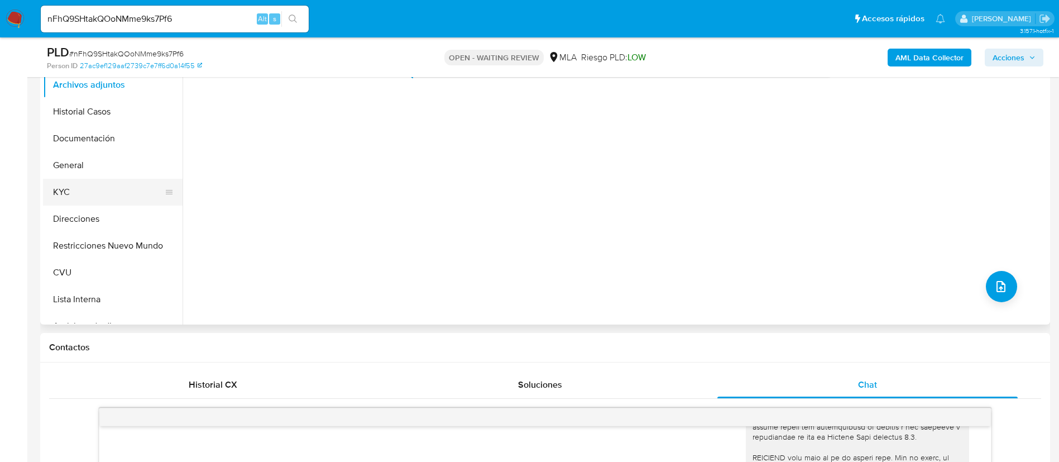
click at [111, 184] on button "KYC" at bounding box center [108, 192] width 131 height 27
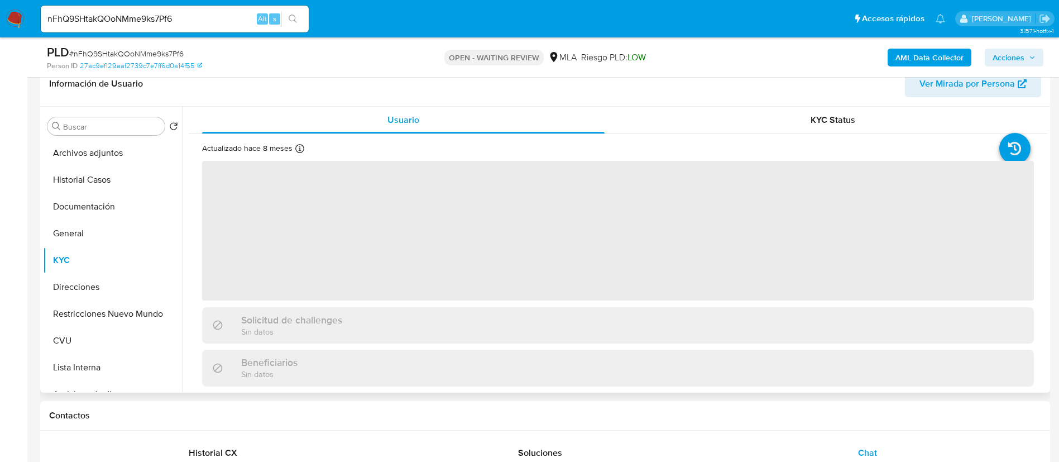
scroll to position [167, 0]
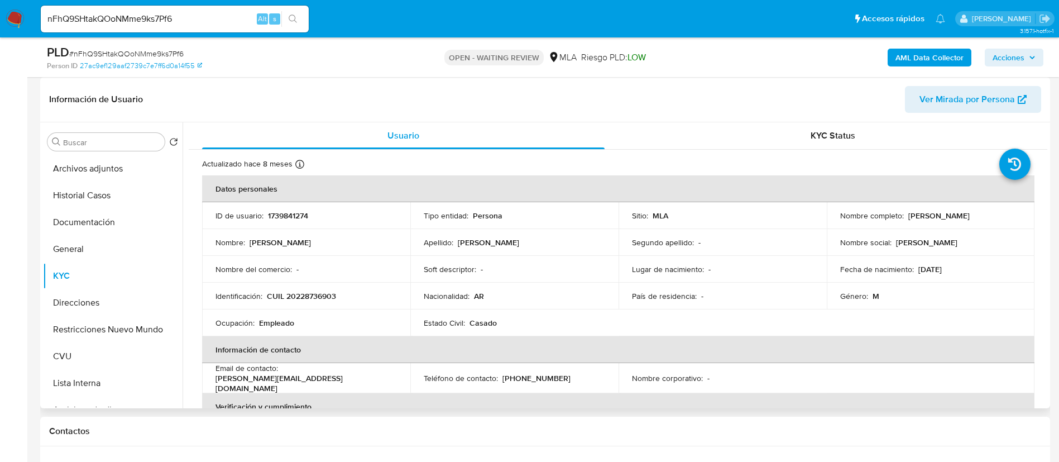
click at [274, 211] on p "1739841274" at bounding box center [288, 215] width 40 height 10
copy p "1739841274"
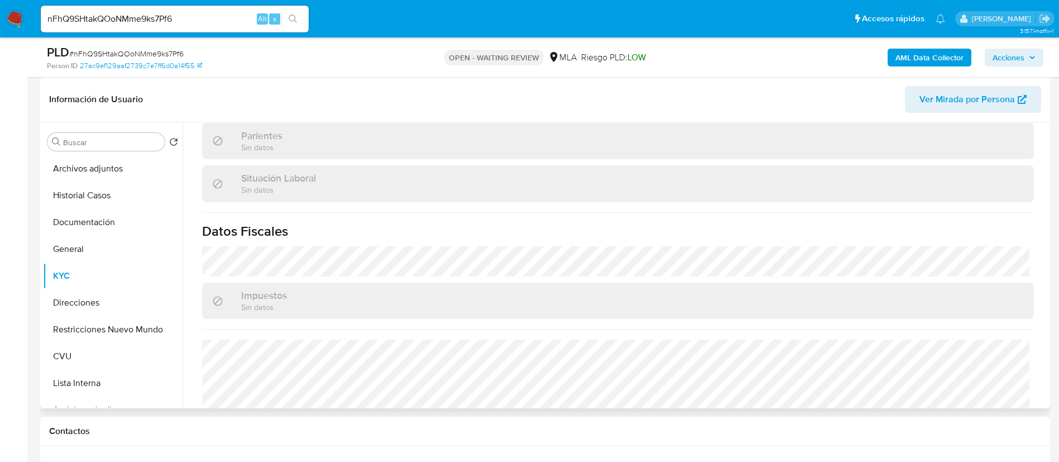
scroll to position [578, 0]
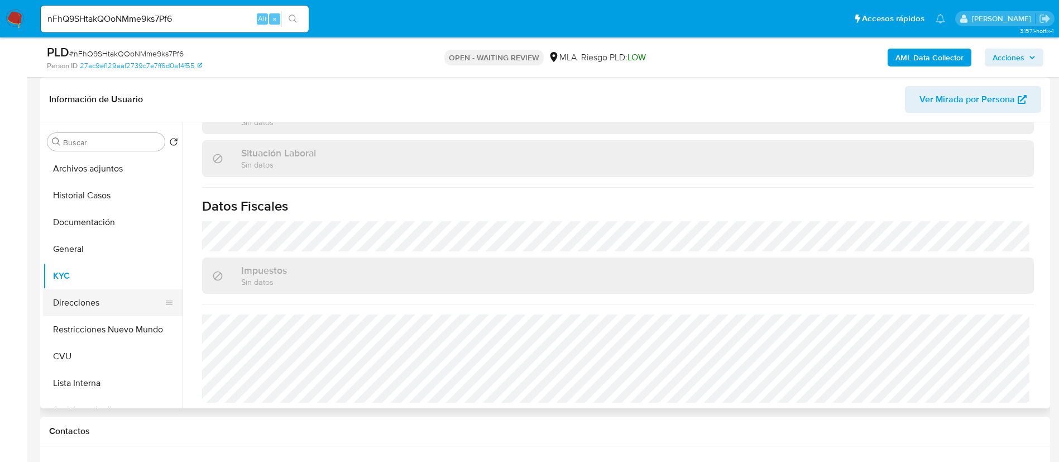
click at [95, 305] on button "Direcciones" at bounding box center [108, 302] width 131 height 27
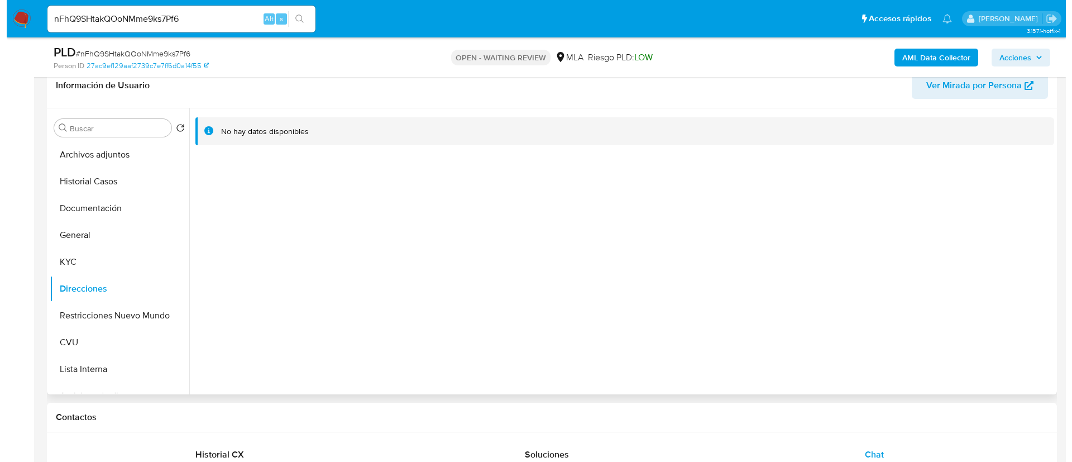
scroll to position [586, 0]
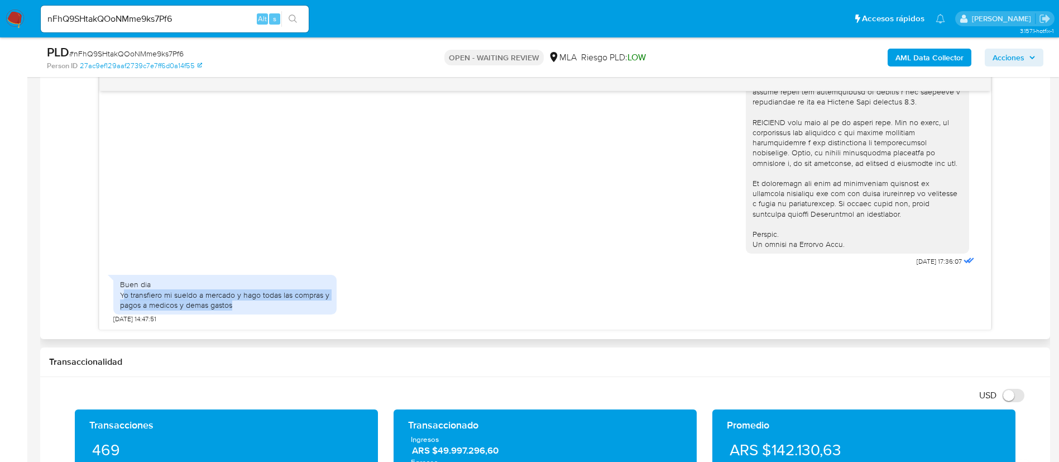
drag, startPoint x: 123, startPoint y: 294, endPoint x: 244, endPoint y: 307, distance: 121.9
click at [244, 307] on div "Buen dia Yo transfiero mi sueldo a mercado y hago todas las compras y pagos a m…" at bounding box center [225, 294] width 210 height 31
copy div "o transfiero mi sueldo a mercado y hago todas las compras y pagos a medicos y d…"
click at [162, 286] on div "Buen dia Yo transfiero mi sueldo a mercado y hago todas las compras y pagos a m…" at bounding box center [225, 294] width 210 height 31
click at [163, 292] on div "Buen dia Yo transfiero mi sueldo a mercado y hago todas las compras y pagos a m…" at bounding box center [225, 294] width 210 height 31
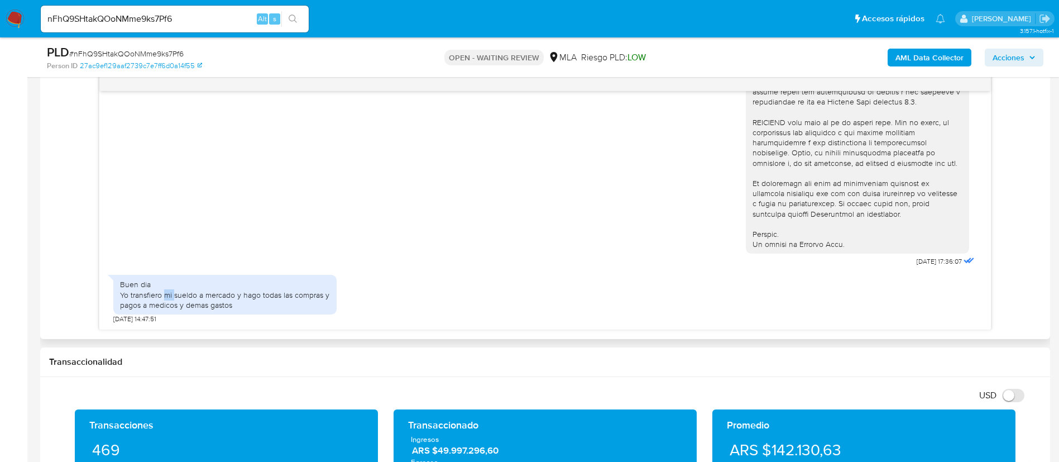
click at [163, 292] on div "Buen dia Yo transfiero mi sueldo a mercado y hago todas las compras y pagos a m…" at bounding box center [225, 294] width 210 height 31
copy div "Yo transfiero mi sueldo a mercado y hago todas las compras y pagos a medicos y …"
click at [962, 57] on b "AML Data Collector" at bounding box center [929, 58] width 68 height 18
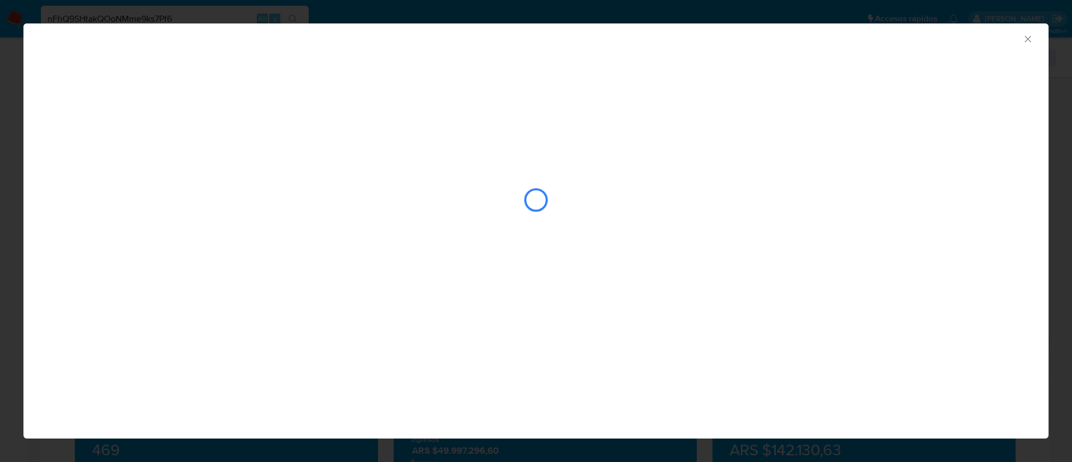
click at [188, 150] on div "closure-recommendation-modal" at bounding box center [536, 200] width 978 height 112
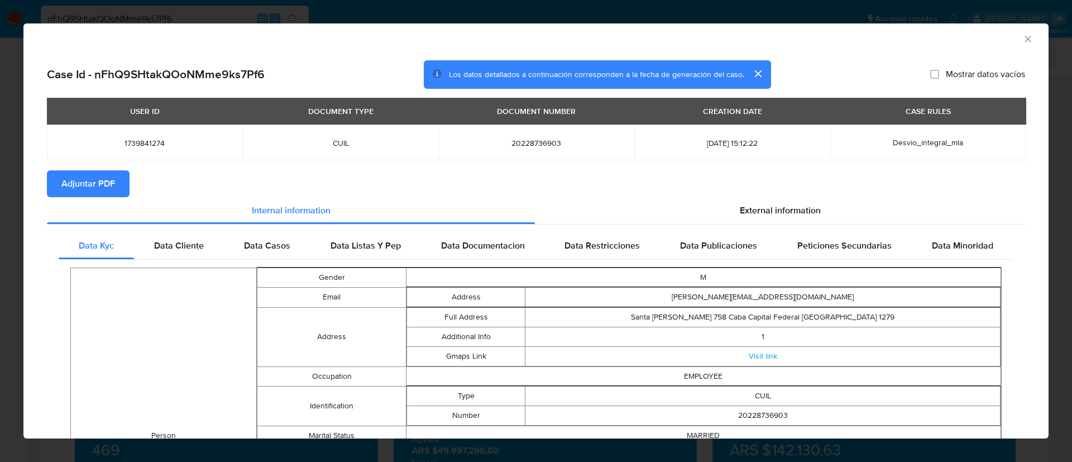
click at [88, 176] on span "Adjuntar PDF" at bounding box center [88, 183] width 54 height 25
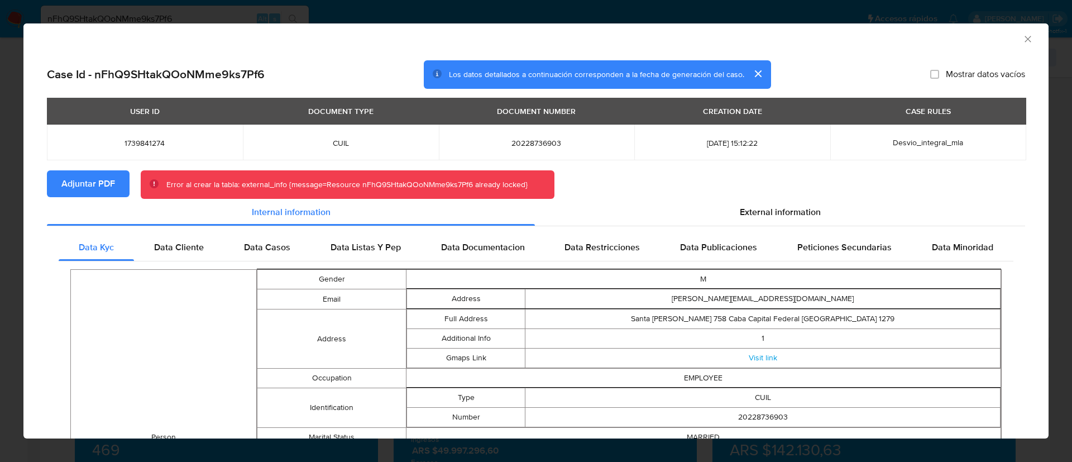
click at [113, 185] on span "Adjuntar PDF" at bounding box center [88, 183] width 54 height 25
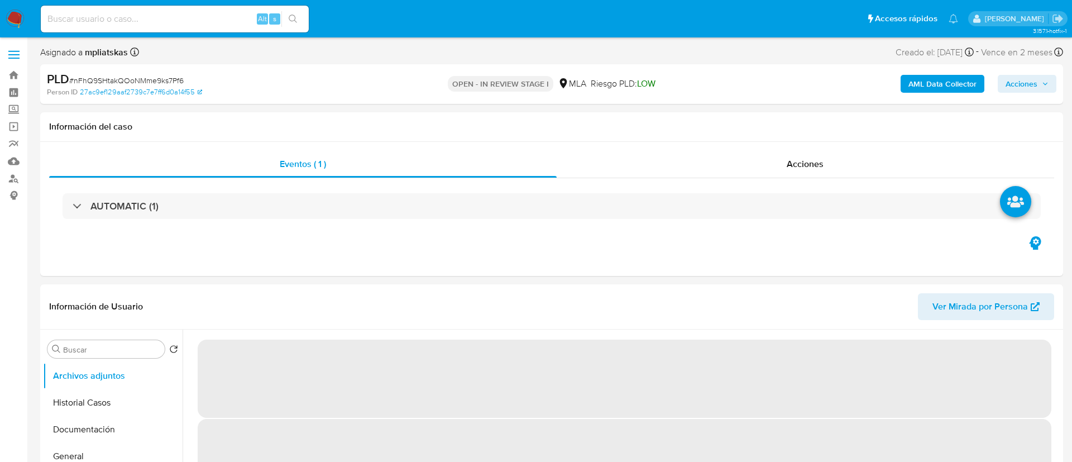
select select "10"
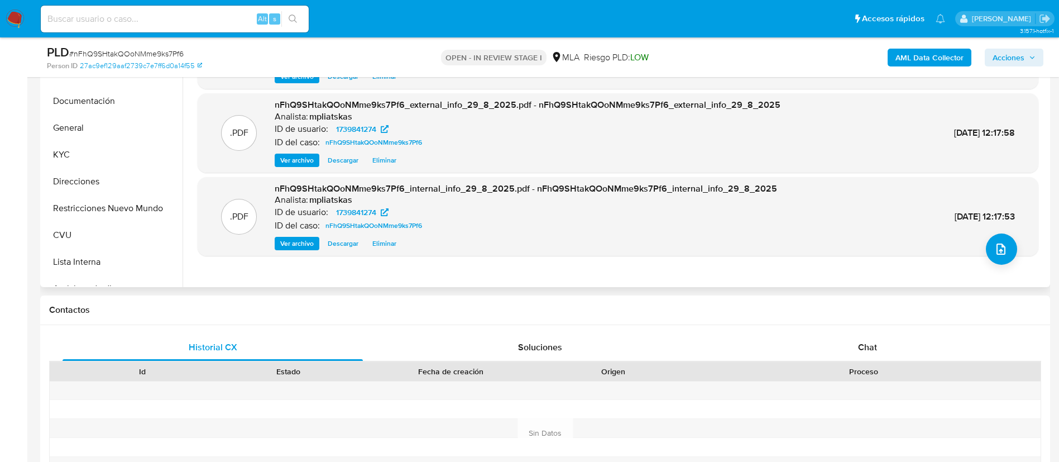
scroll to position [335, 0]
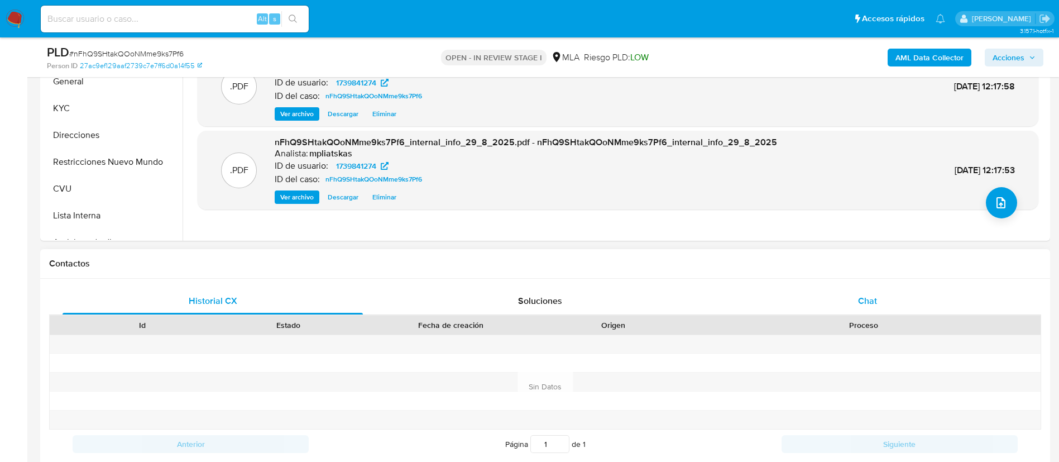
click at [903, 309] on div "Chat" at bounding box center [867, 300] width 300 height 27
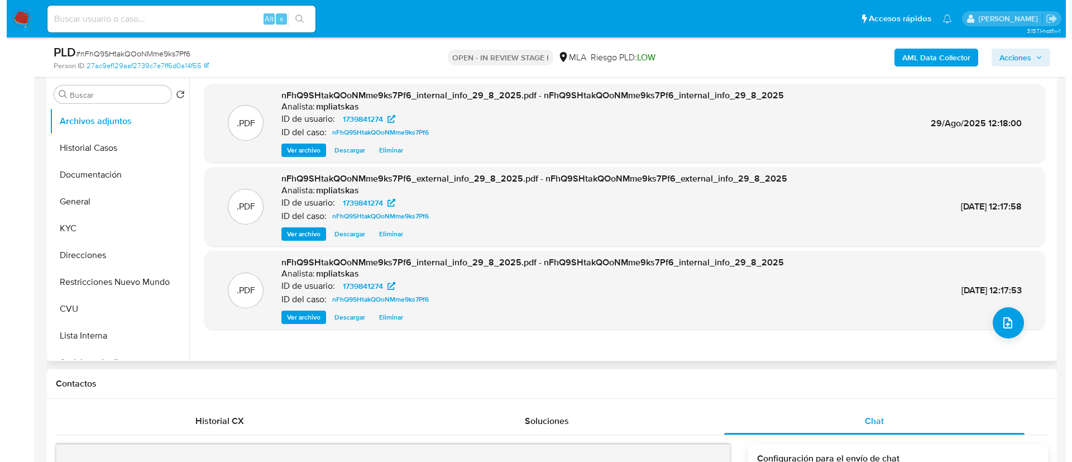
scroll to position [167, 0]
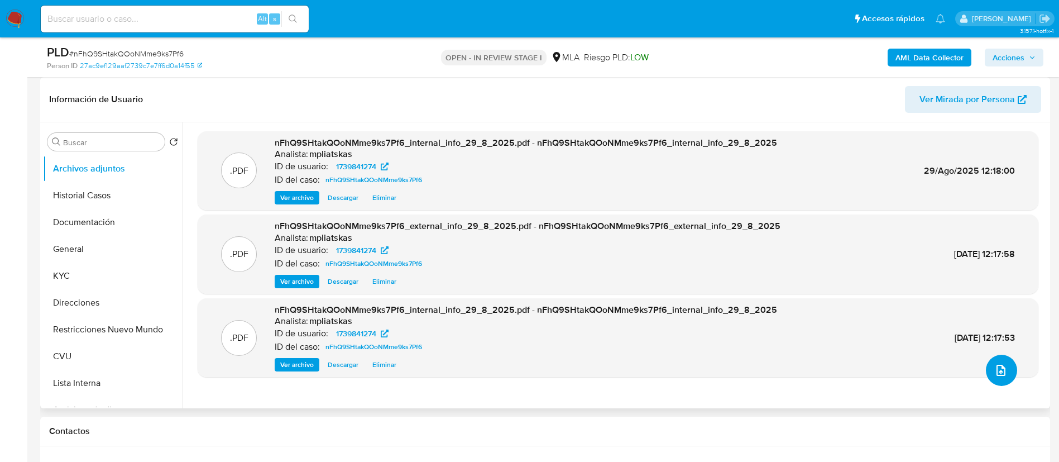
click at [992, 383] on button "upload-file" at bounding box center [1001, 369] width 31 height 31
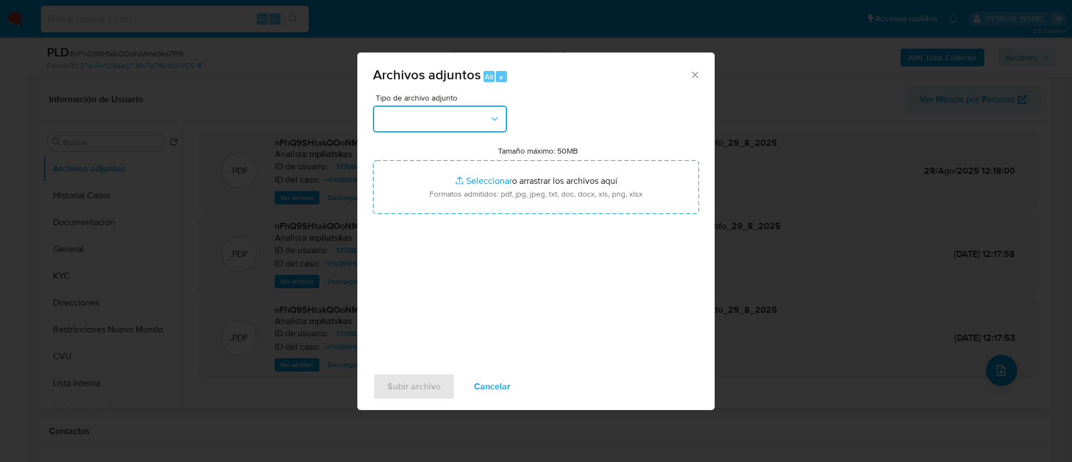
click at [435, 118] on button "button" at bounding box center [440, 118] width 134 height 27
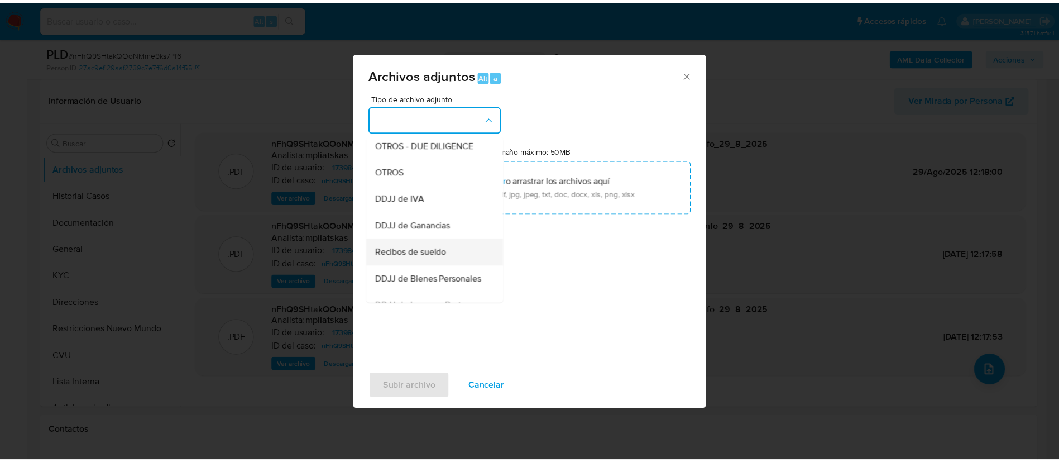
scroll to position [84, 0]
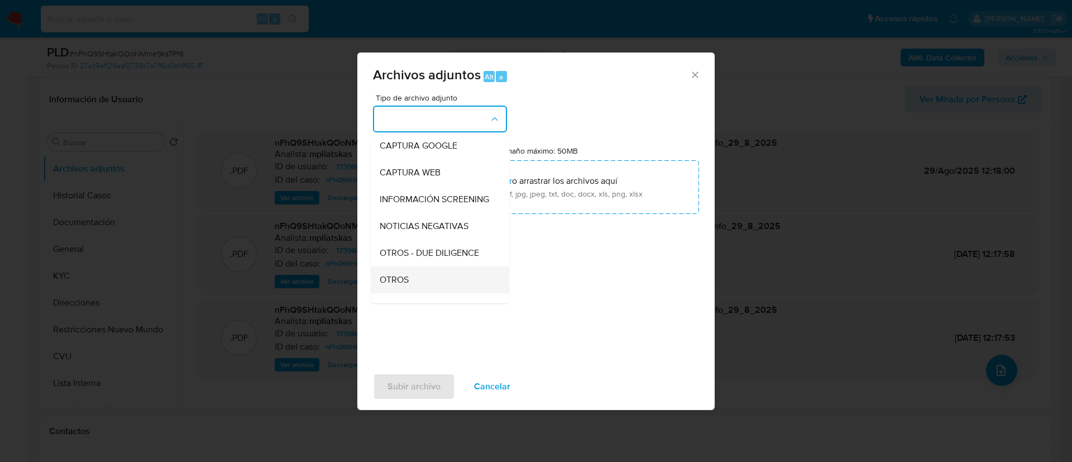
click at [399, 285] on span "OTROS" at bounding box center [394, 279] width 29 height 11
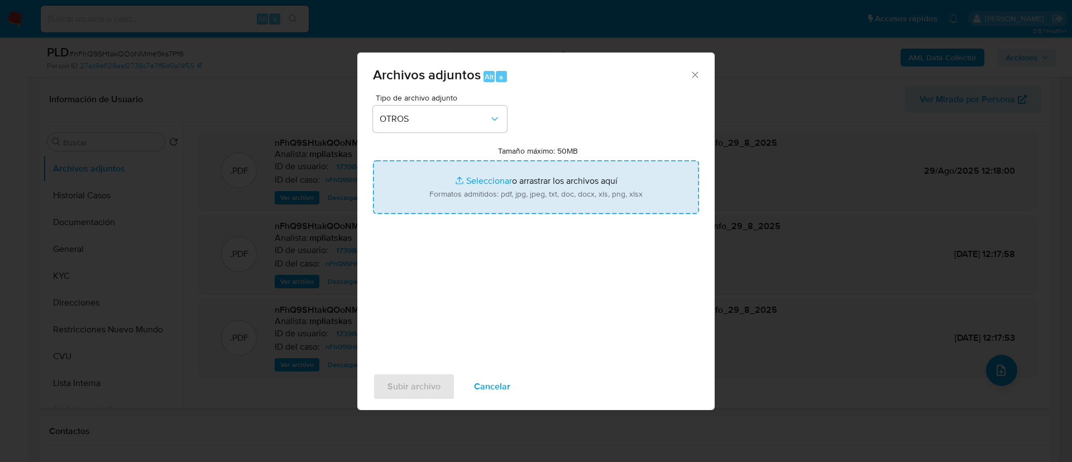
click at [450, 179] on input "Tamaño máximo: 50MB Seleccionar archivos" at bounding box center [536, 187] width 326 height 54
type input "C:\fakepath\1739841274 Movimientos.xlsx"
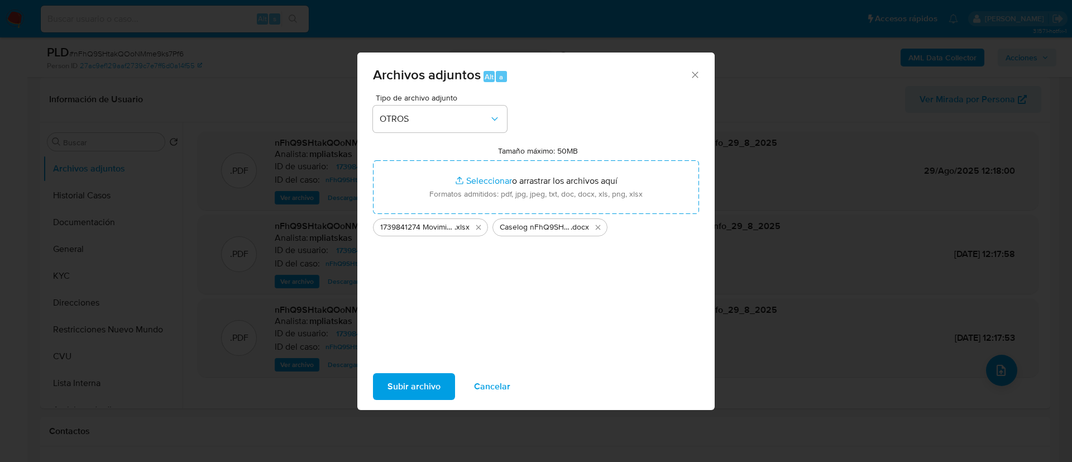
click at [427, 383] on span "Subir archivo" at bounding box center [413, 386] width 53 height 25
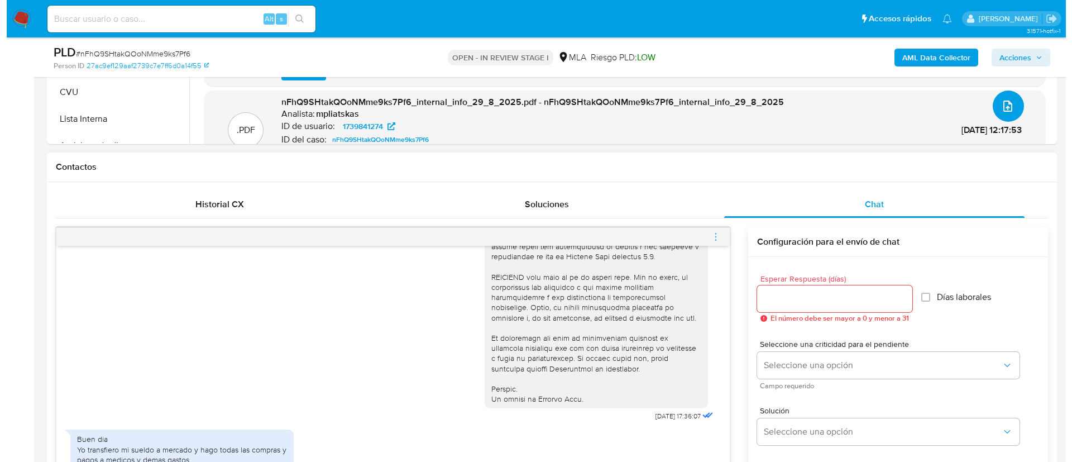
scroll to position [586, 0]
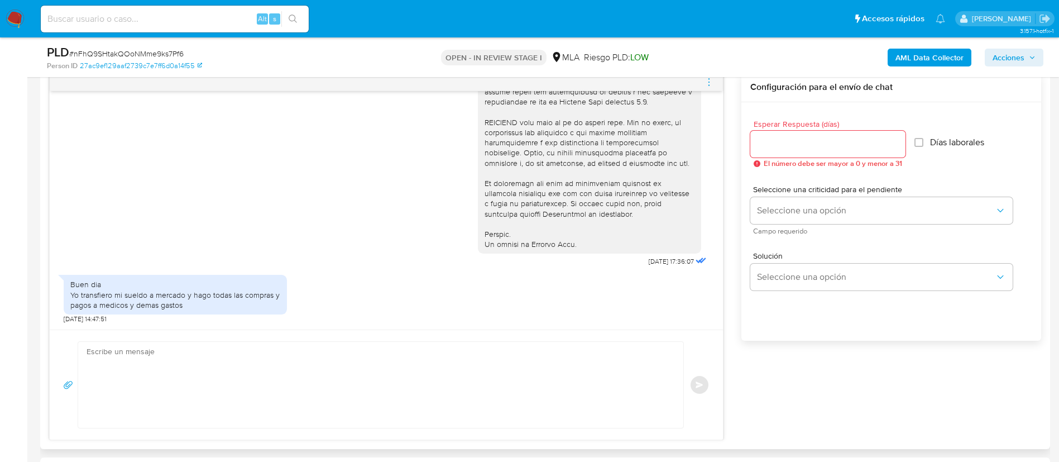
click at [575, 375] on textarea at bounding box center [378, 385] width 583 height 86
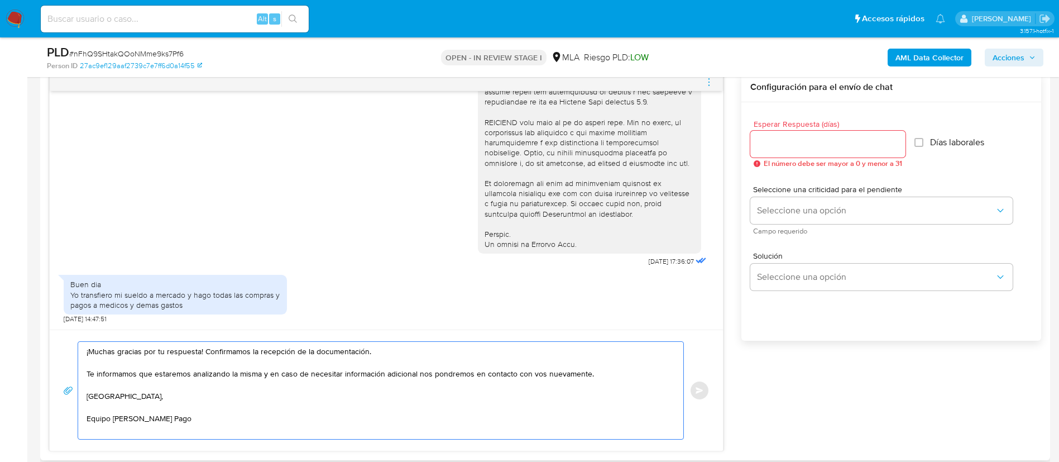
drag, startPoint x: 208, startPoint y: 352, endPoint x: 388, endPoint y: 355, distance: 179.8
click at [388, 355] on textarea "¡Muchas gracias por tu respuesta! Confirmamos la recepción de la documentación.…" at bounding box center [378, 390] width 583 height 97
type textarea "¡Muchas gracias por tu respuesta! Te informamos que estaremos analizando la mis…"
click at [767, 145] on input "Esperar Respuesta (días)" at bounding box center [827, 144] width 155 height 15
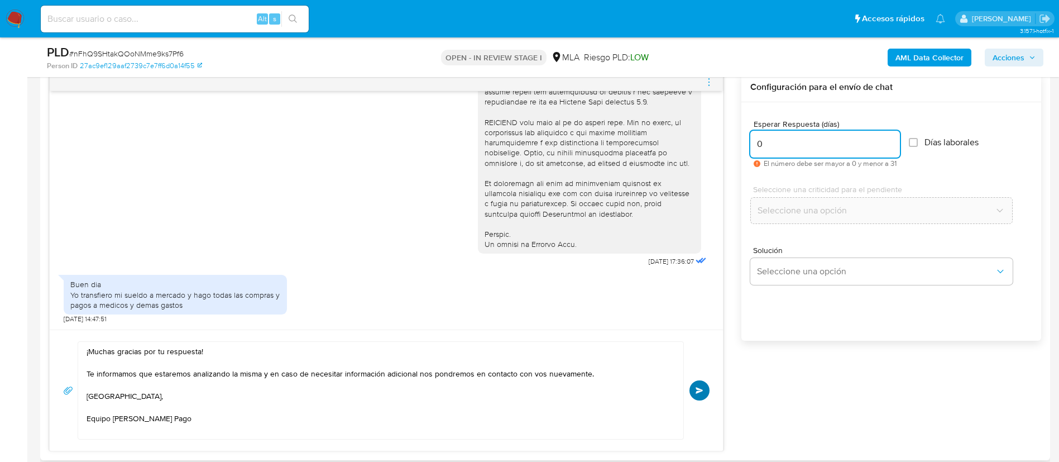
type input "0"
click at [702, 400] on button "Enviar" at bounding box center [699, 390] width 20 height 20
click at [711, 80] on icon "menu-action" at bounding box center [709, 82] width 10 height 10
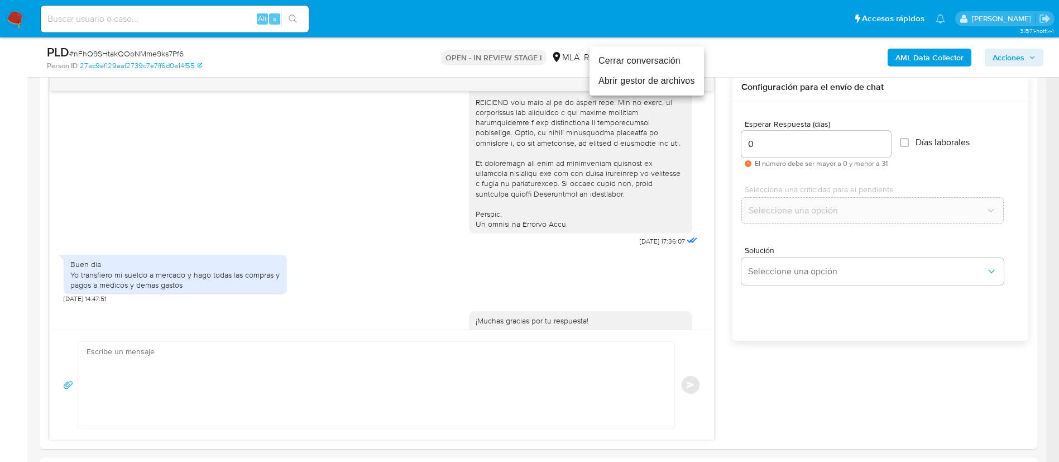
scroll to position [582, 0]
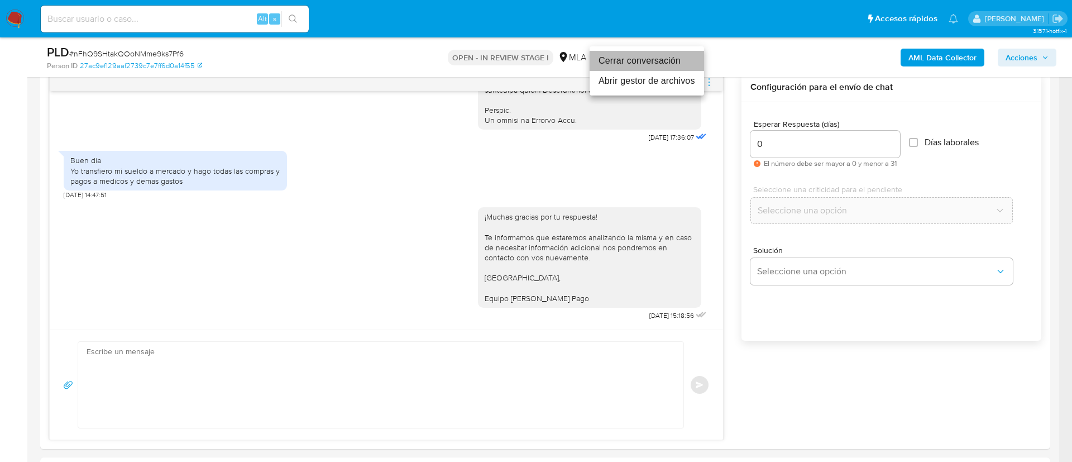
click at [630, 64] on li "Cerrar conversación" at bounding box center [646, 61] width 114 height 20
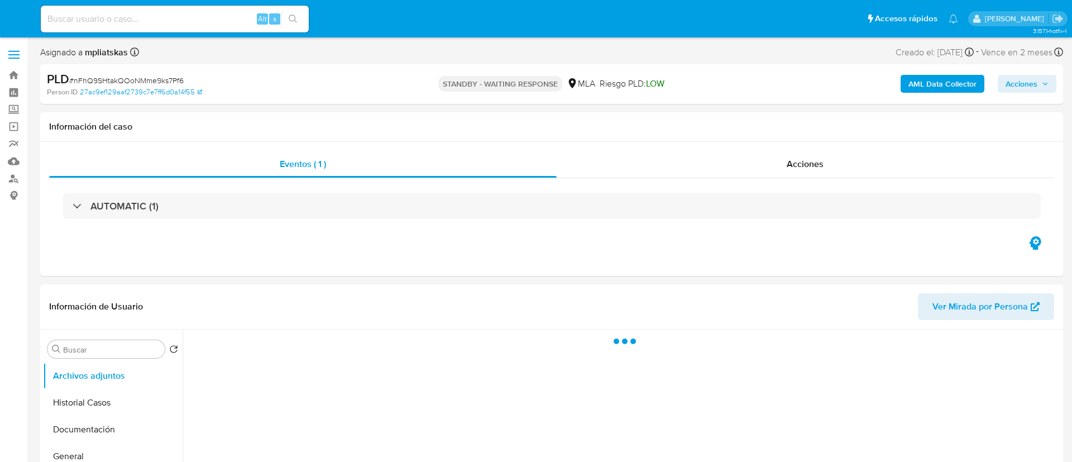
select select "10"
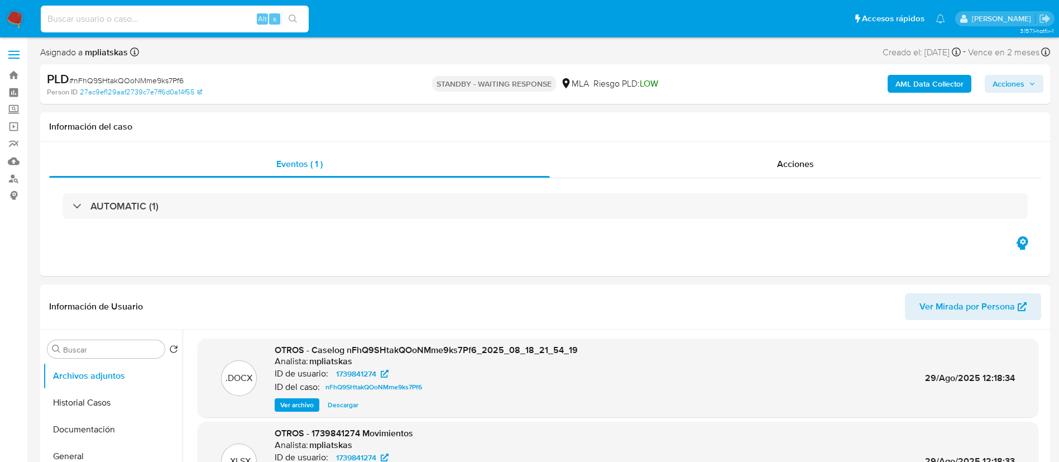
click at [218, 18] on input at bounding box center [175, 19] width 268 height 15
paste input "LgTfKG5QvkpmND7aLLgEYG6n"
type input "LgTfKG5QvkpmND7aLLgEYG6n"
click at [292, 23] on button "search-icon" at bounding box center [292, 19] width 23 height 16
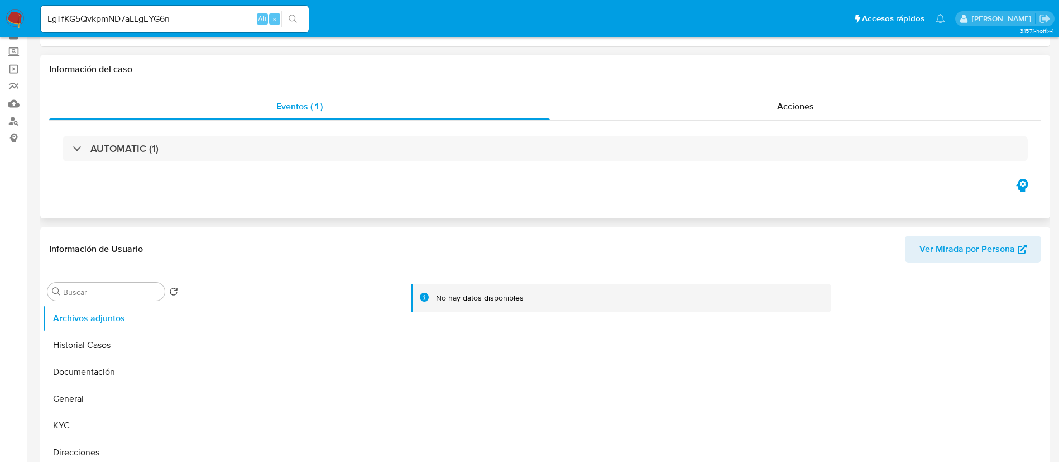
select select "10"
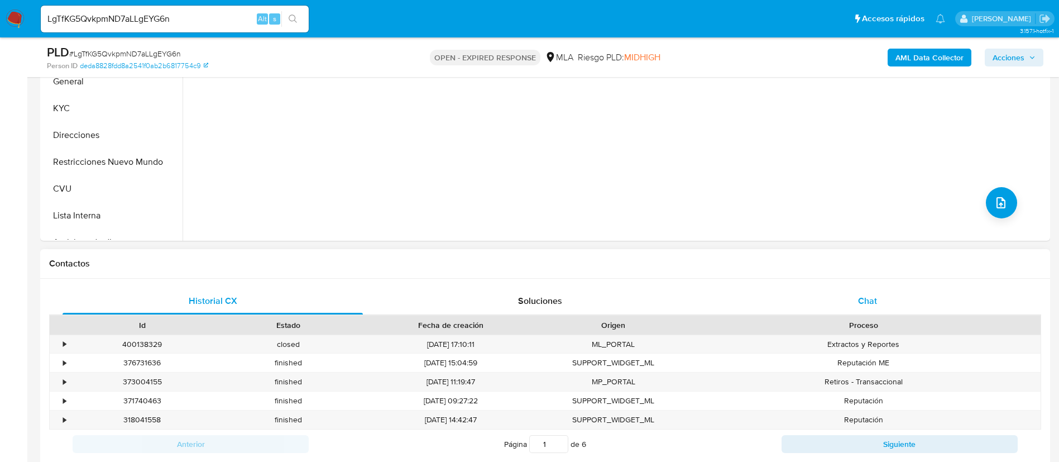
click at [840, 307] on div "Chat" at bounding box center [867, 300] width 300 height 27
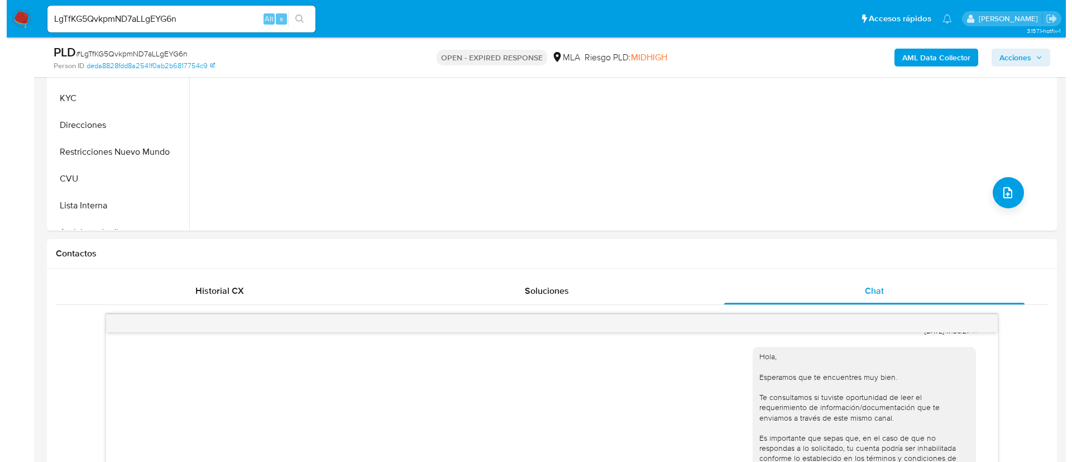
scroll to position [167, 0]
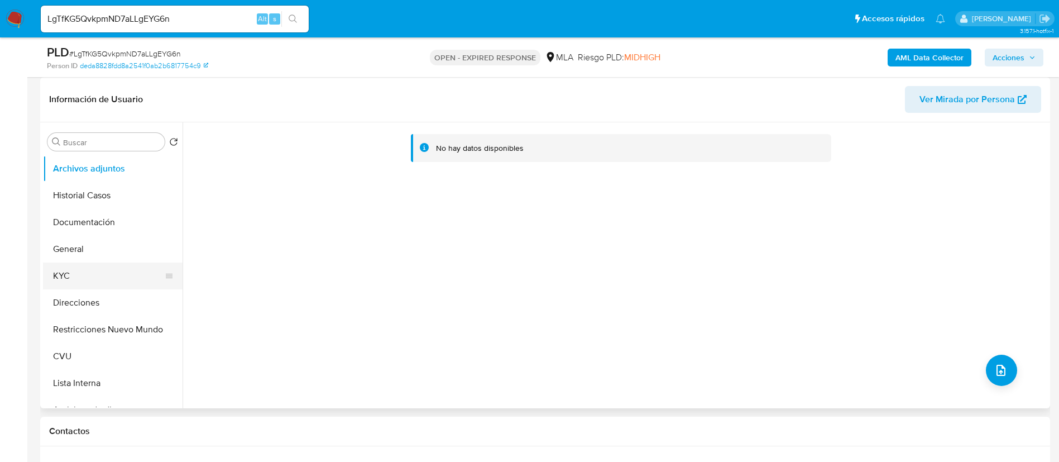
click at [88, 273] on button "KYC" at bounding box center [108, 275] width 131 height 27
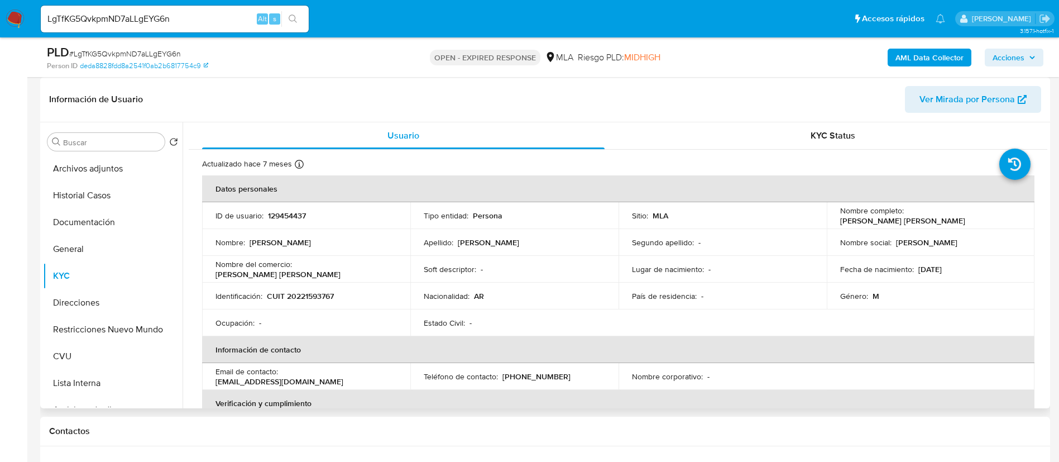
click at [287, 222] on td "ID de usuario : 129454437" at bounding box center [306, 215] width 208 height 27
click at [285, 212] on p "129454437" at bounding box center [287, 215] width 38 height 10
copy p "129454437"
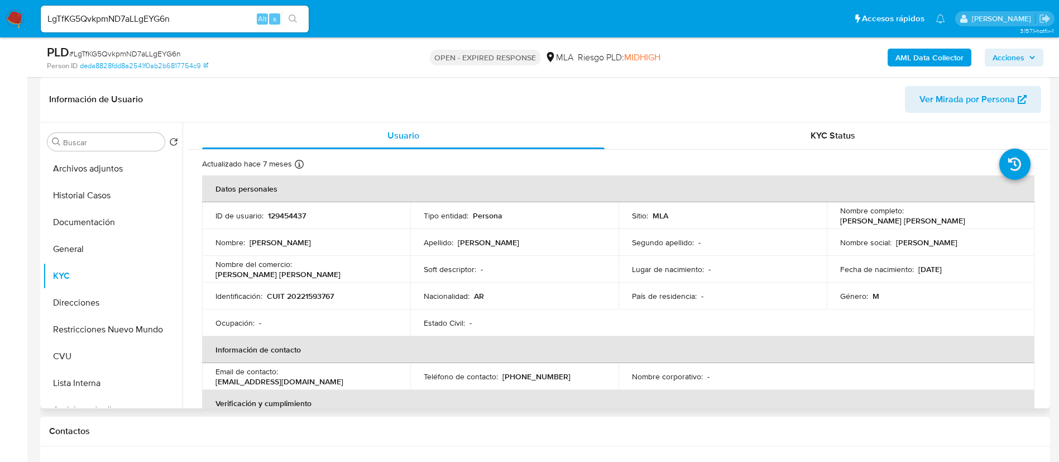
click at [313, 288] on td "Identificación : CUIT 20221593767" at bounding box center [306, 295] width 208 height 27
click at [313, 289] on td "Identificación : CUIT 20221593767" at bounding box center [306, 295] width 208 height 27
click at [315, 295] on p "CUIT 20221593767" at bounding box center [300, 296] width 67 height 10
copy p "20221593767"
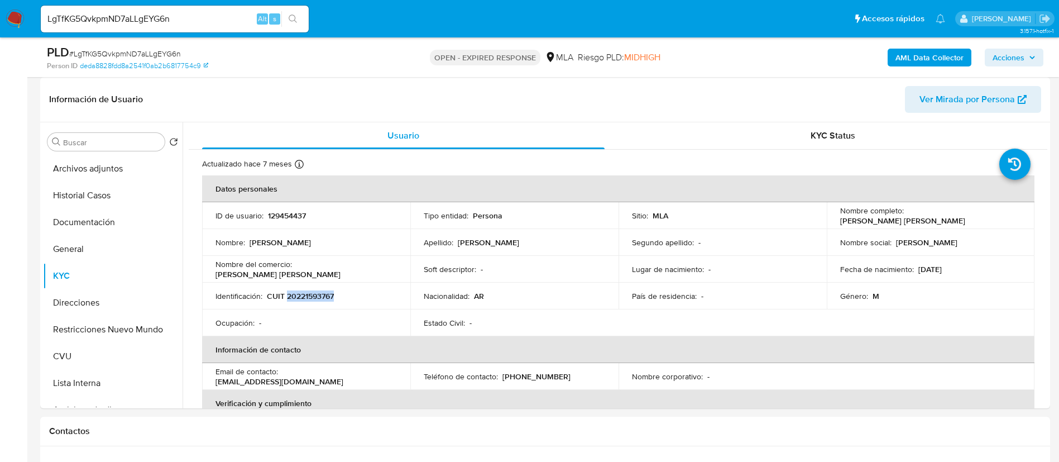
click at [921, 62] on b "AML Data Collector" at bounding box center [929, 58] width 68 height 18
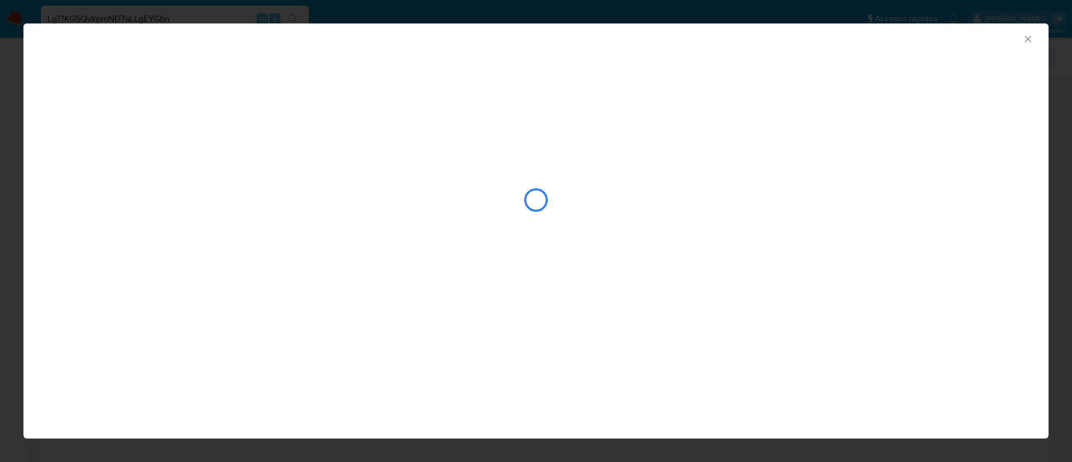
click at [259, 146] on div "closure-recommendation-modal" at bounding box center [536, 200] width 978 height 112
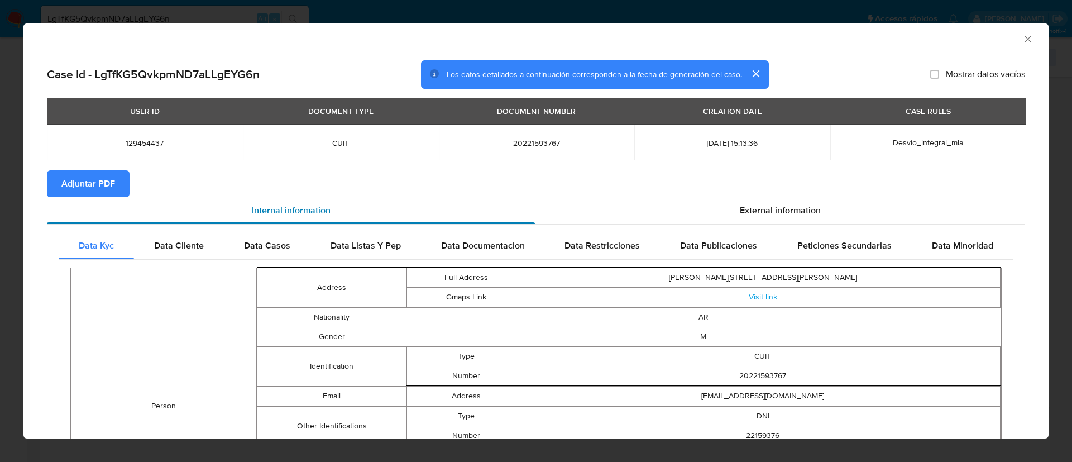
click at [84, 200] on div "Internal information" at bounding box center [291, 210] width 488 height 27
click at [83, 186] on span "Adjuntar PDF" at bounding box center [88, 183] width 54 height 25
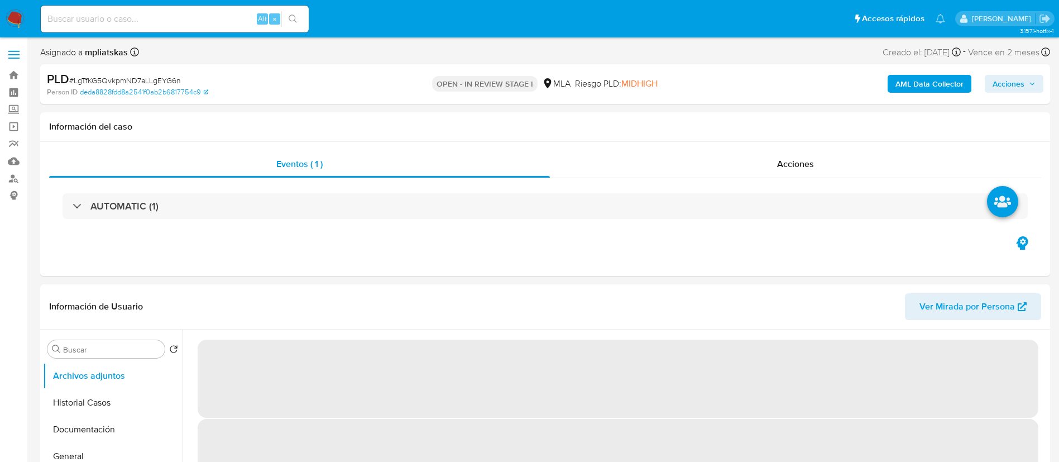
select select "10"
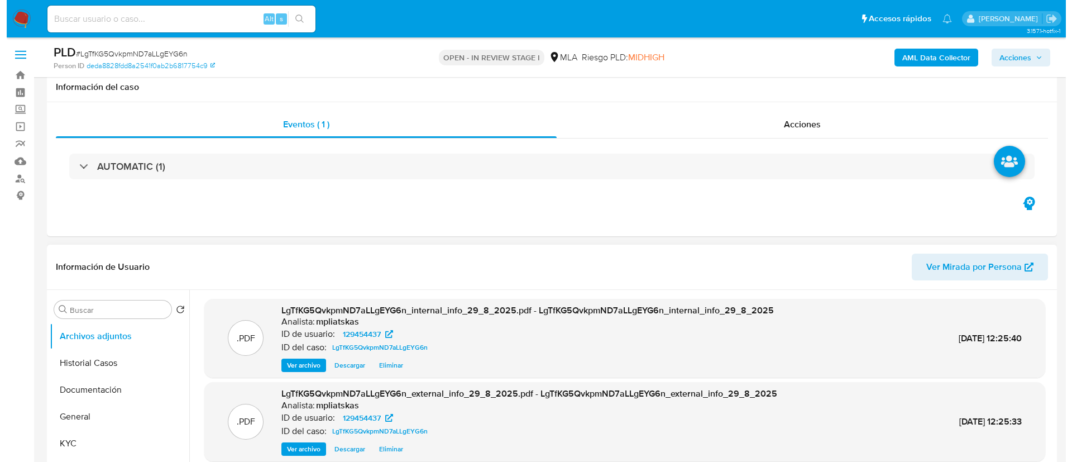
scroll to position [167, 0]
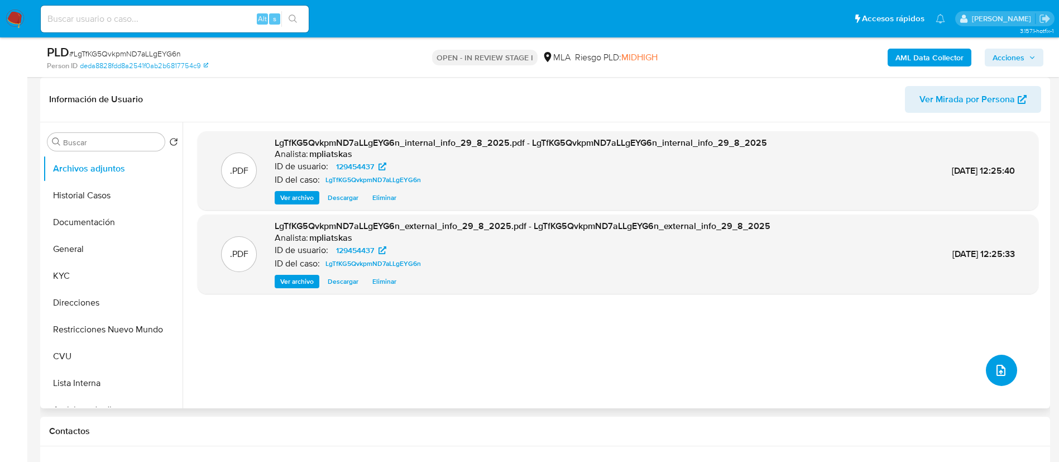
click at [989, 381] on button "upload-file" at bounding box center [1001, 369] width 31 height 31
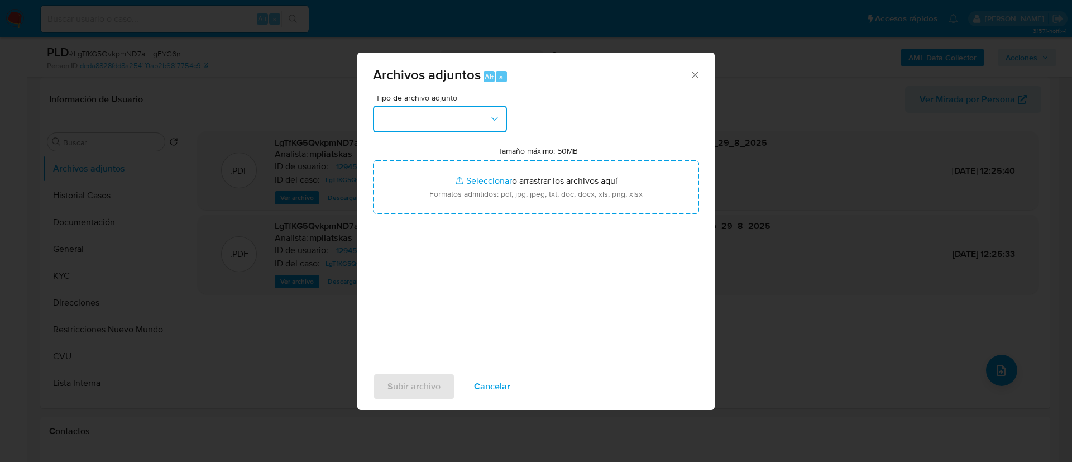
click at [457, 128] on button "button" at bounding box center [440, 118] width 134 height 27
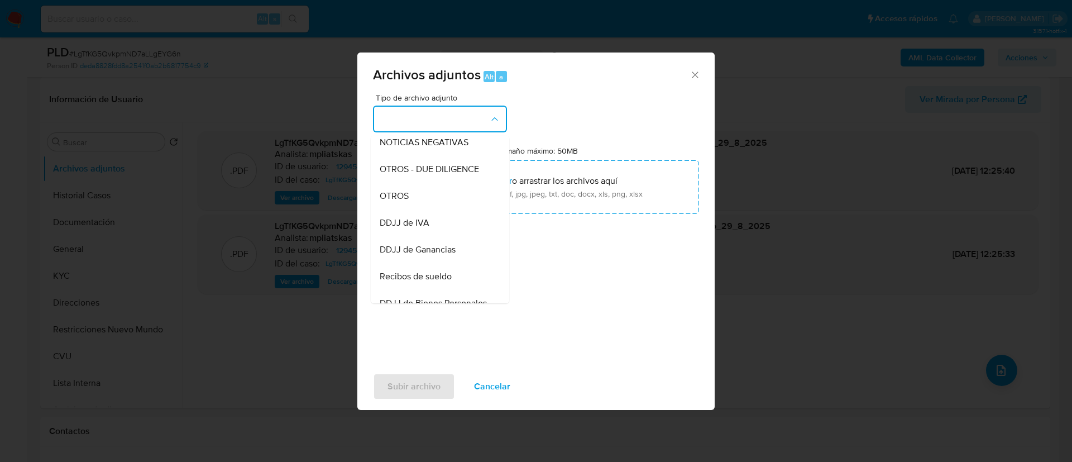
click at [424, 209] on div "OTROS" at bounding box center [437, 196] width 114 height 27
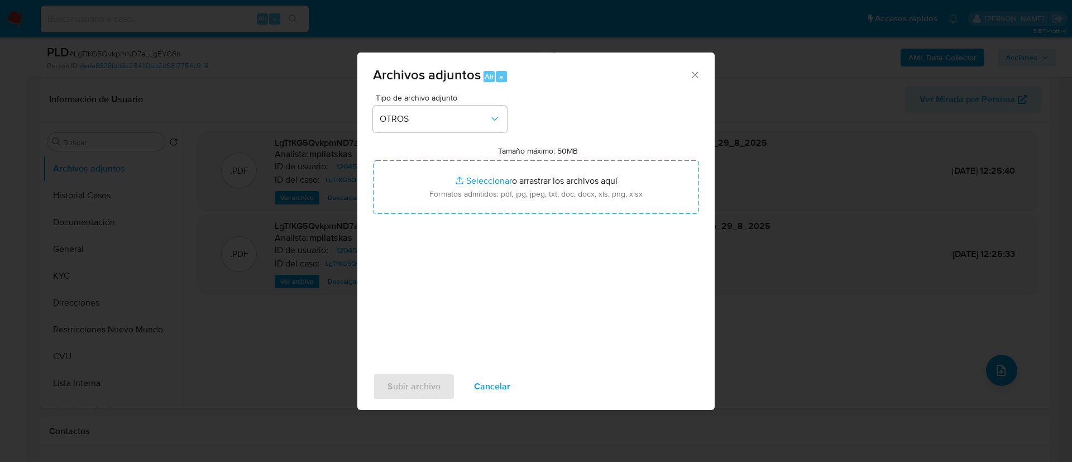
click at [424, 214] on div "Tipo de archivo adjunto OTROS Tamaño máximo: 50MB Seleccionar archivos Seleccio…" at bounding box center [536, 225] width 326 height 263
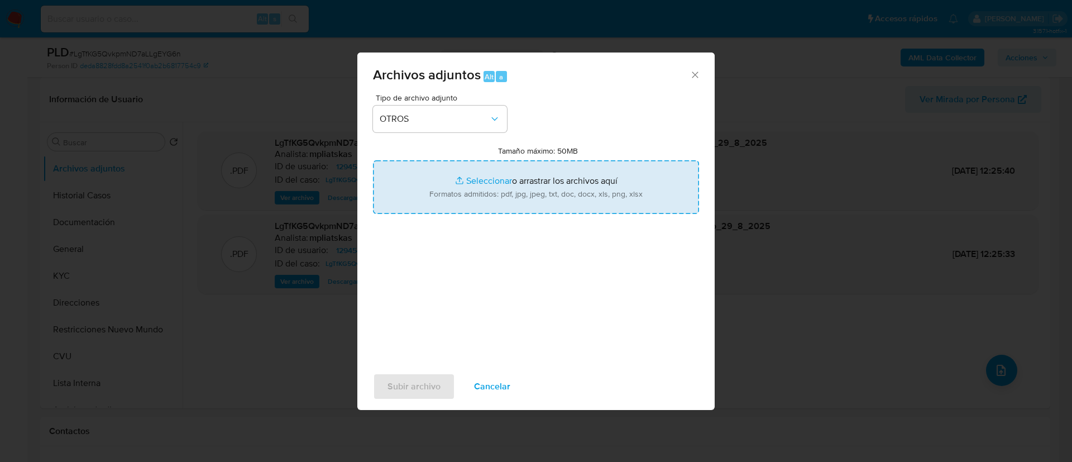
click at [423, 212] on input "Tamaño máximo: 50MB Seleccionar archivos" at bounding box center [536, 187] width 326 height 54
type input "C:\fakepath\129454437 Movimientos.xlsx"
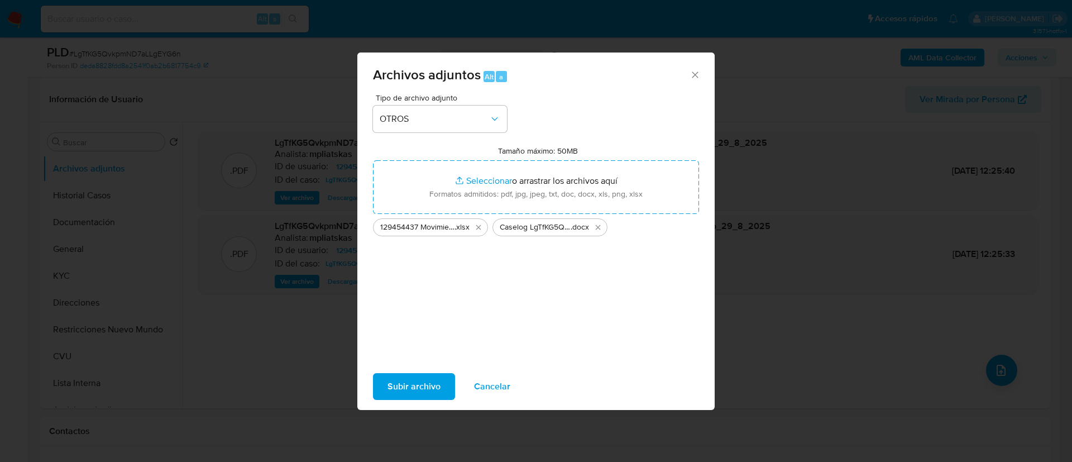
click at [406, 398] on span "Subir archivo" at bounding box center [413, 386] width 53 height 25
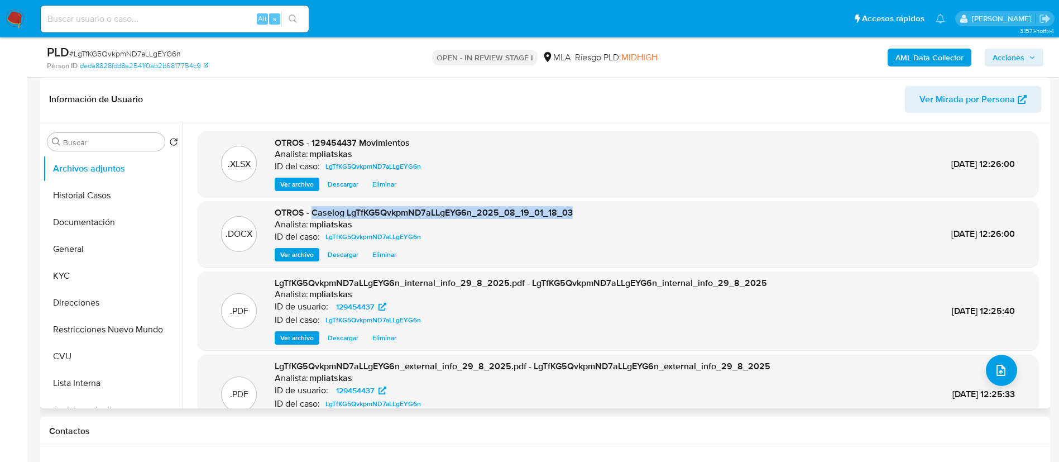
drag, startPoint x: 311, startPoint y: 212, endPoint x: 591, endPoint y: 212, distance: 280.2
click at [591, 212] on div ".DOCX OTROS - Caselog LgTfKG5QvkpmND7aLLgEYG6n_2025_08_19_01_18_03 Analista: mp…" at bounding box center [617, 234] width 829 height 55
copy span "Caselog LgTfKG5QvkpmND7aLLgEYG6n_2025_08_19_01_18_03"
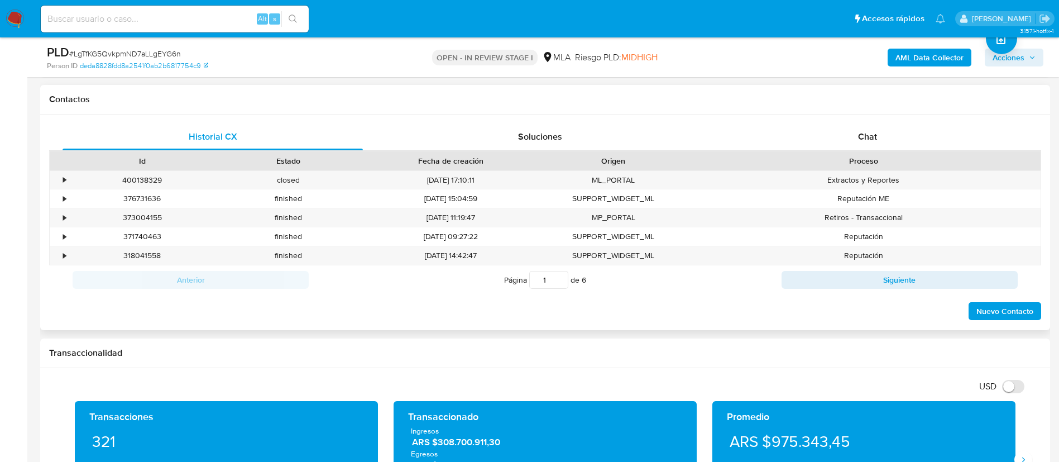
scroll to position [502, 0]
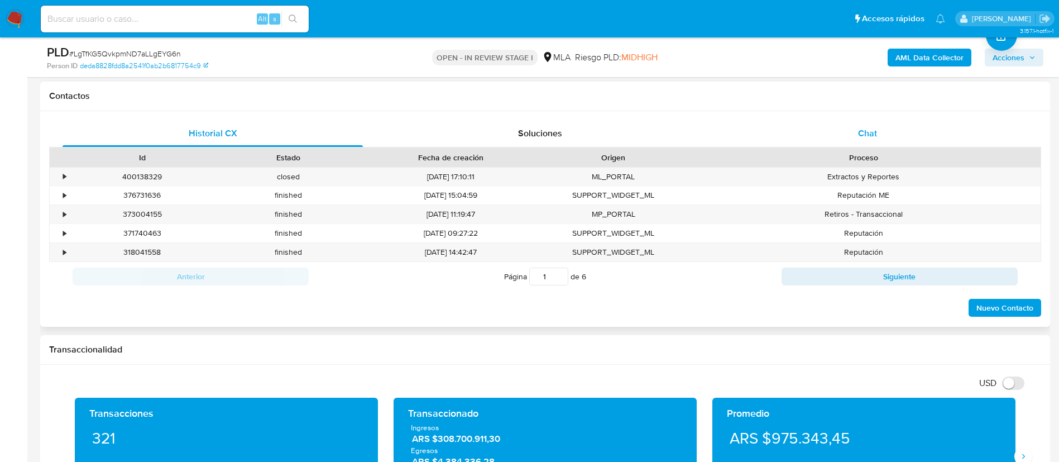
click at [838, 145] on div "Chat" at bounding box center [867, 133] width 300 height 27
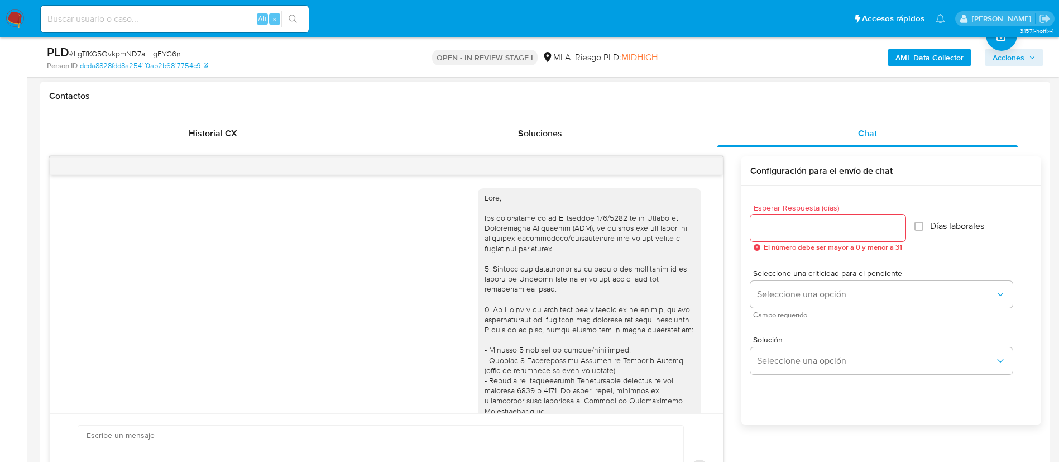
scroll to position [640, 0]
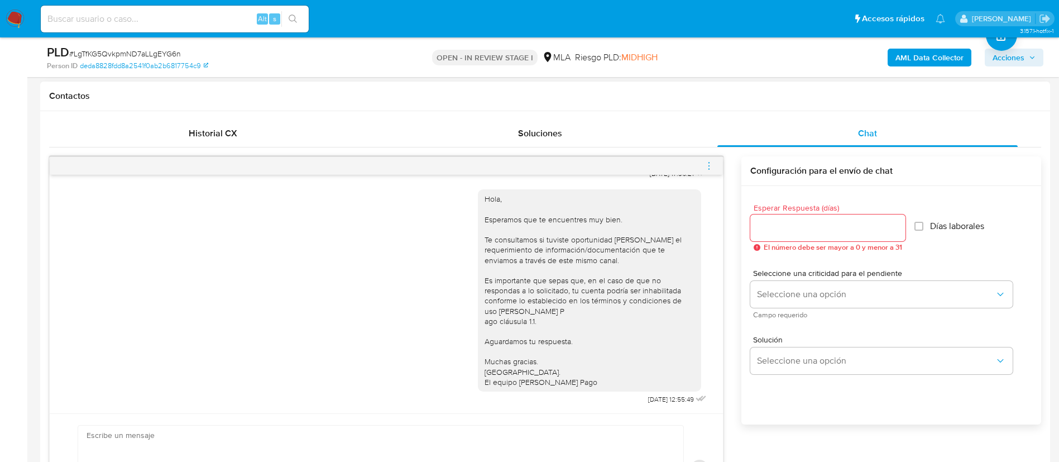
click at [708, 165] on icon "menu-action" at bounding box center [709, 166] width 10 height 10
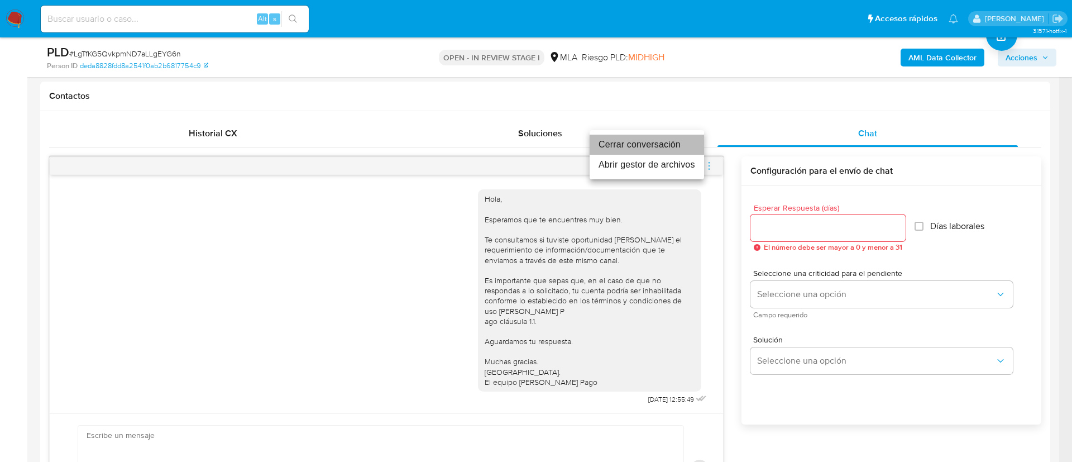
click at [687, 151] on li "Cerrar conversación" at bounding box center [646, 145] width 114 height 20
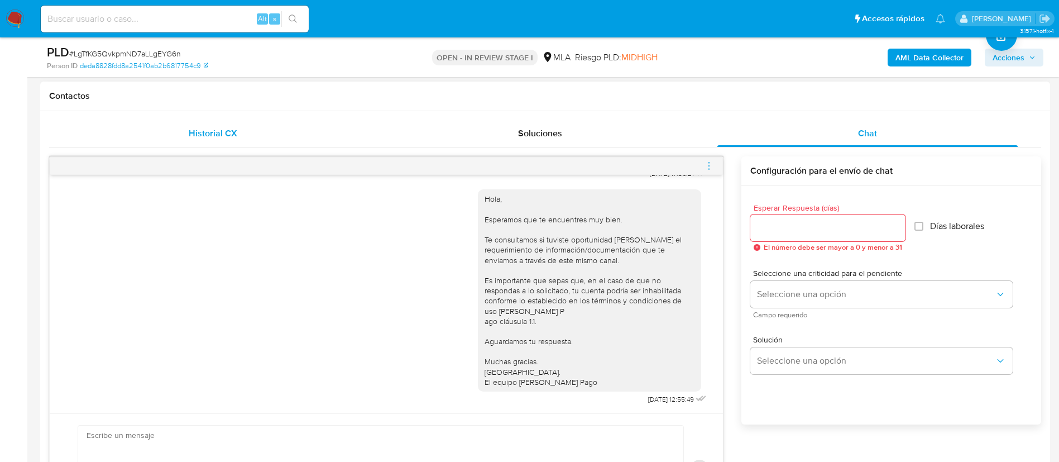
click at [265, 137] on div "Historial CX" at bounding box center [213, 133] width 300 height 27
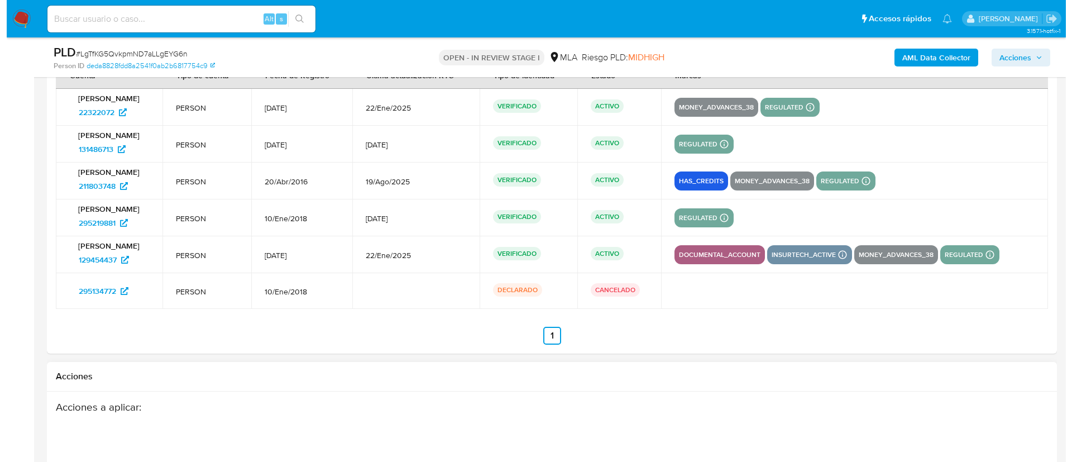
scroll to position [1940, 0]
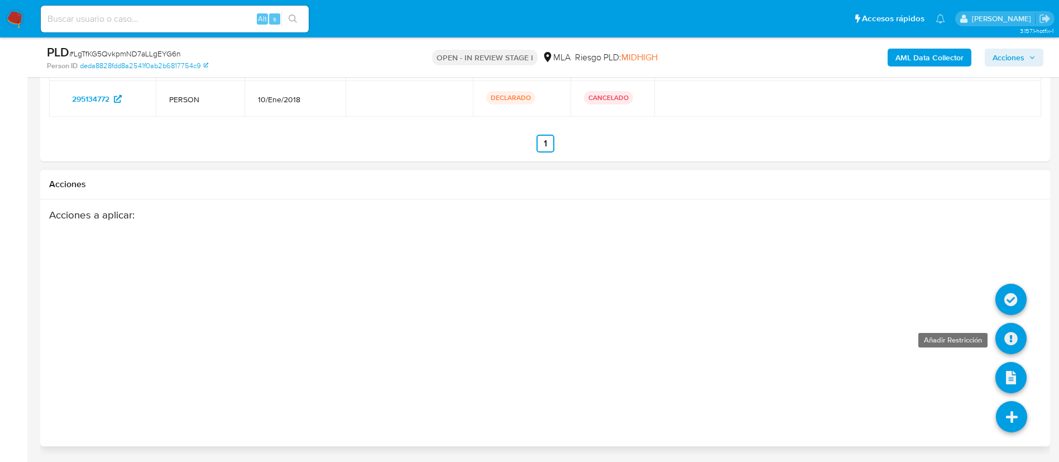
click at [1008, 335] on icon at bounding box center [1010, 338] width 31 height 31
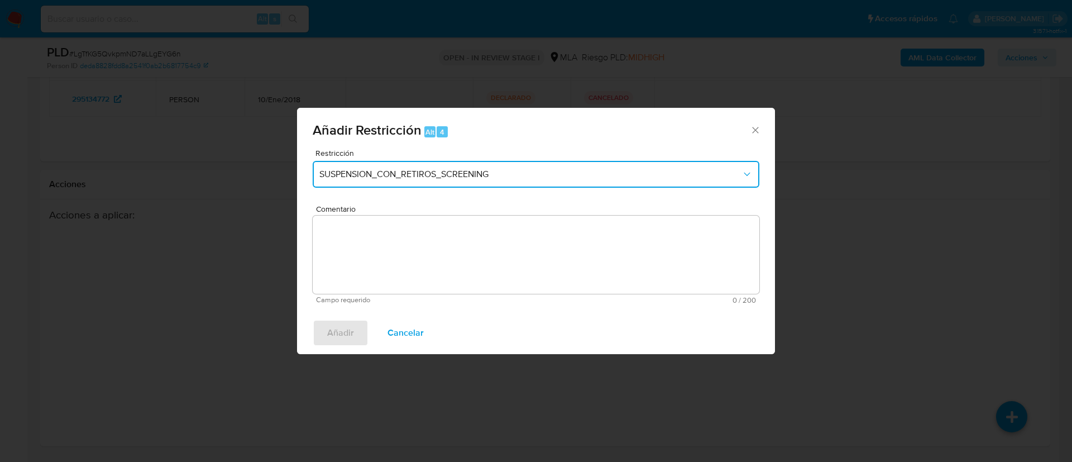
click at [370, 171] on span "SUSPENSION_CON_RETIROS_SCREENING" at bounding box center [530, 174] width 422 height 11
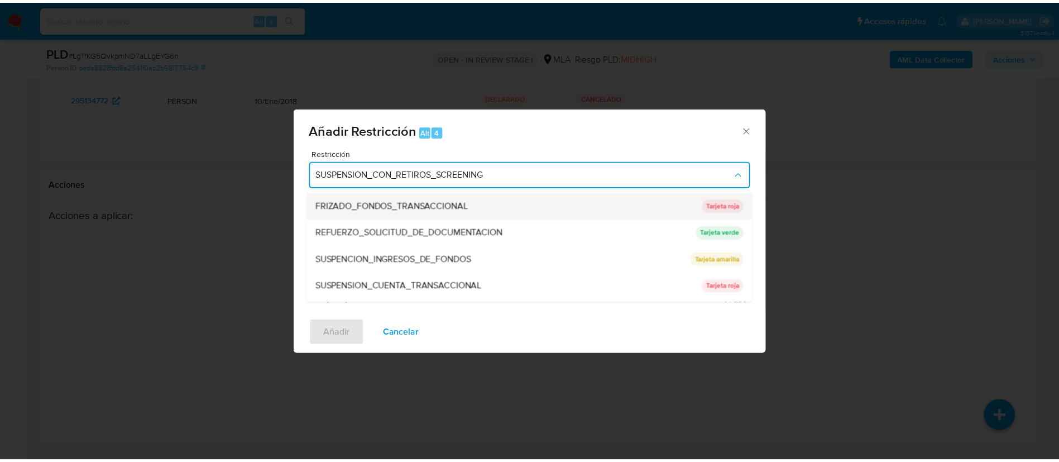
scroll to position [237, 0]
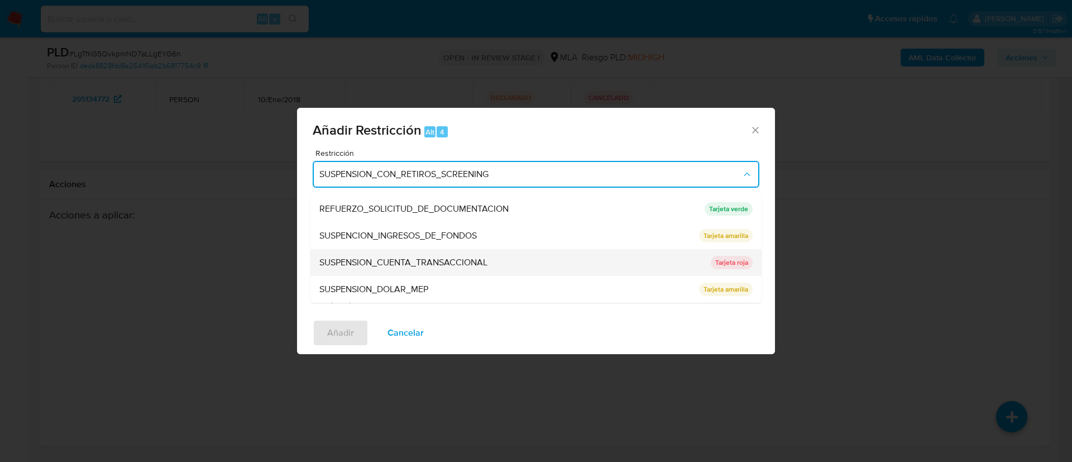
click at [401, 257] on span "SUSPENSION_CUENTA_TRANSACCIONAL" at bounding box center [403, 262] width 168 height 11
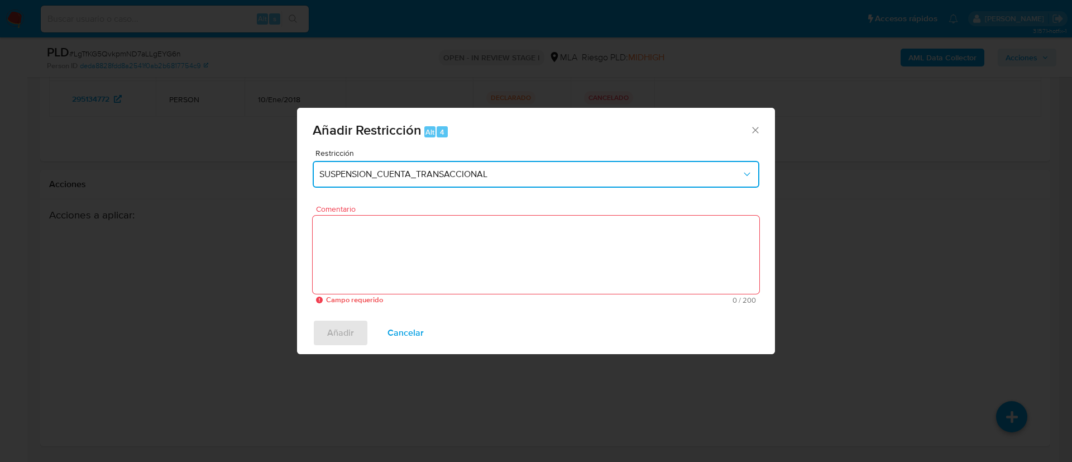
click at [401, 257] on textarea "Comentario" at bounding box center [536, 254] width 447 height 78
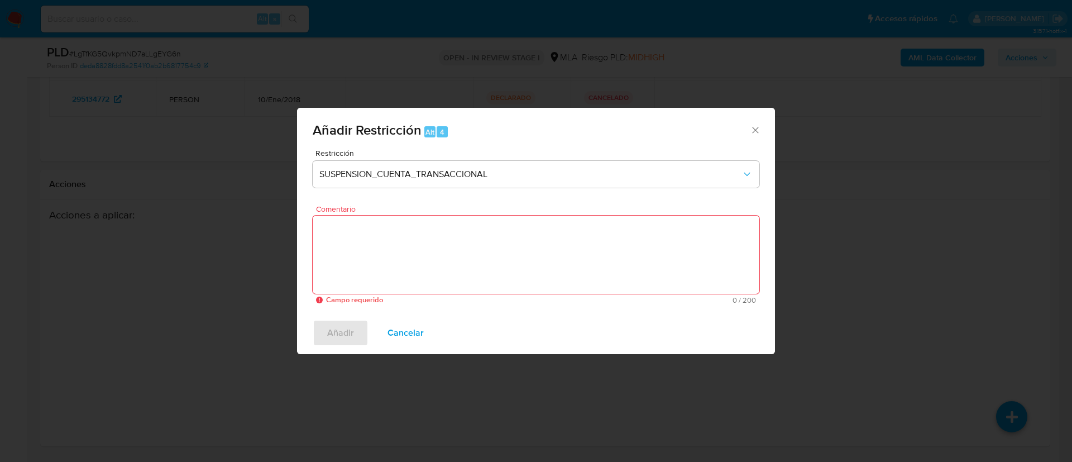
click at [401, 256] on textarea "Comentario" at bounding box center [536, 254] width 447 height 78
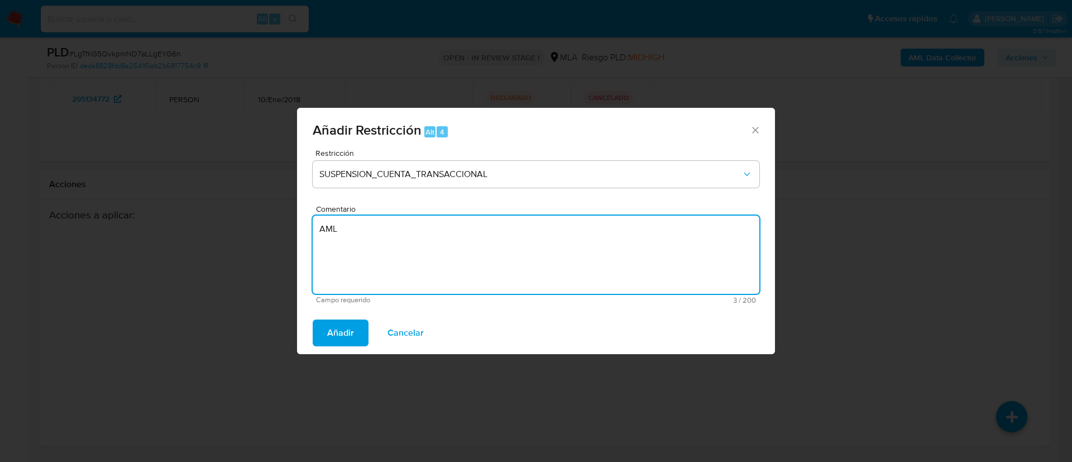
type textarea "AML"
click at [308, 341] on div "Añadir Cancelar" at bounding box center [536, 332] width 478 height 42
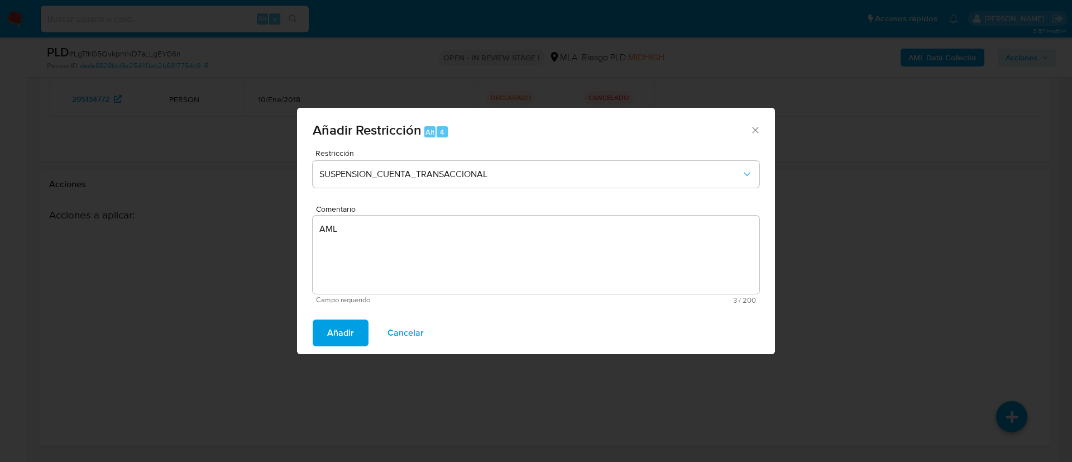
click at [319, 344] on button "Añadir" at bounding box center [341, 332] width 56 height 27
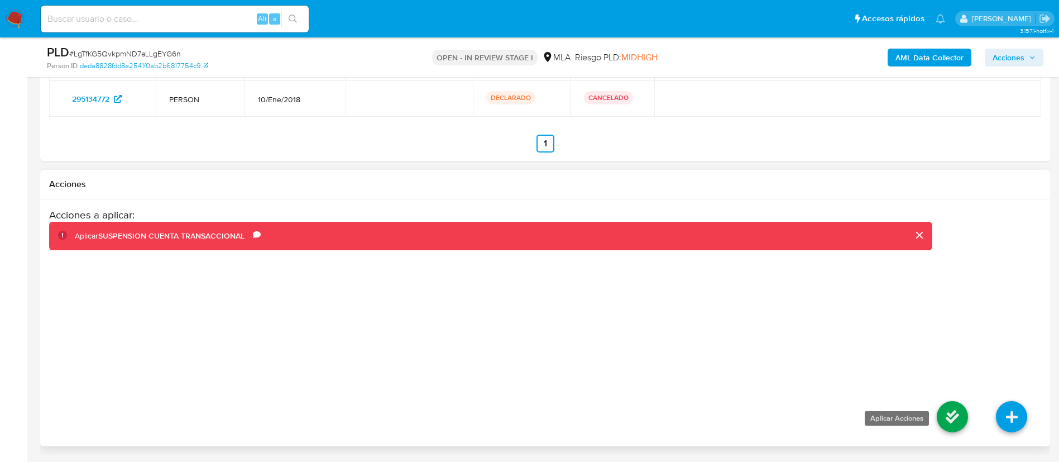
click at [944, 424] on icon at bounding box center [952, 416] width 31 height 31
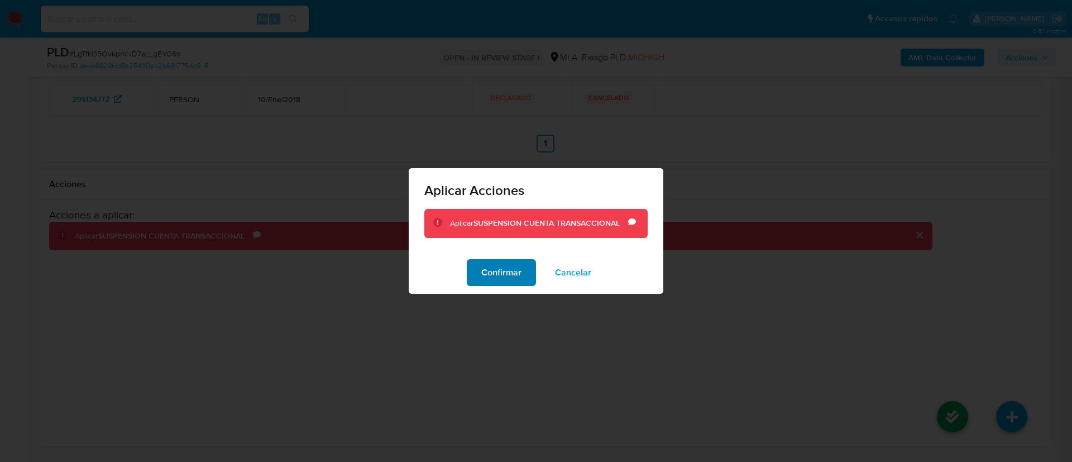
click at [508, 268] on span "Confirmar" at bounding box center [501, 272] width 40 height 25
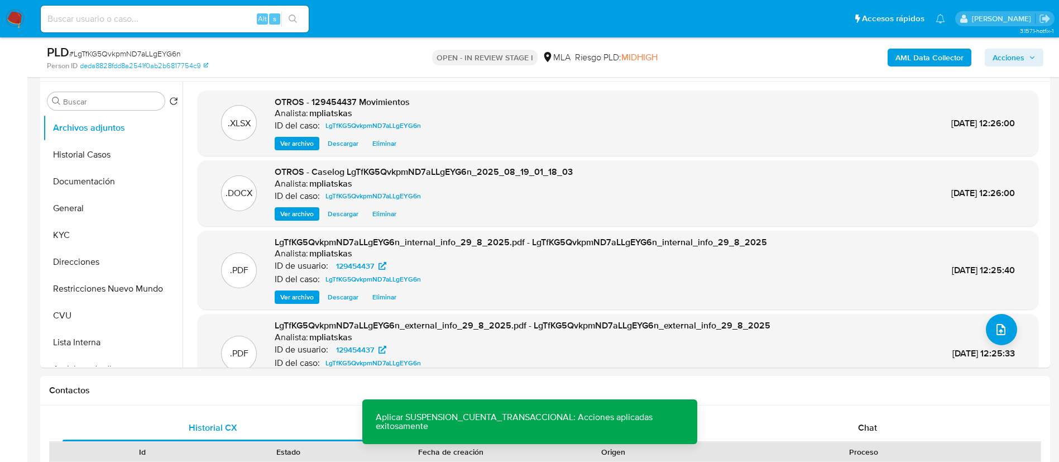
scroll to position [182, 0]
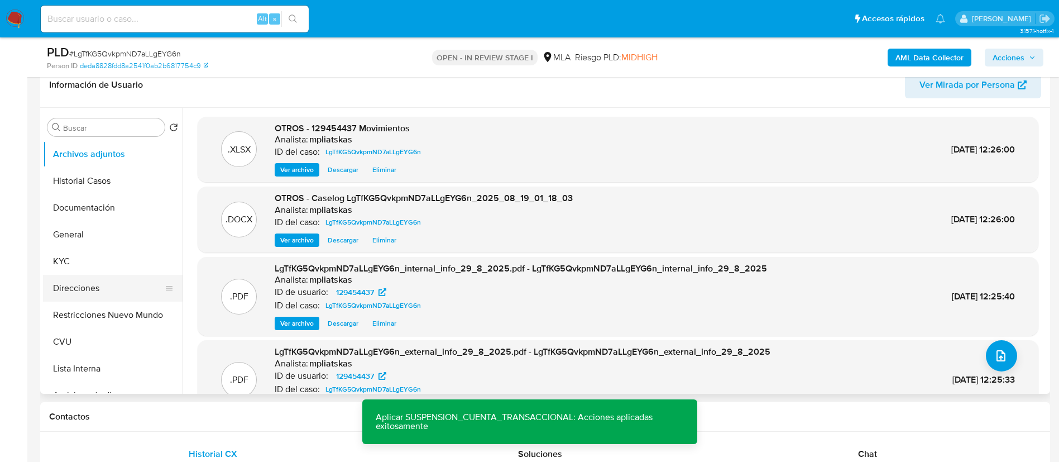
click at [97, 295] on button "Direcciones" at bounding box center [108, 288] width 131 height 27
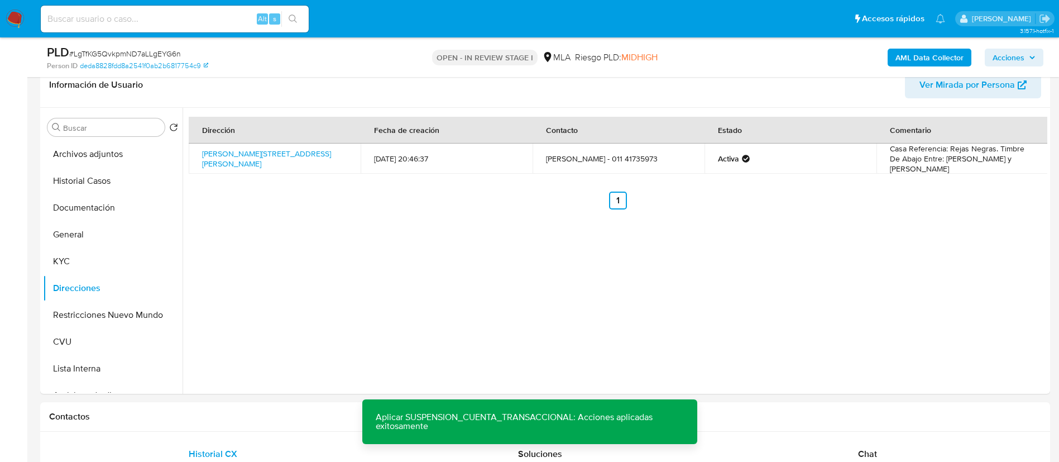
click at [1026, 55] on span "Acciones" at bounding box center [1013, 58] width 43 height 16
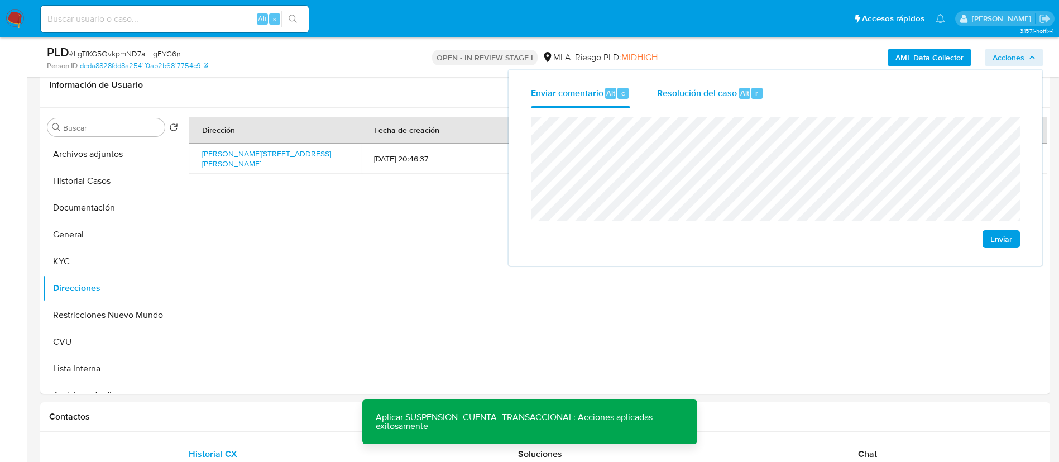
click at [695, 103] on div "Resolución del caso Alt r" at bounding box center [710, 93] width 107 height 29
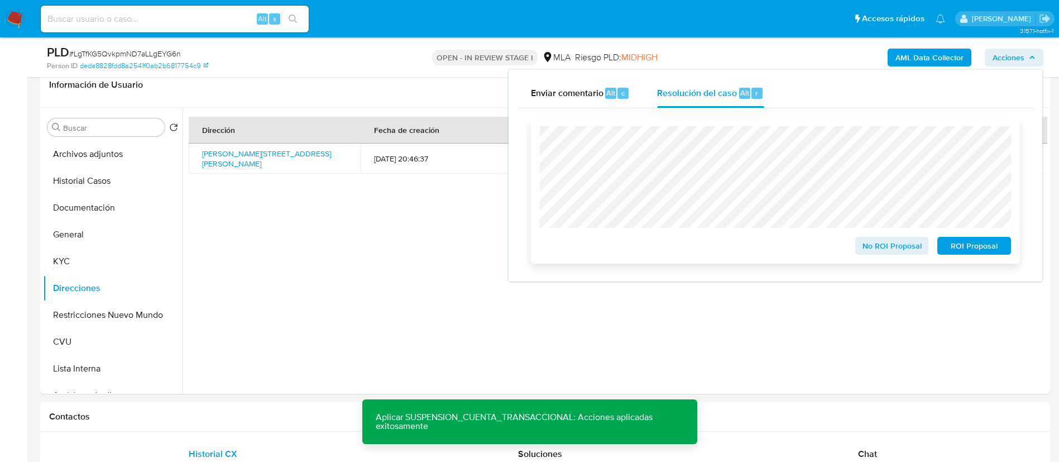
click at [968, 246] on span "ROI Proposal" at bounding box center [974, 246] width 58 height 16
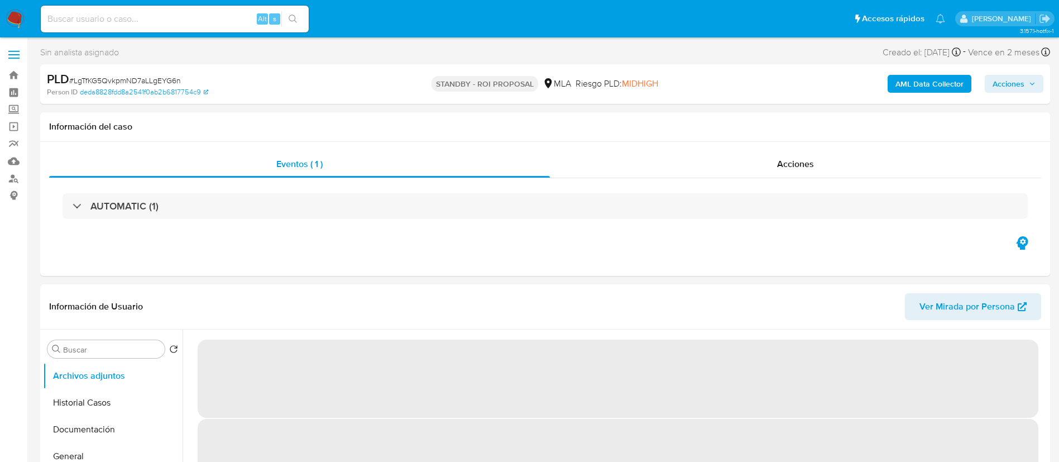
click at [241, 16] on input at bounding box center [175, 19] width 268 height 15
paste input "tCQmbArtr3YGwOP18l01FGuX"
type input "tCQmbArtr3YGwOP18l01FGuX"
select select "10"
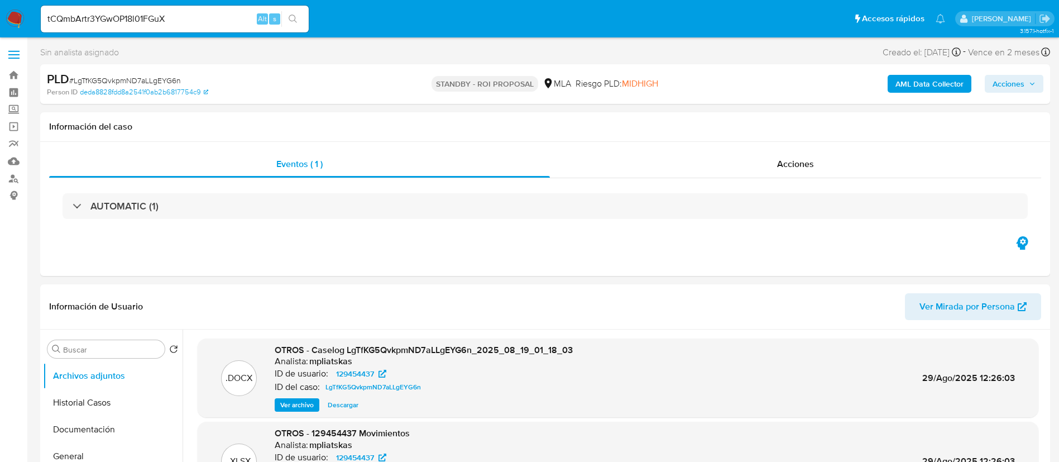
click at [295, 18] on icon "search-icon" at bounding box center [293, 19] width 8 height 8
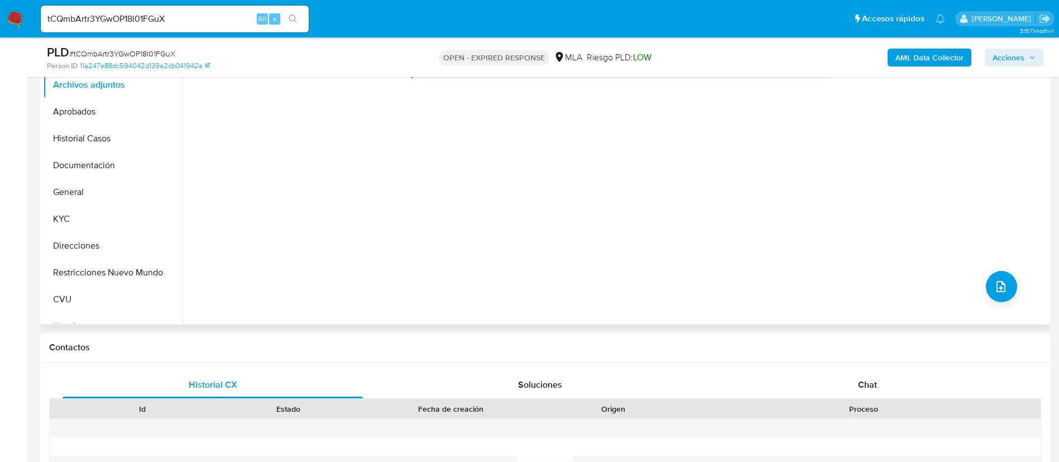
select select "10"
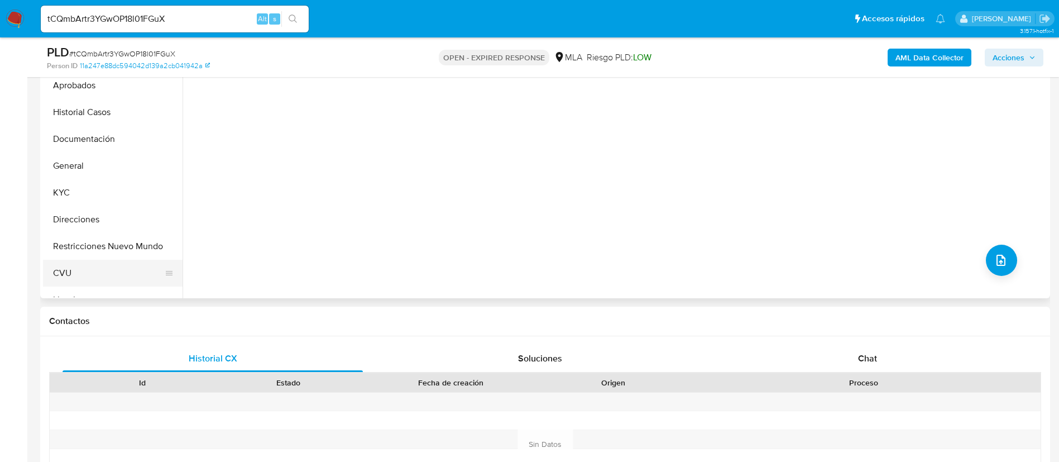
scroll to position [251, 0]
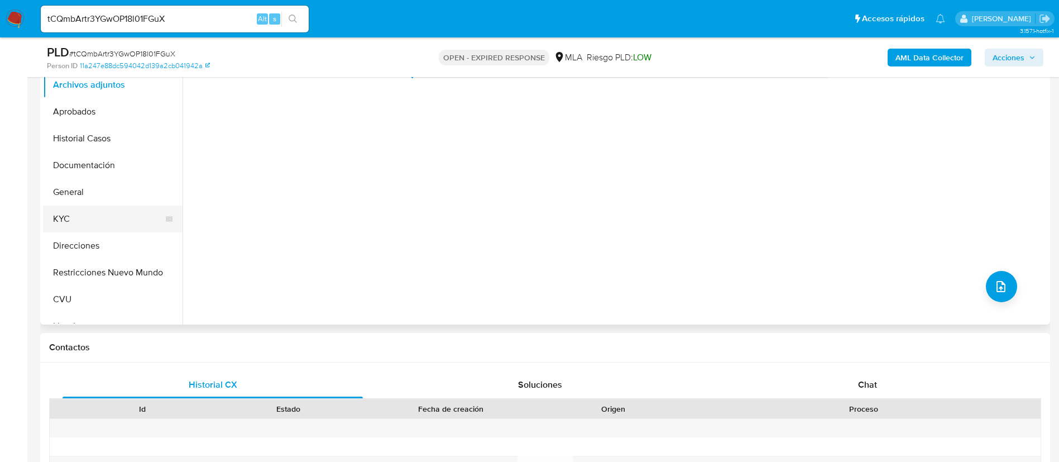
click at [92, 220] on button "KYC" at bounding box center [108, 218] width 131 height 27
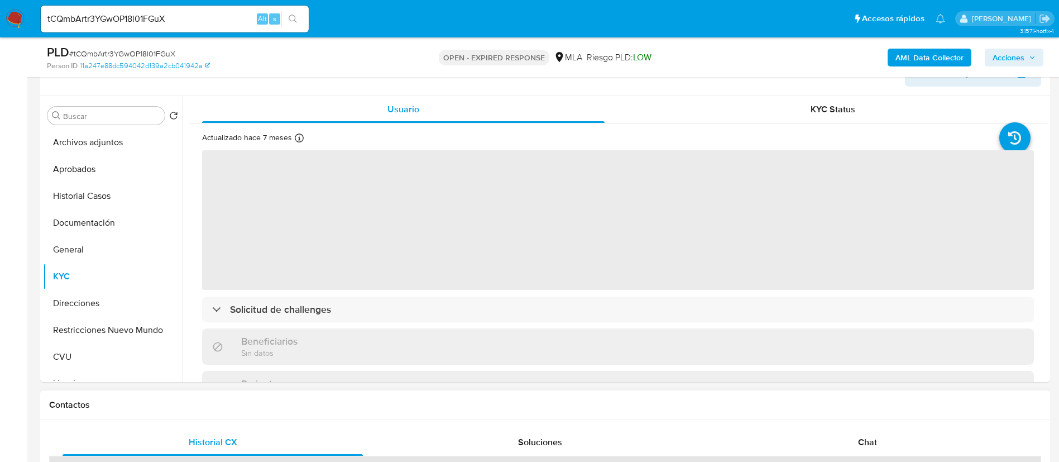
scroll to position [167, 0]
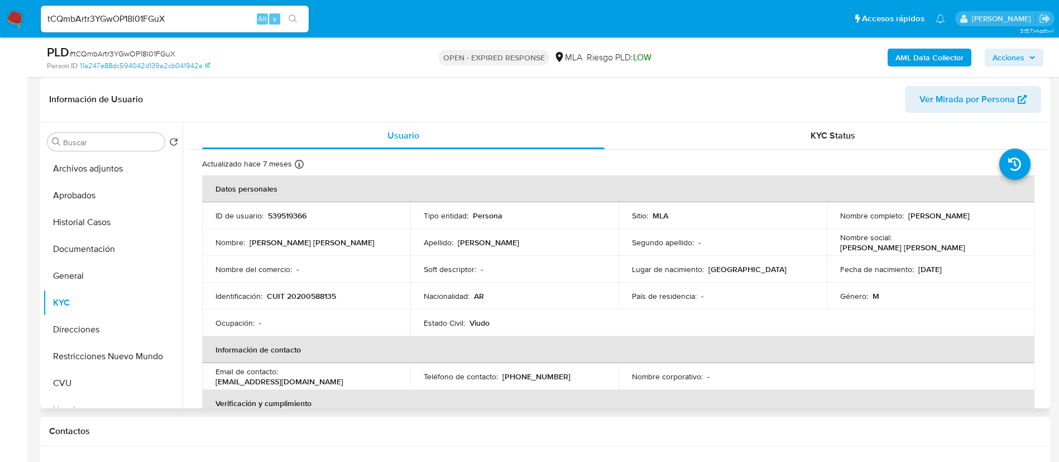
click at [288, 210] on p "539519366" at bounding box center [287, 215] width 39 height 10
copy p "539519366"
drag, startPoint x: 491, startPoint y: 1, endPoint x: 524, endPoint y: 3, distance: 33.0
drag, startPoint x: 522, startPoint y: 1, endPoint x: 304, endPoint y: 289, distance: 361.5
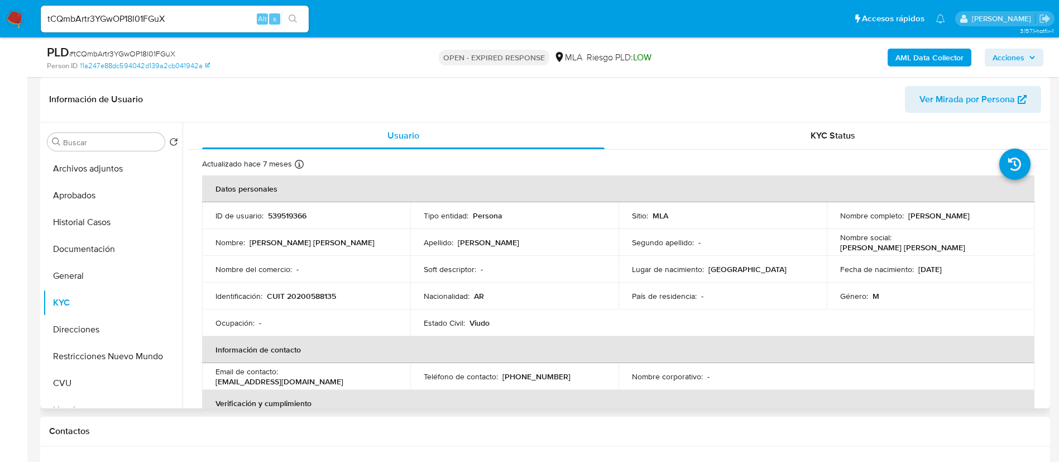
click at [304, 289] on td "Identificación : CUIT 20200588135" at bounding box center [306, 295] width 208 height 27
click at [308, 293] on p "CUIT 20200588135" at bounding box center [301, 296] width 69 height 10
copy p "20200588135"
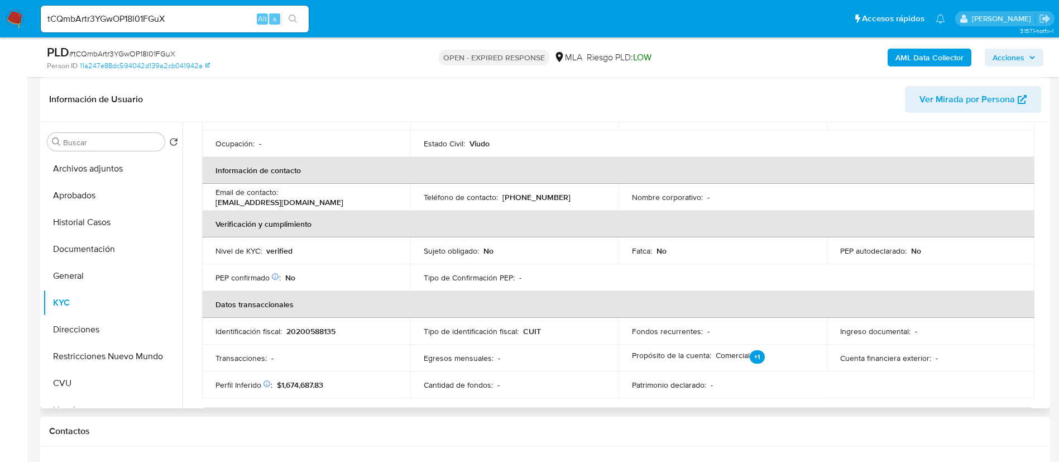
scroll to position [572, 0]
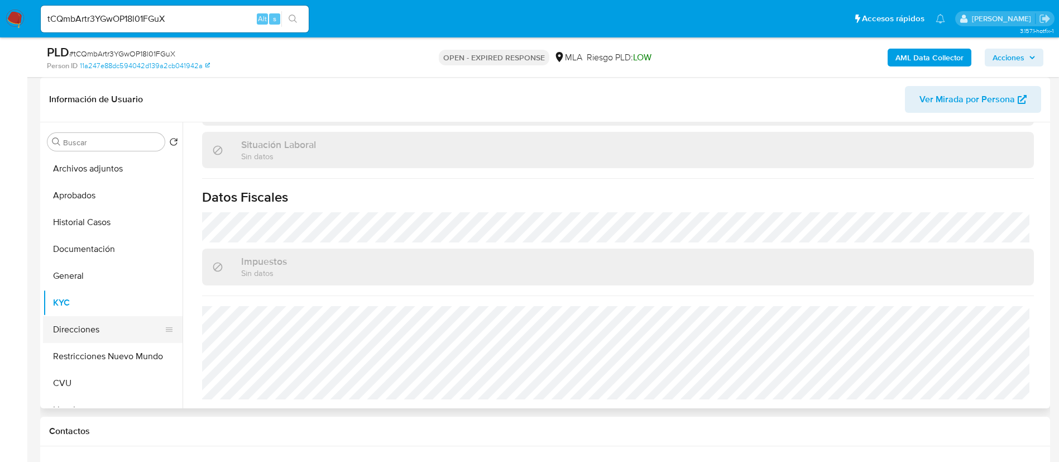
click at [112, 320] on button "Direcciones" at bounding box center [108, 329] width 131 height 27
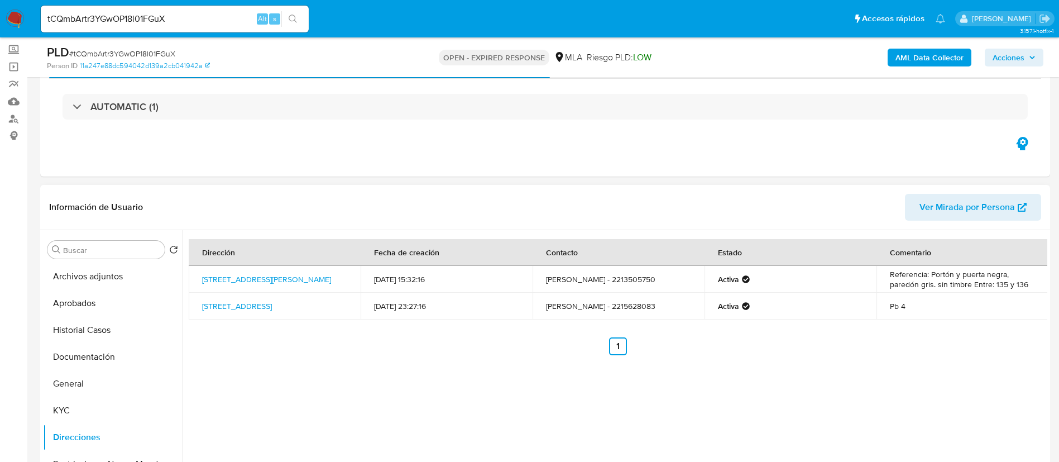
scroll to position [0, 0]
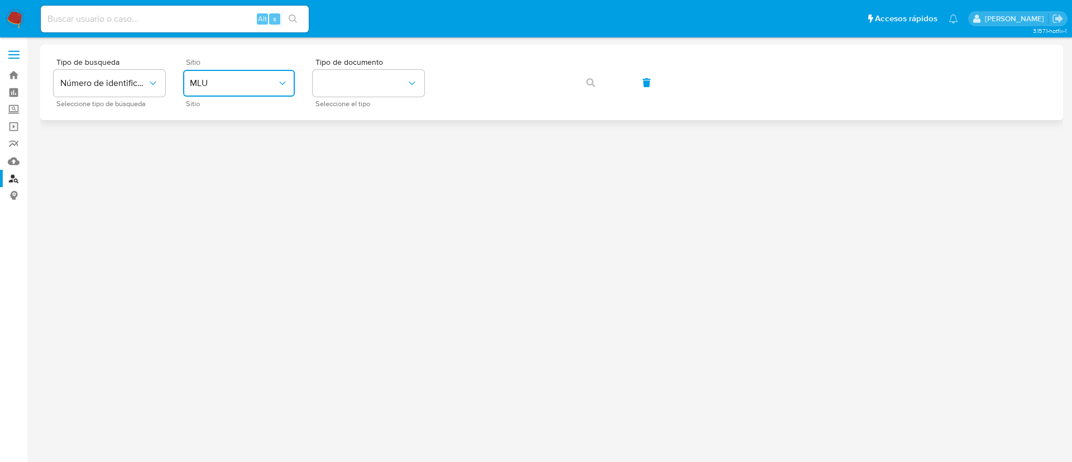
click at [263, 95] on button "MLU" at bounding box center [239, 83] width 112 height 27
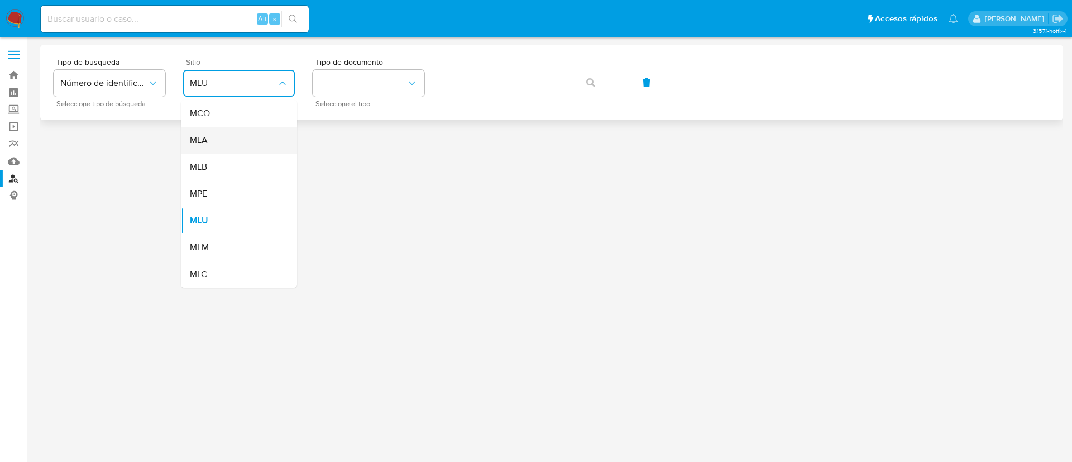
click at [259, 145] on div "MLA" at bounding box center [236, 140] width 92 height 27
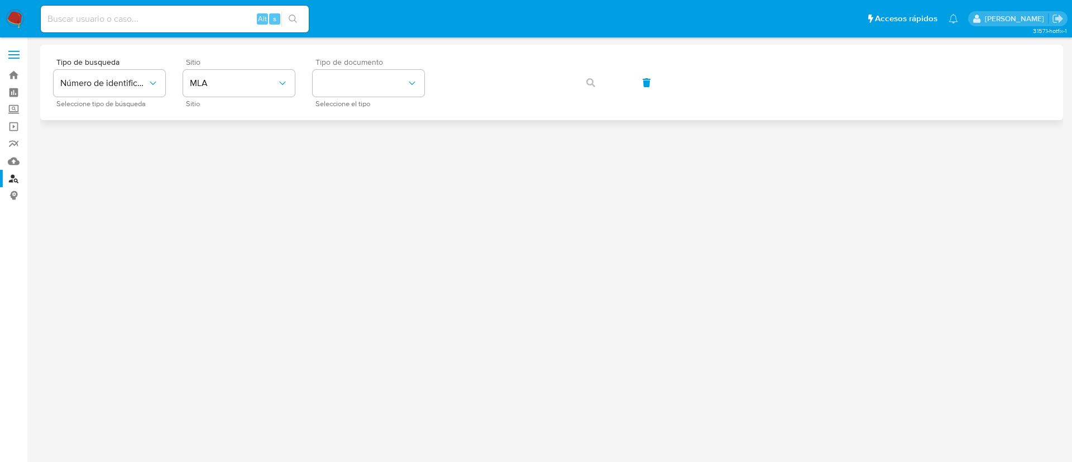
click at [358, 66] on span "Tipo de documento" at bounding box center [371, 62] width 112 height 8
click at [353, 84] on button "identificationType" at bounding box center [369, 83] width 112 height 27
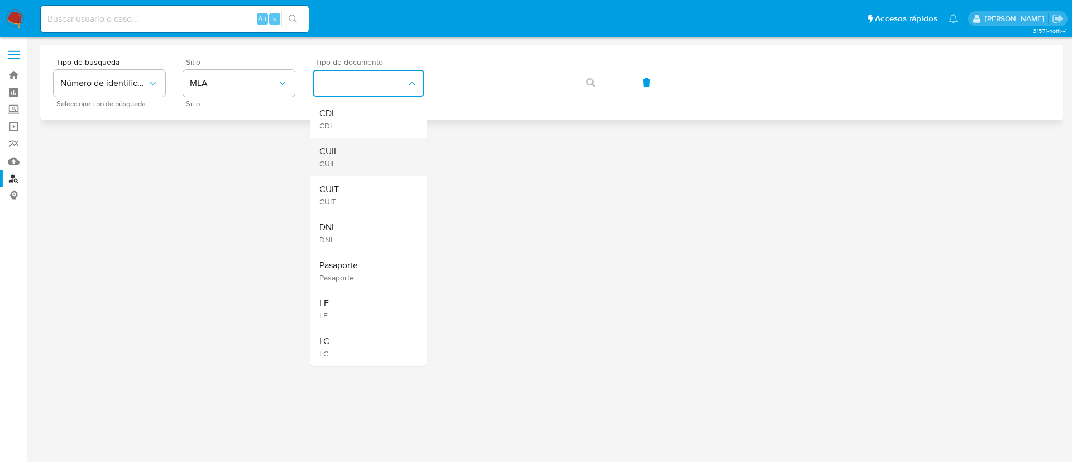
click at [373, 165] on div "CUIL CUIL" at bounding box center [365, 157] width 92 height 38
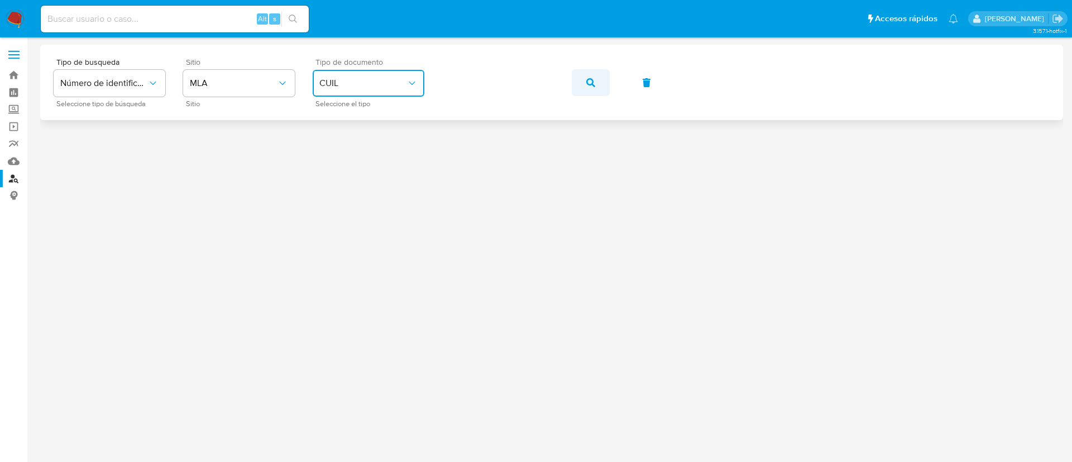
click at [577, 88] on button "button" at bounding box center [591, 82] width 38 height 27
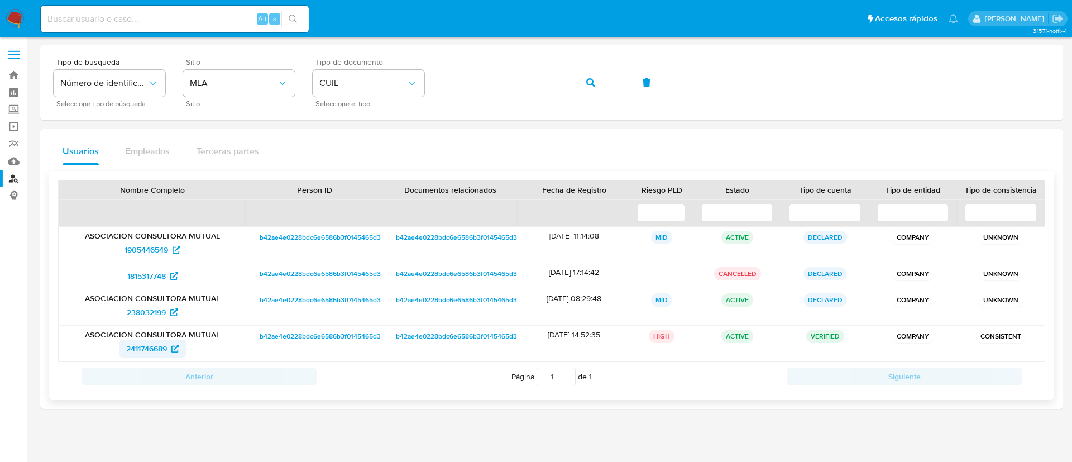
click at [166, 343] on span "2411746689" at bounding box center [146, 348] width 41 height 18
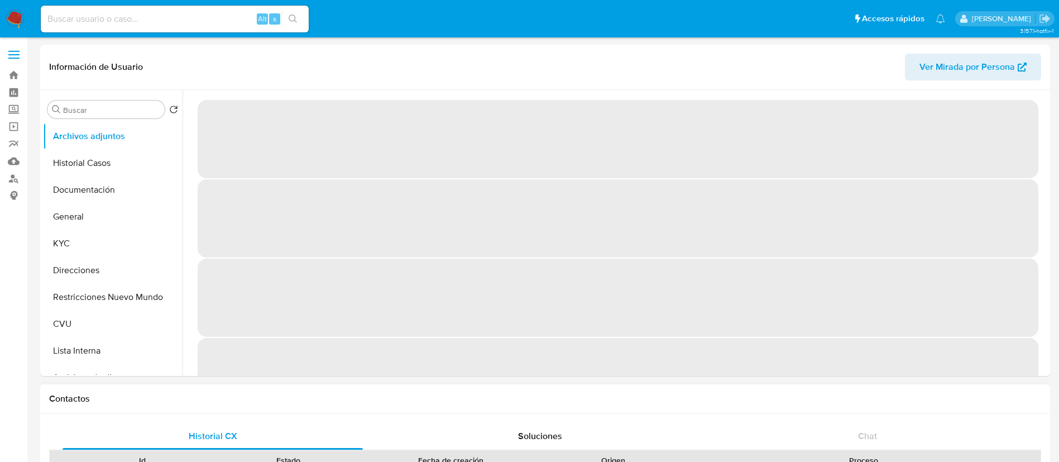
select select "10"
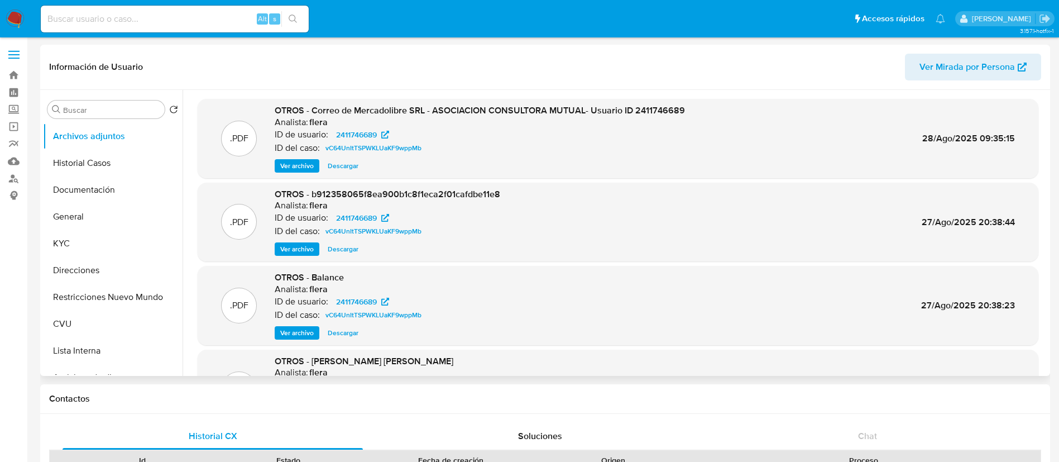
click at [297, 166] on span "Ver archivo" at bounding box center [296, 165] width 33 height 11
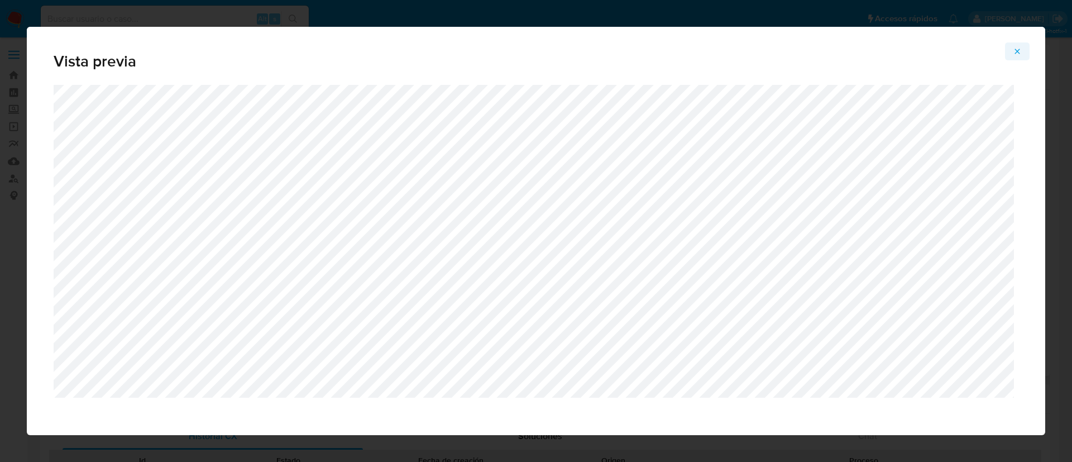
click at [1020, 49] on button "Attachment preview" at bounding box center [1017, 51] width 25 height 18
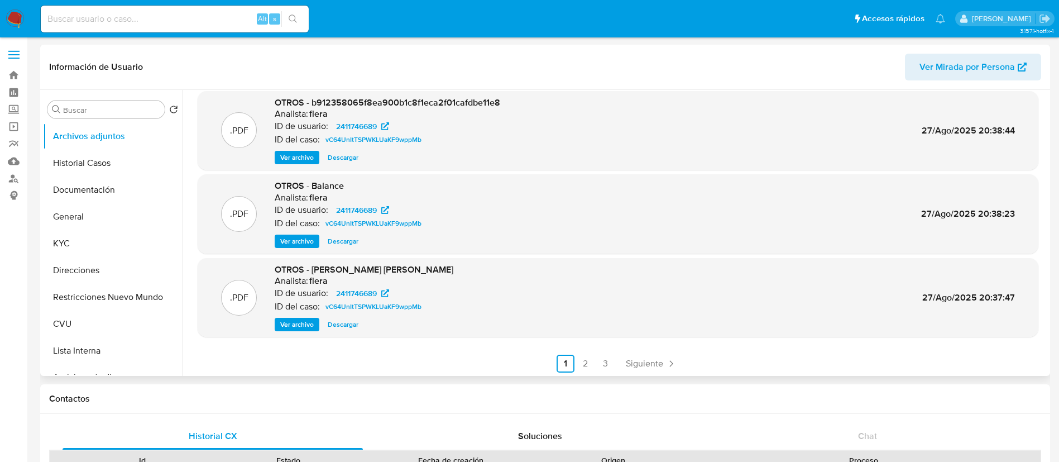
scroll to position [94, 0]
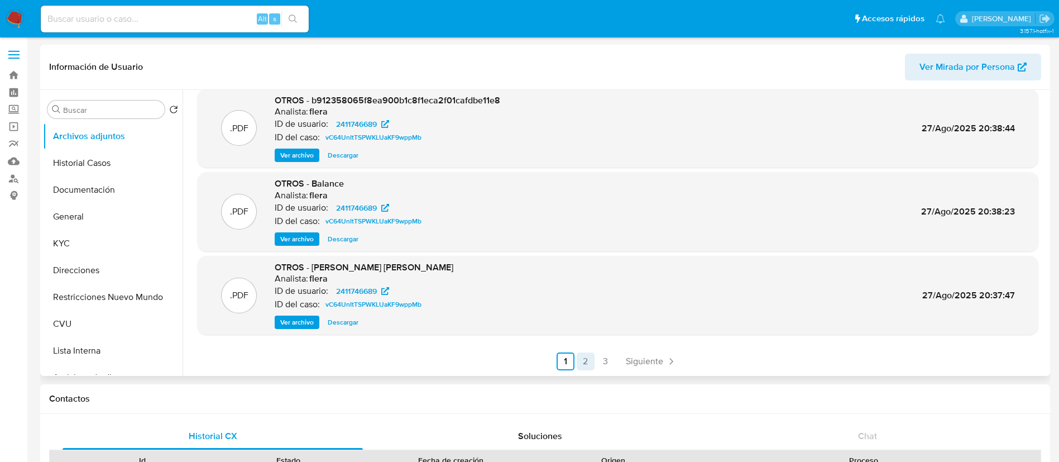
click at [586, 362] on link "2" at bounding box center [586, 361] width 18 height 18
click at [641, 358] on link "3" at bounding box center [635, 361] width 18 height 18
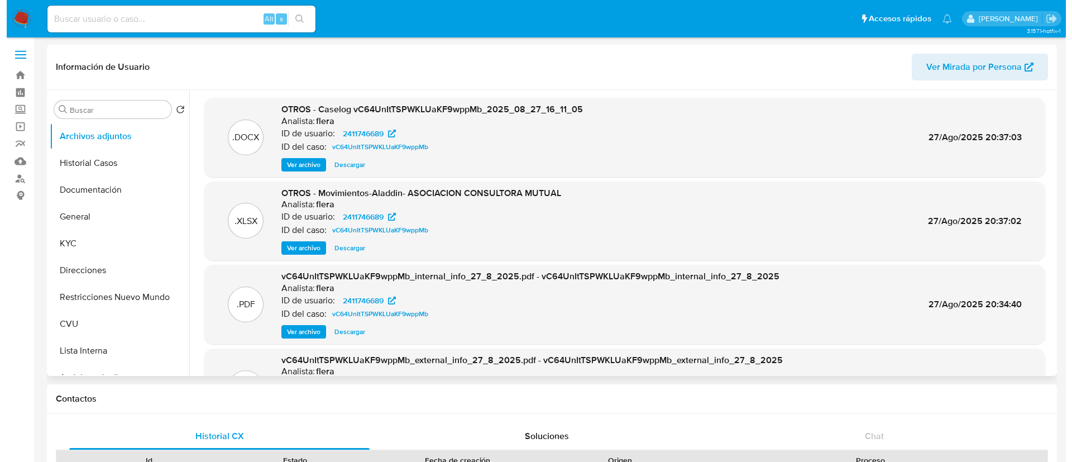
scroll to position [0, 0]
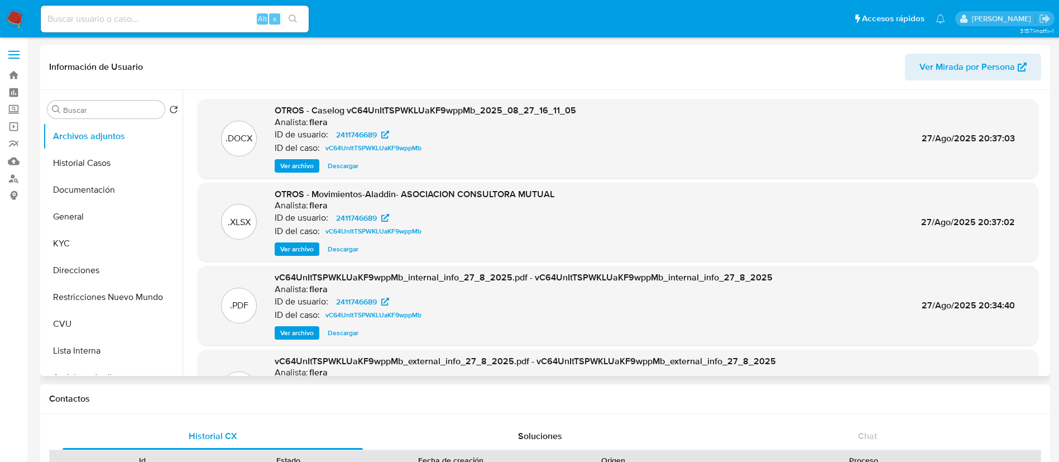
click at [298, 169] on span "Ver archivo" at bounding box center [296, 165] width 33 height 11
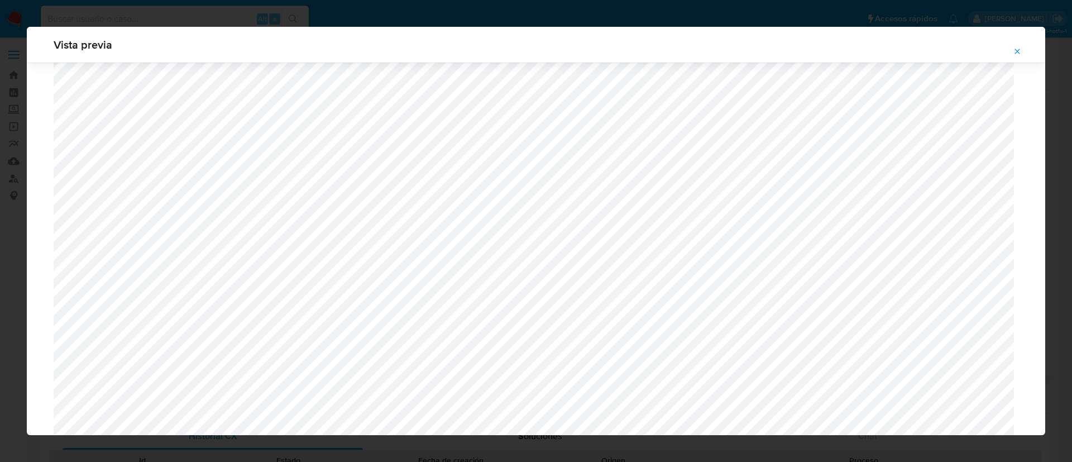
scroll to position [7793, 0]
click at [1018, 55] on icon "Attachment preview" at bounding box center [1017, 51] width 9 height 9
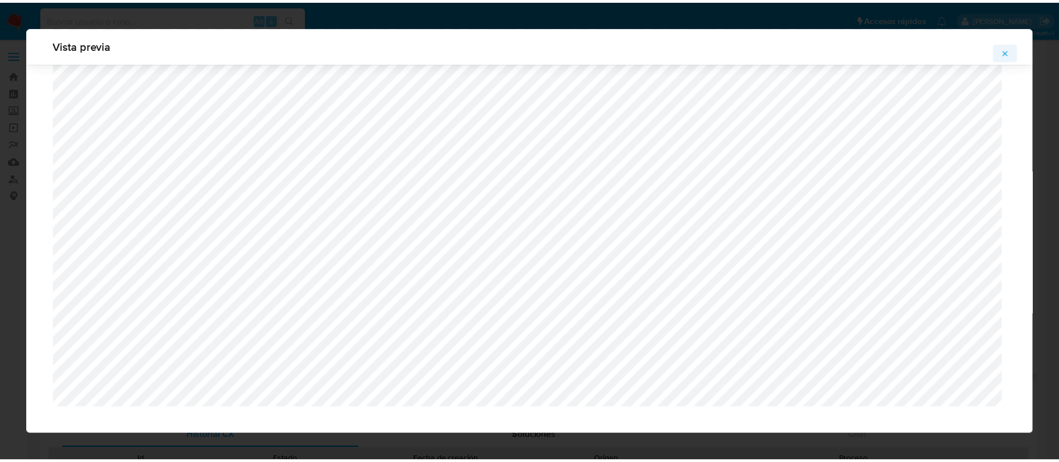
scroll to position [0, 0]
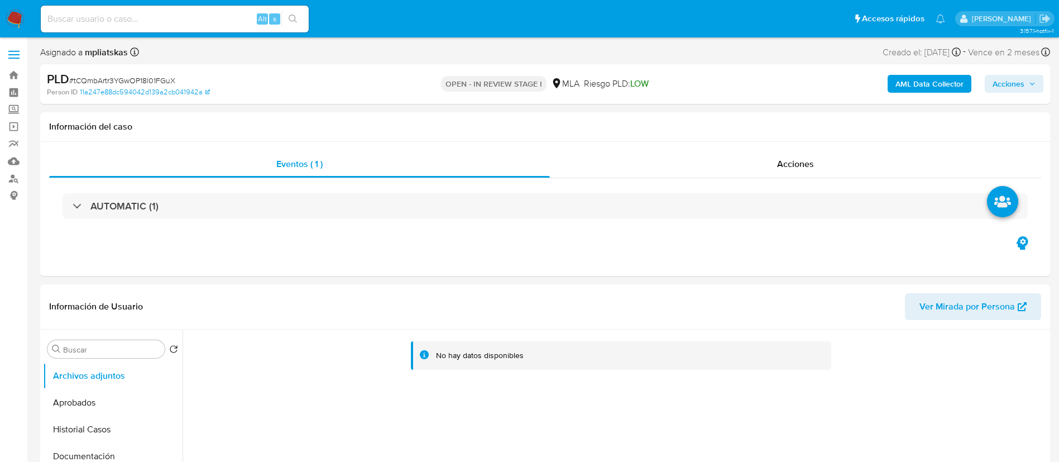
select select "10"
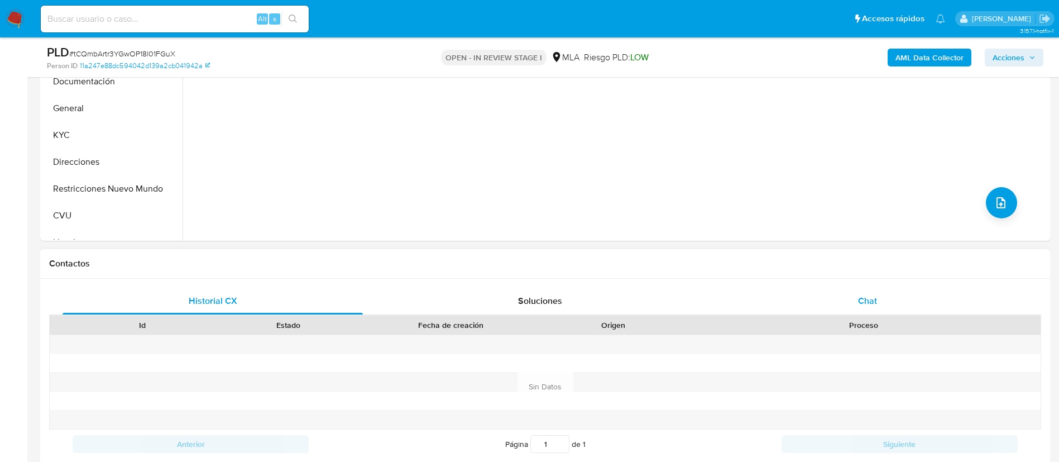
click at [752, 306] on div "Chat" at bounding box center [867, 300] width 300 height 27
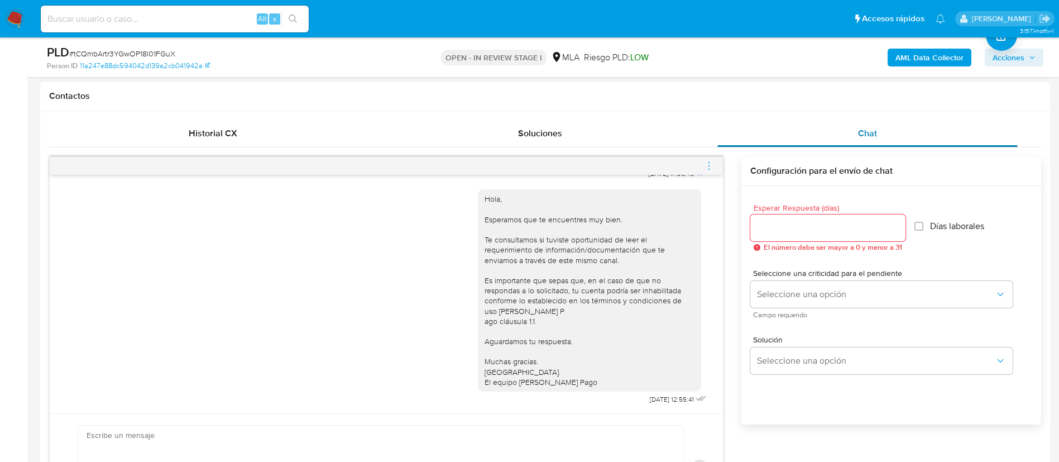
scroll to position [586, 0]
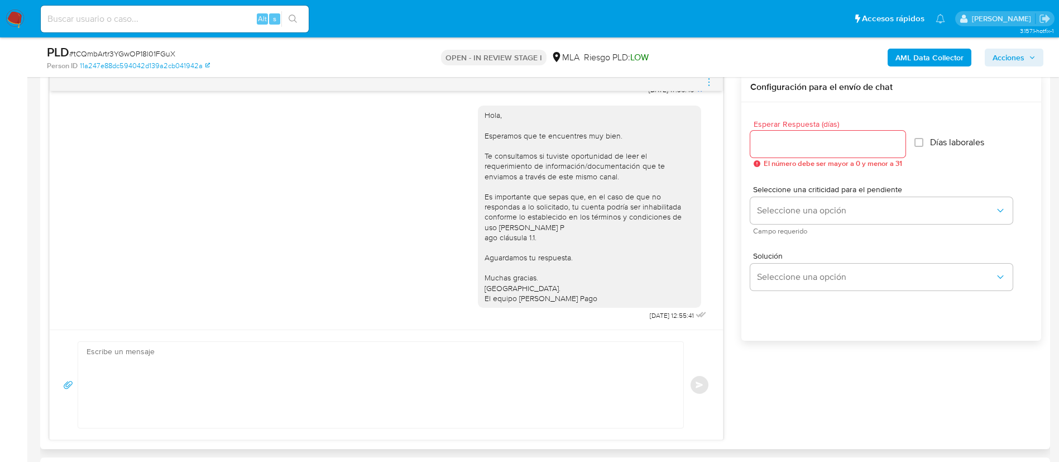
click at [612, 406] on textarea at bounding box center [378, 385] width 583 height 86
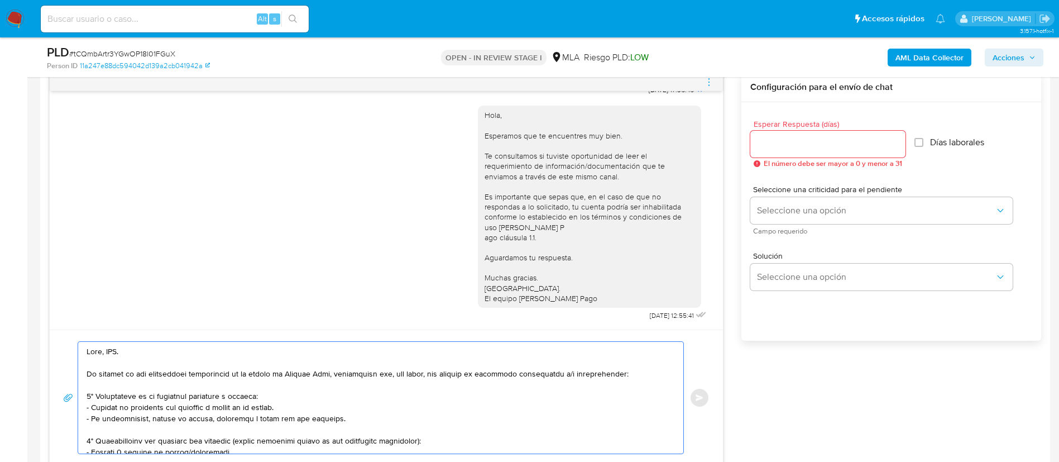
scroll to position [335, 0]
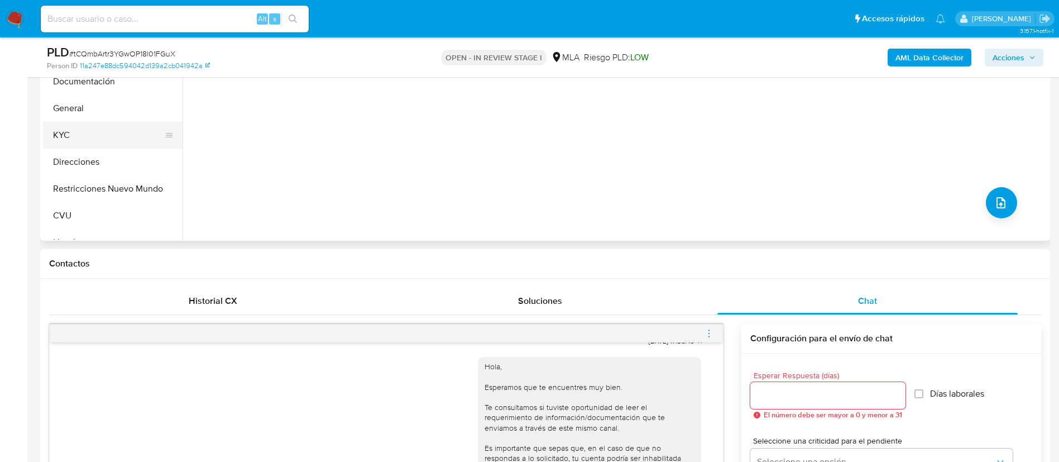
click at [113, 142] on button "KYC" at bounding box center [108, 135] width 131 height 27
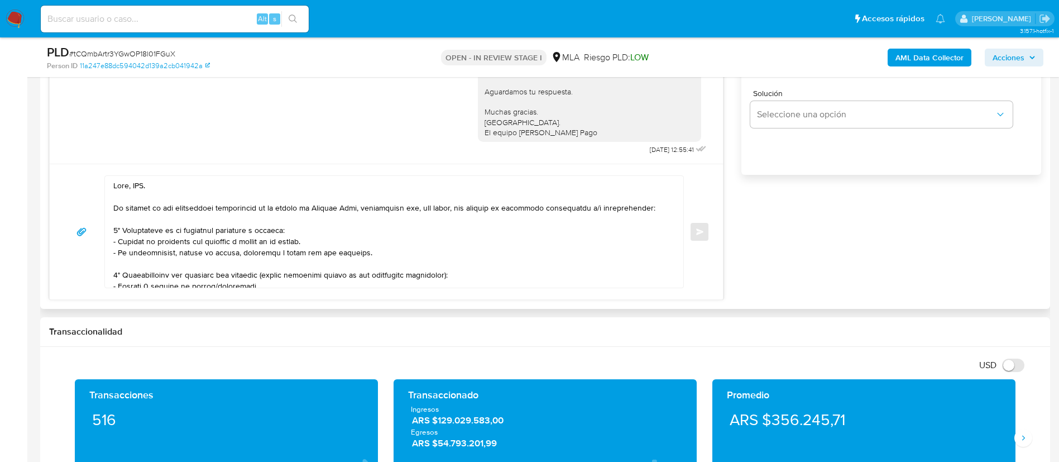
scroll to position [754, 0]
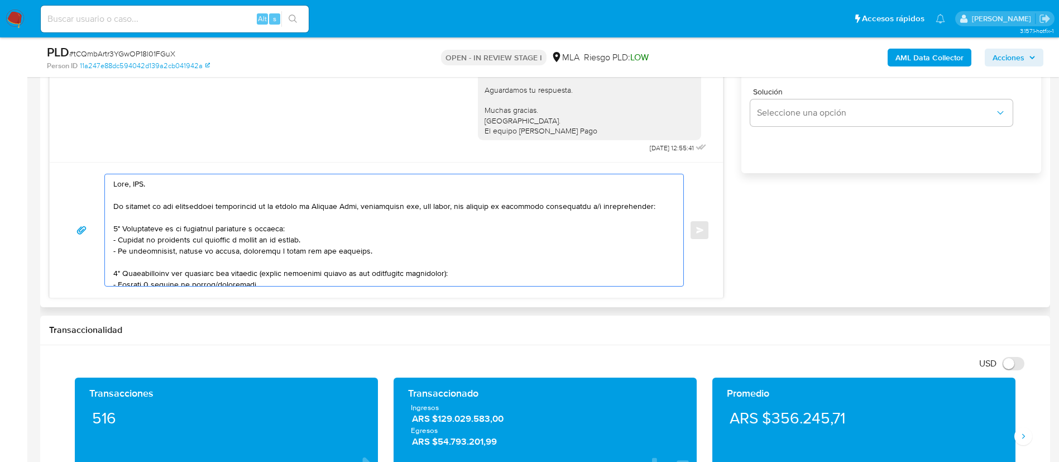
click at [139, 189] on textarea at bounding box center [391, 230] width 556 height 112
click at [138, 188] on textarea at bounding box center [391, 230] width 556 height 112
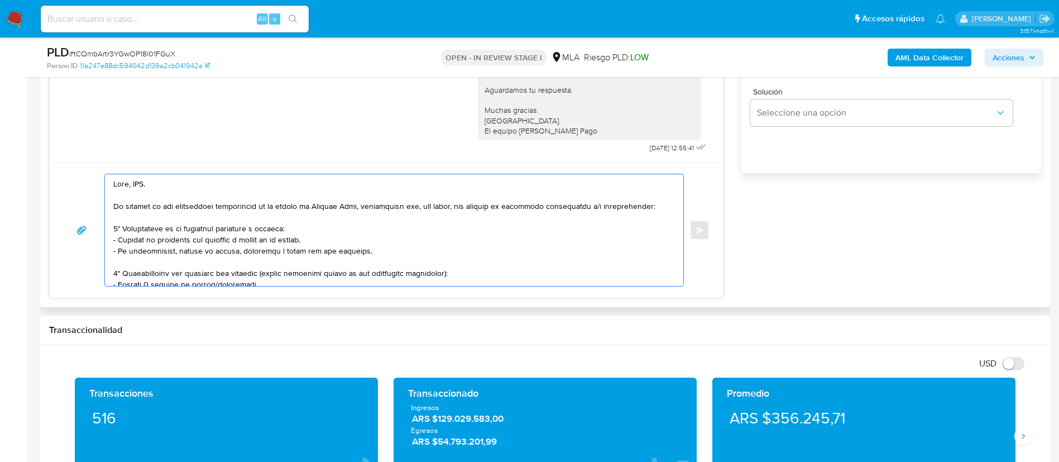
click at [138, 188] on textarea at bounding box center [391, 230] width 556 height 112
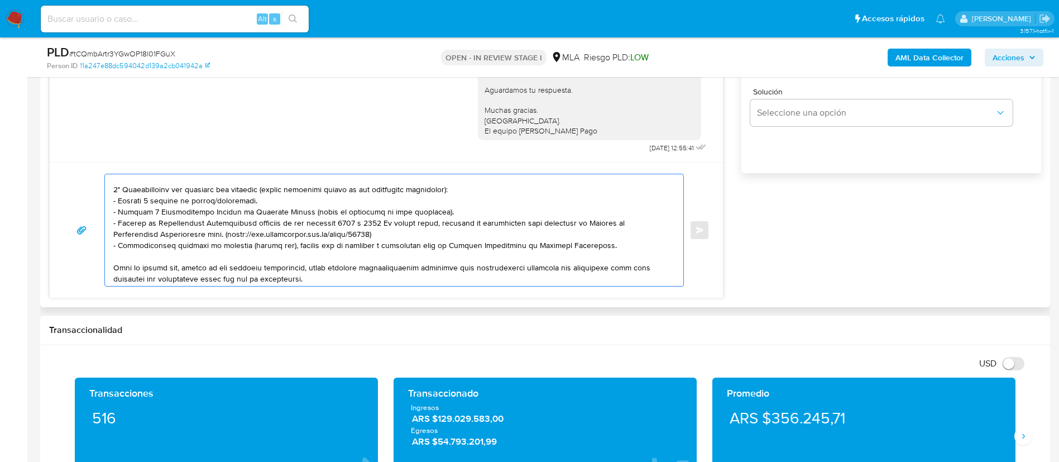
click at [146, 195] on textarea at bounding box center [391, 230] width 556 height 112
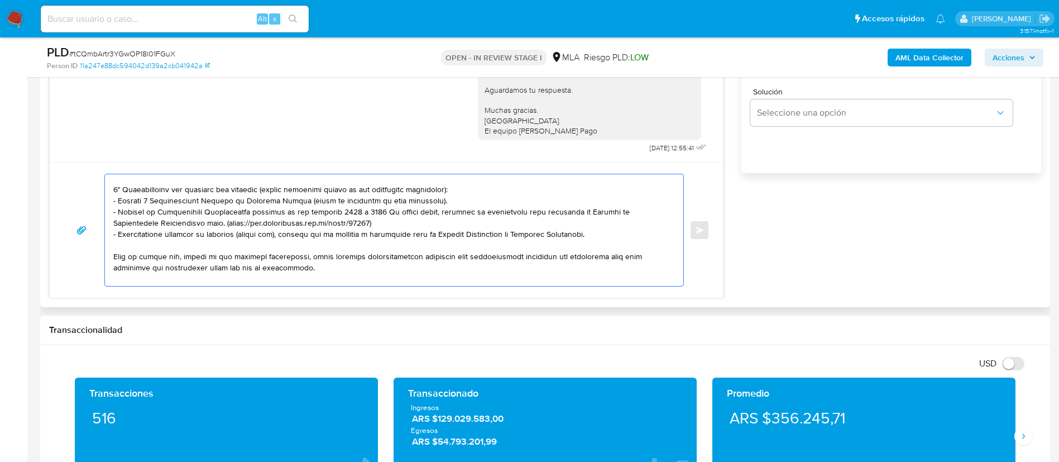
click at [473, 190] on textarea at bounding box center [391, 230] width 556 height 112
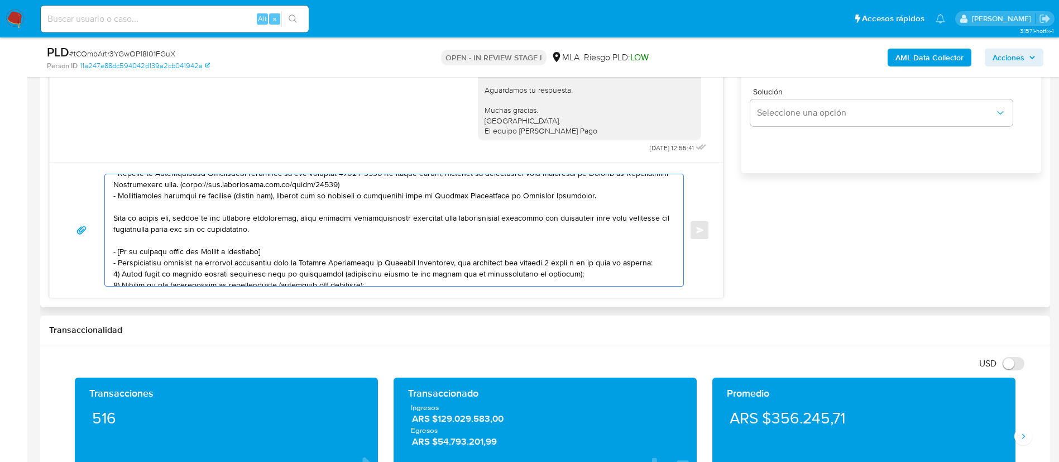
scroll to position [179, 0]
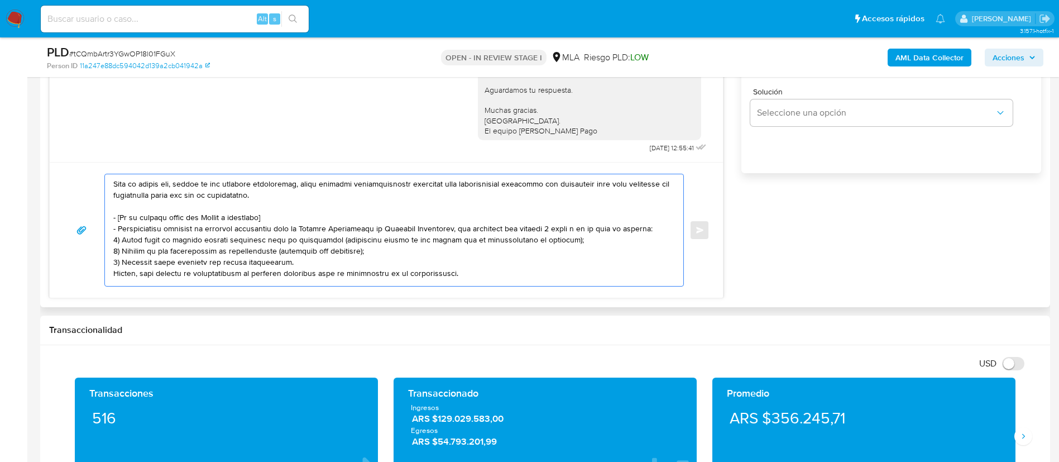
drag, startPoint x: 114, startPoint y: 215, endPoint x: 461, endPoint y: 272, distance: 351.9
click at [461, 272] on textarea at bounding box center [391, 230] width 556 height 112
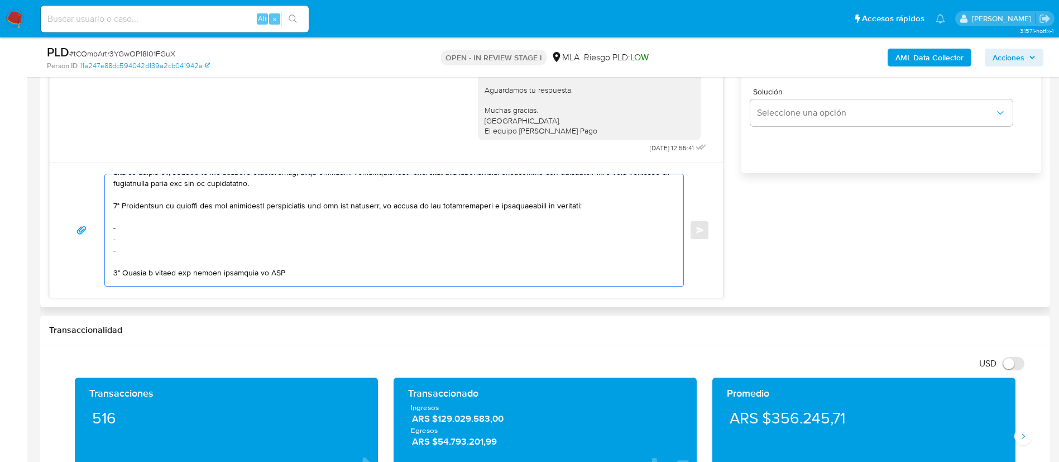
scroll to position [201, 0]
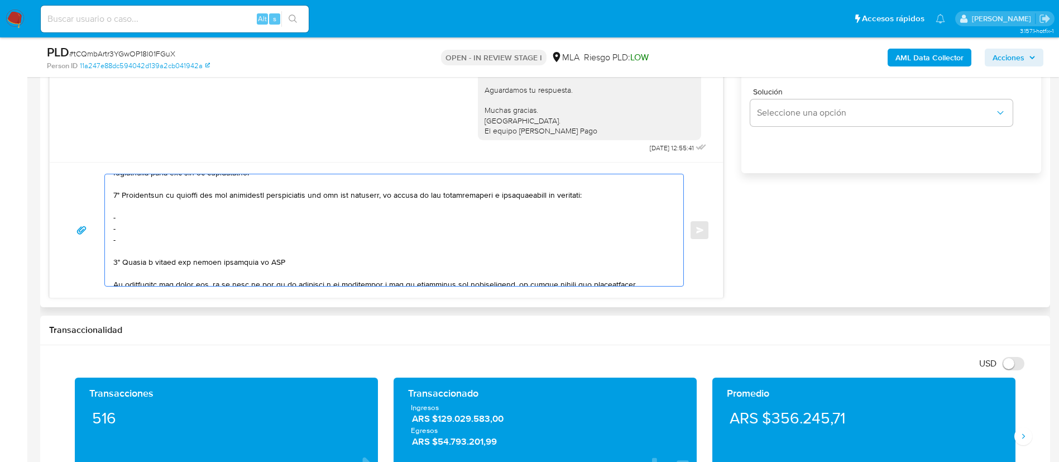
click at [157, 213] on textarea at bounding box center [391, 230] width 556 height 112
paste textarea "Alar Automoviles Lamborghini Argentina S - CUIL 30717959651"
click at [233, 224] on textarea at bounding box center [391, 230] width 556 height 112
paste textarea "Coop De Trab La Ilusion Ltda - CUIT 30715400533"
click at [166, 241] on textarea at bounding box center [391, 230] width 556 height 112
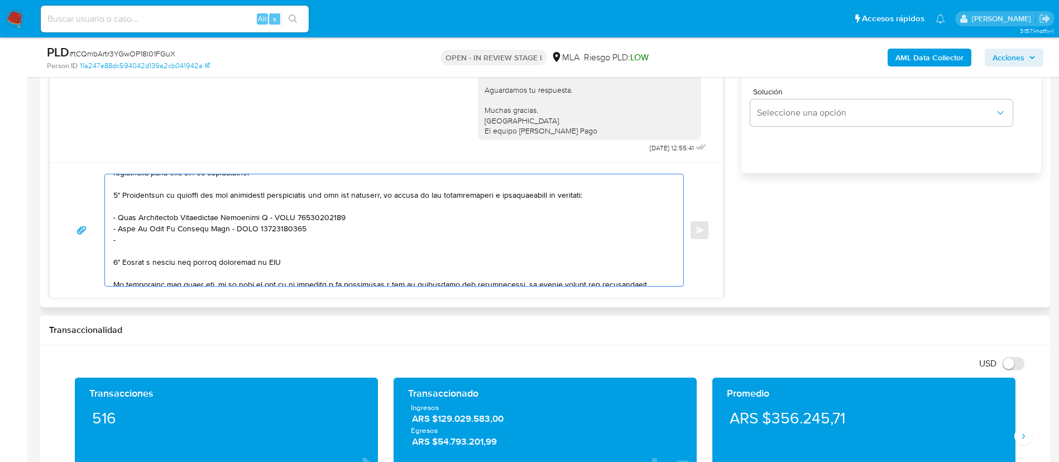
paste textarea "Micaela Andrea Defranco - CUIT 27244219816"
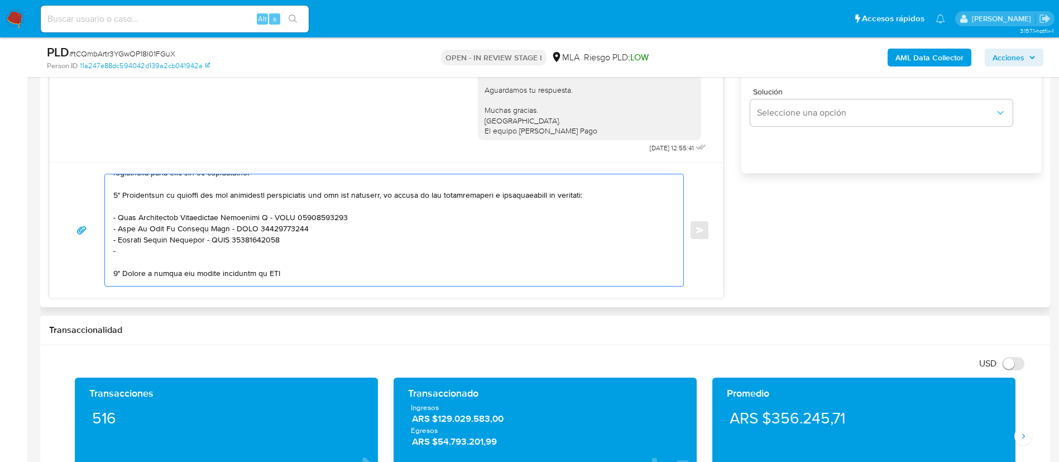
paste textarea "Coop De Trab Pisolarium L - CUIT 30714508861"
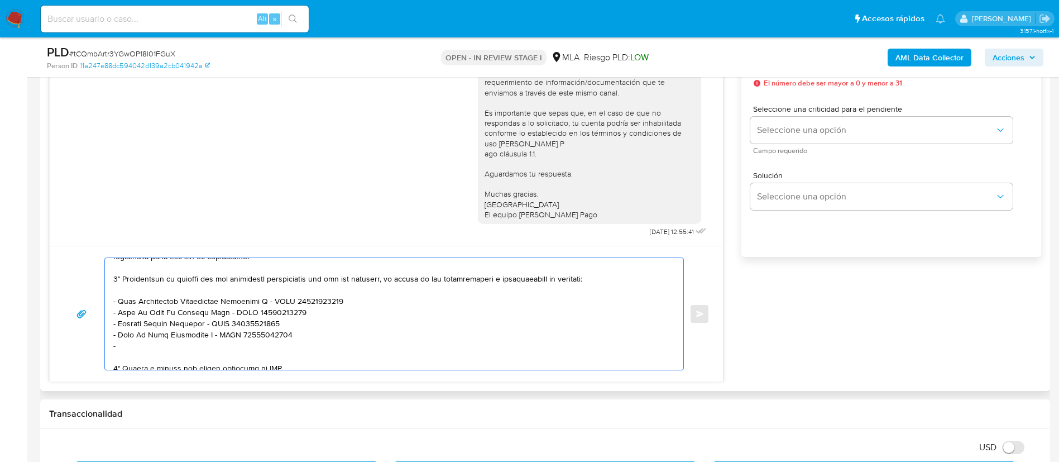
paste textarea "Asociacion Consultora Mutual - 30711088322"
paste textarea "Guillermo Rafael Madueño - CUIT 20255701550"
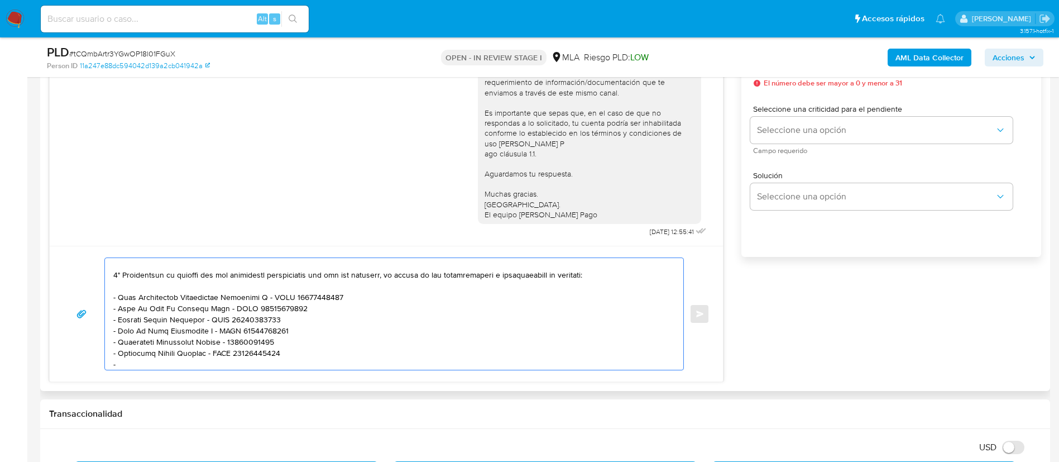
paste textarea "Pamela Vanesa Sandoval - CUIT 27252783275"
click at [257, 310] on textarea at bounding box center [391, 314] width 556 height 112
drag, startPoint x: 118, startPoint y: 309, endPoint x: 216, endPoint y: 304, distance: 97.8
click at [216, 304] on textarea at bounding box center [391, 314] width 556 height 112
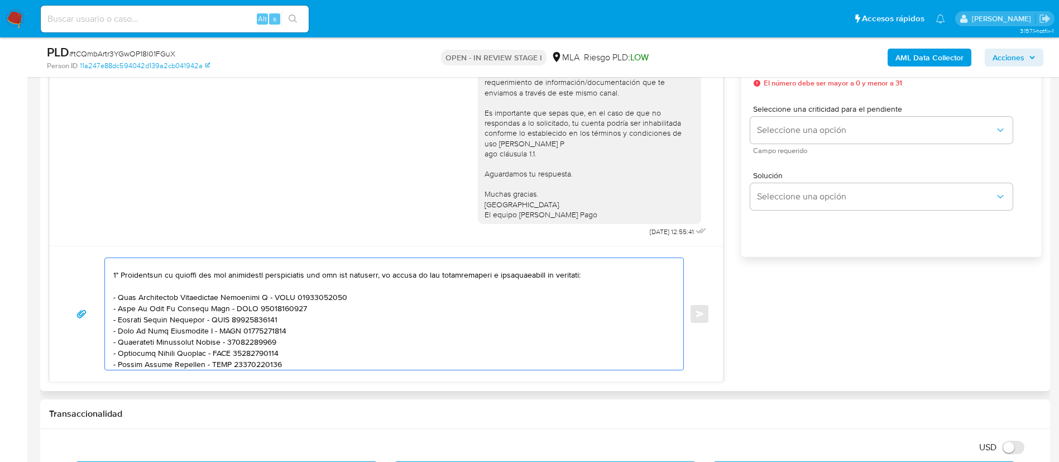
paste textarea "OOPERATIVA DE TRABAJO LA ILUSION LTDA"
click at [245, 331] on textarea at bounding box center [391, 314] width 556 height 112
drag, startPoint x: 119, startPoint y: 330, endPoint x: 210, endPoint y: 328, distance: 90.5
click at [210, 328] on textarea at bounding box center [391, 314] width 556 height 112
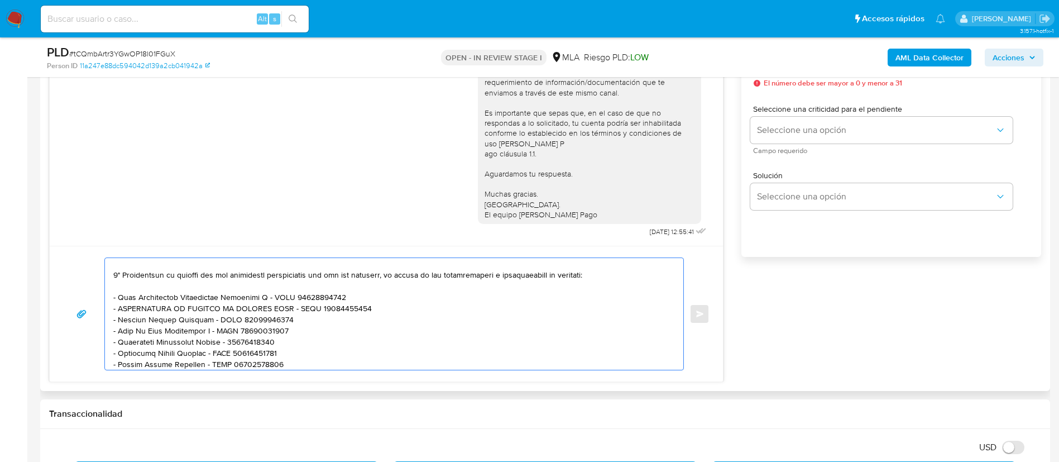
paste textarea "OOPERATIVA DE TRABAJO PISOLARIUM LIMITADA"
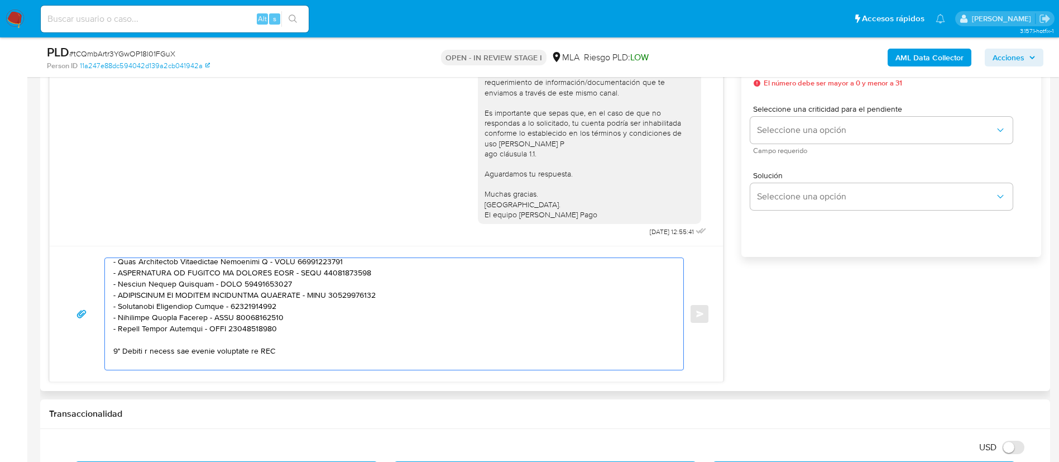
scroll to position [289, 0]
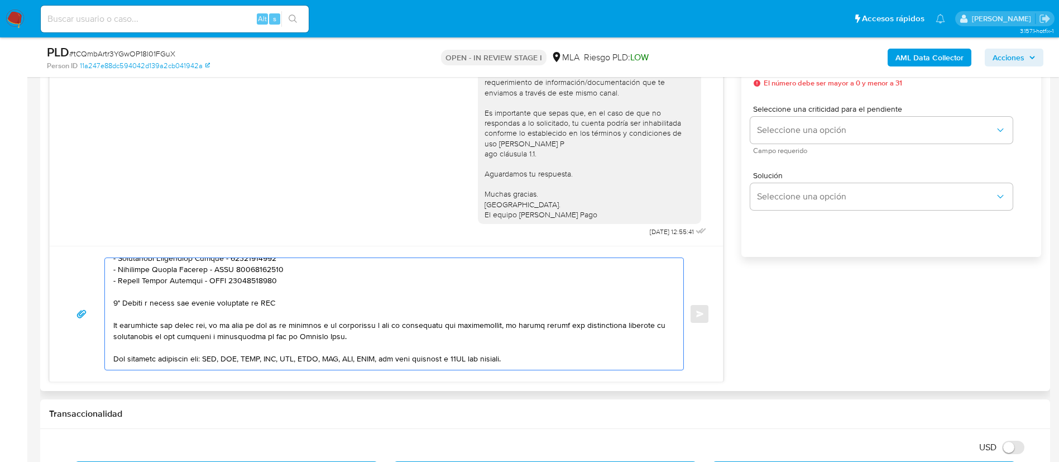
click at [243, 305] on textarea at bounding box center [391, 314] width 556 height 112
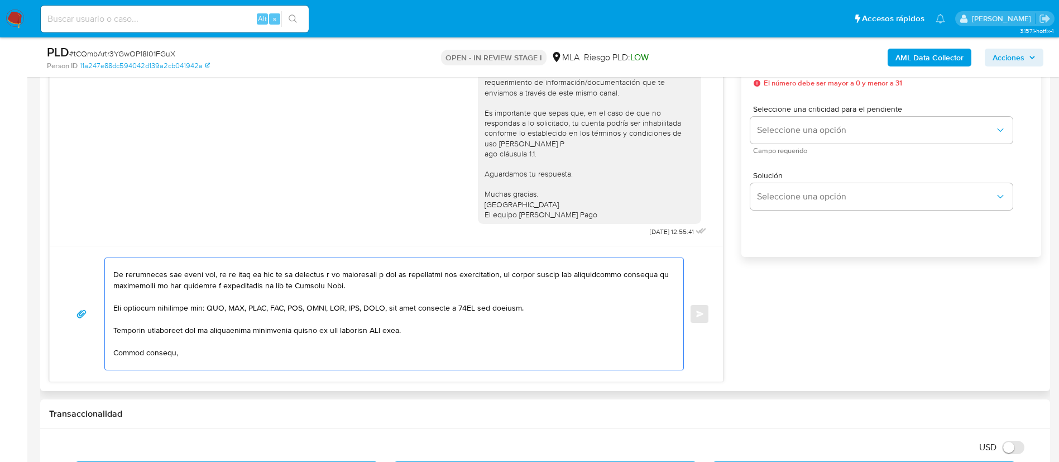
scroll to position [343, 0]
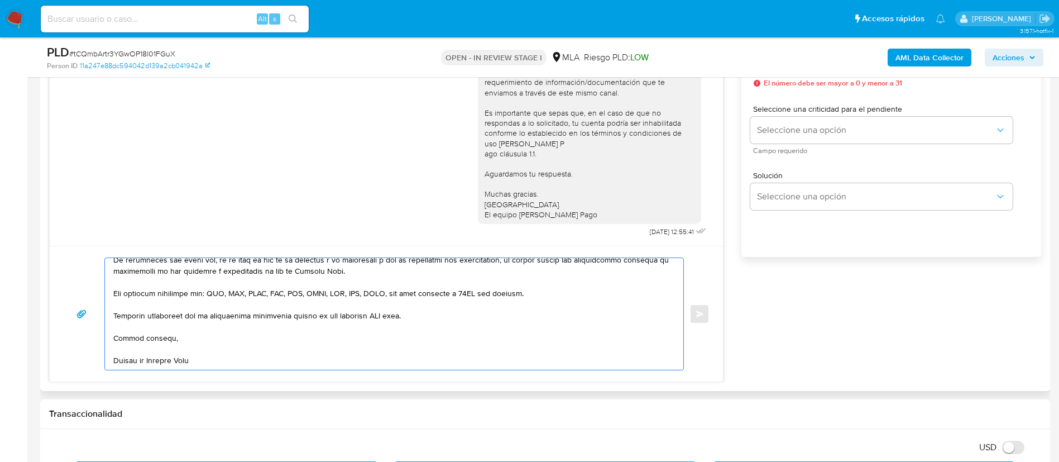
click at [383, 305] on textarea at bounding box center [391, 314] width 556 height 112
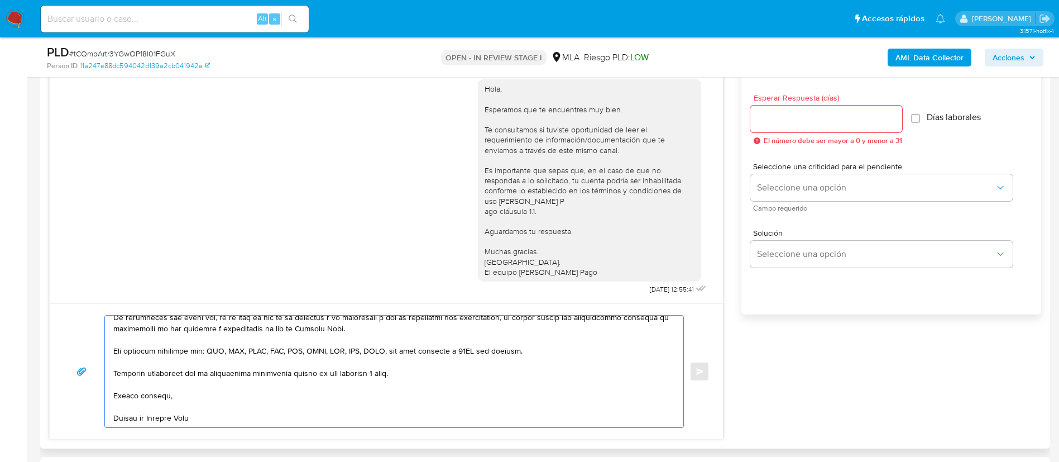
scroll to position [586, 0]
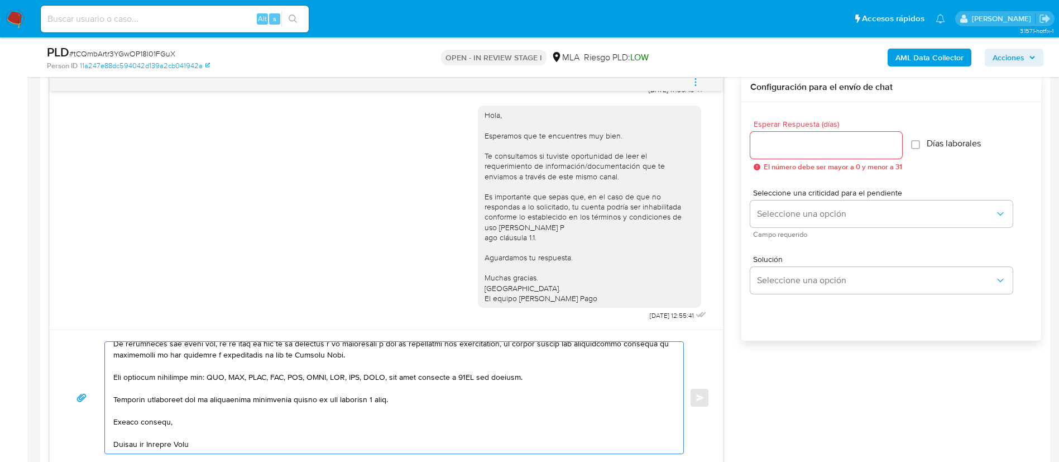
type textarea "Hola, José. En función de las operaciones registradas en tu cuenta de Mercado P…"
click at [800, 150] on input "Esperar Respuesta (días)" at bounding box center [826, 145] width 152 height 15
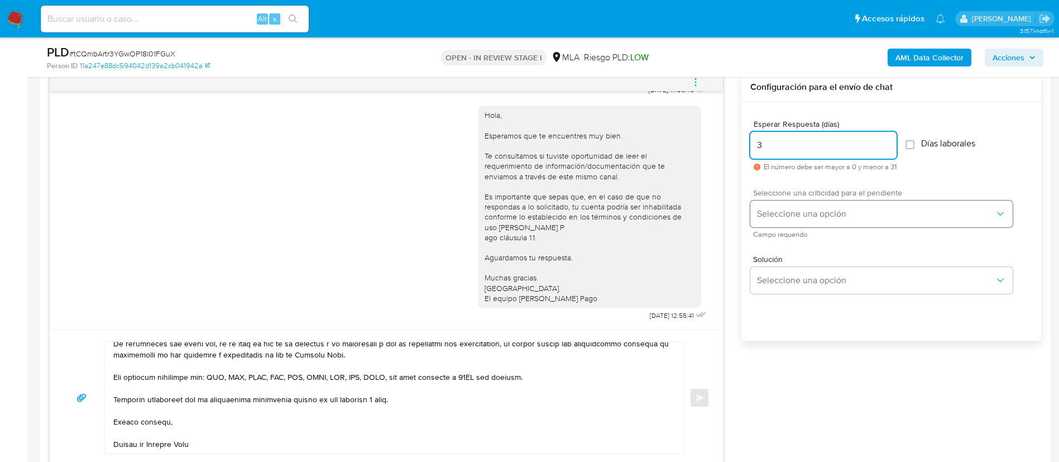
type input "3"
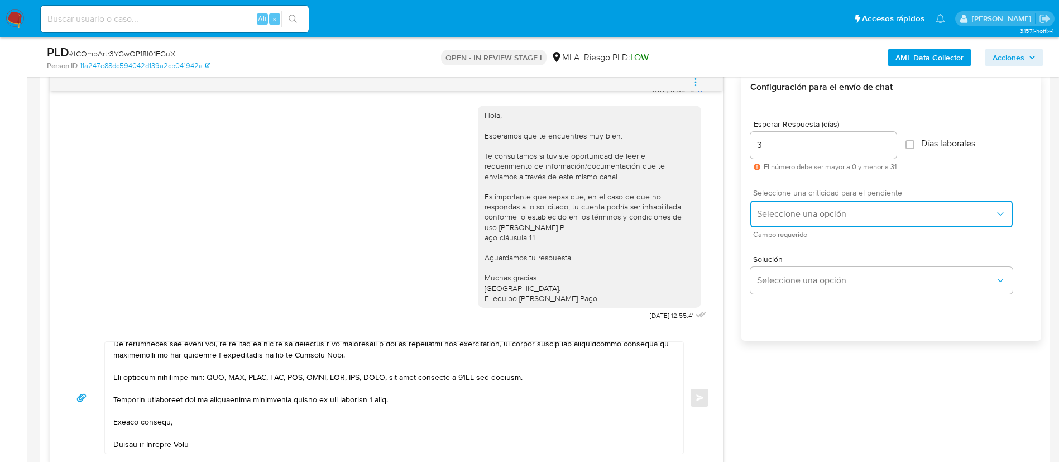
click at [791, 214] on span "Seleccione una opción" at bounding box center [876, 213] width 238 height 11
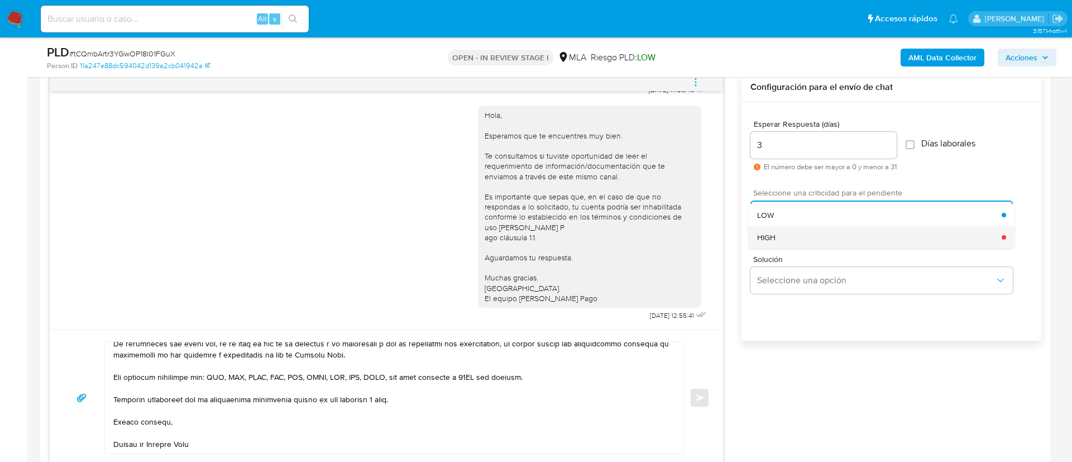
click at [791, 236] on div "HIGH" at bounding box center [879, 237] width 244 height 22
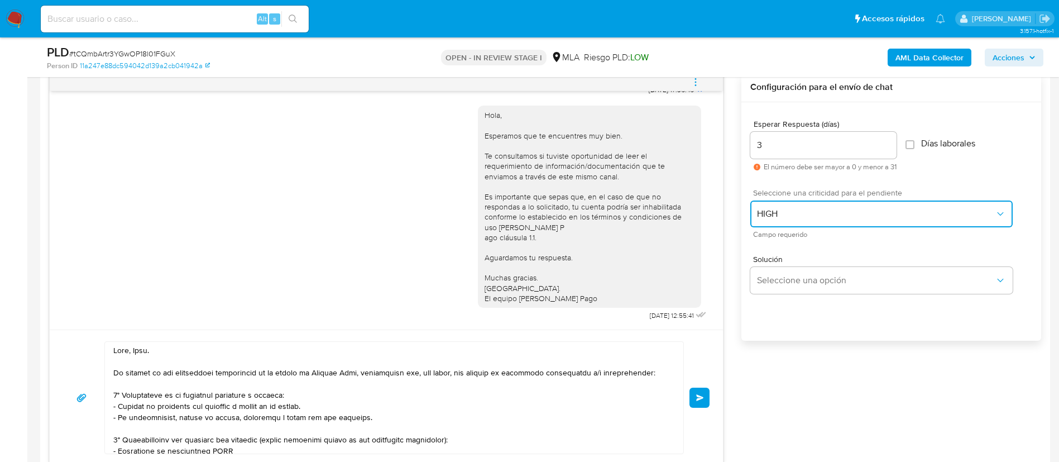
scroll to position [0, 0]
click at [698, 399] on span "Enviar" at bounding box center [700, 397] width 8 height 7
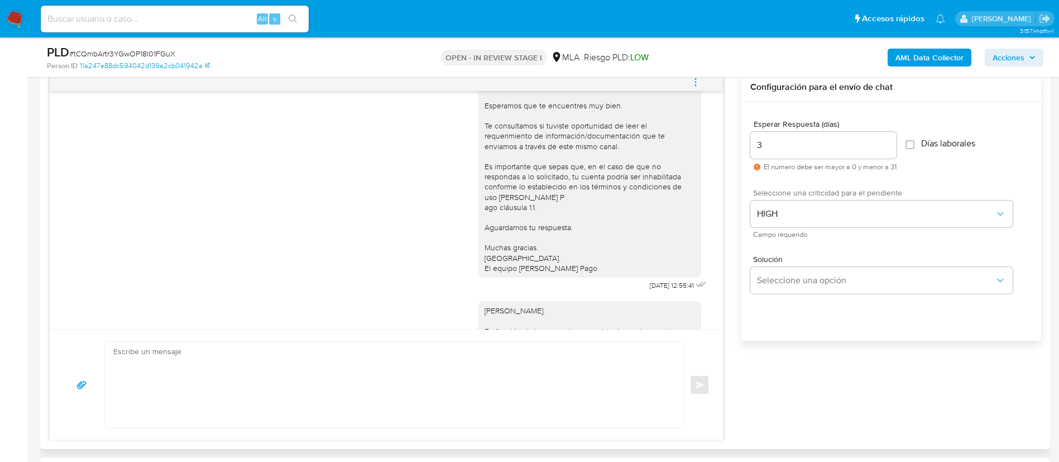
scroll to position [1282, 0]
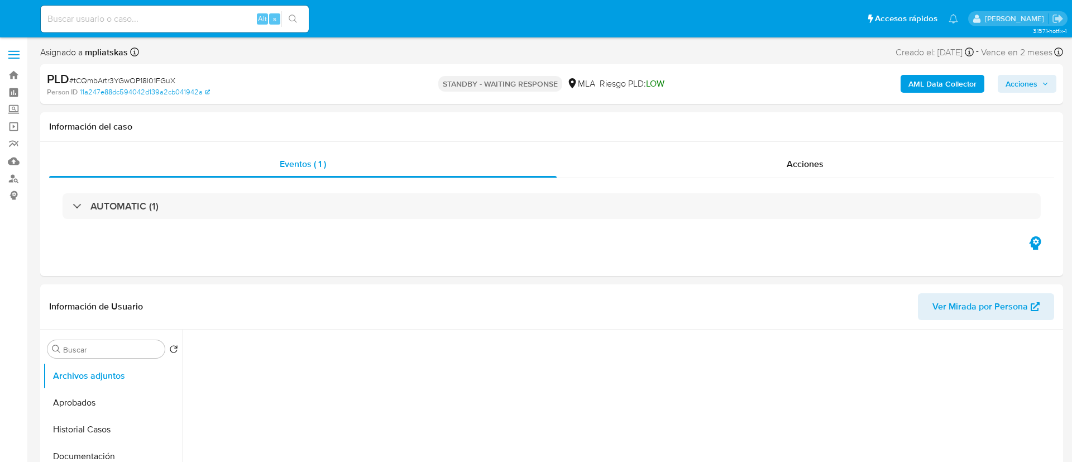
select select "10"
